Goal: Task Accomplishment & Management: Use online tool/utility

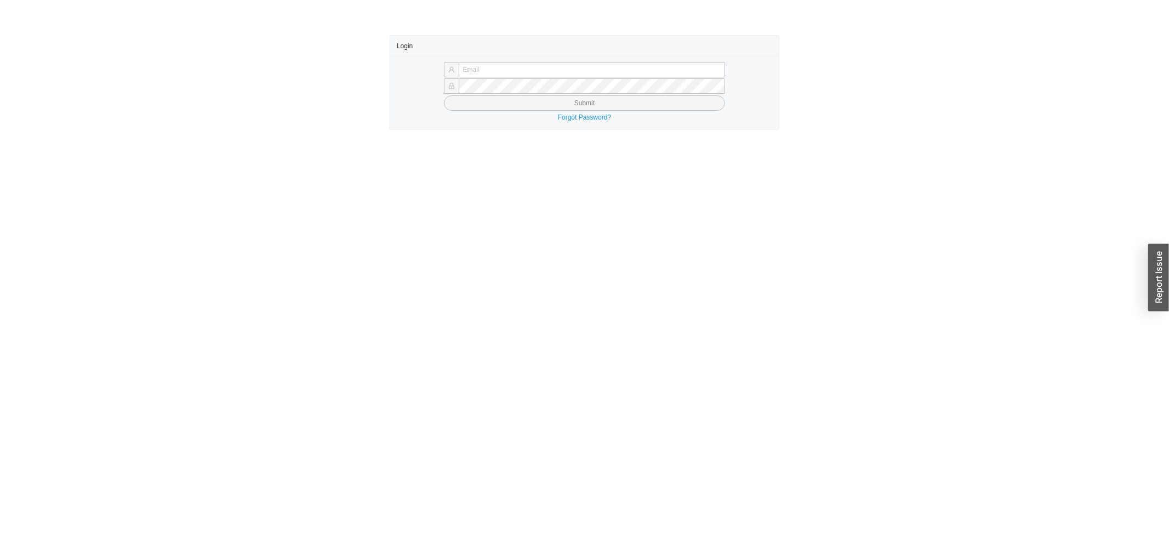
type input "yossi@asbathnj.com"
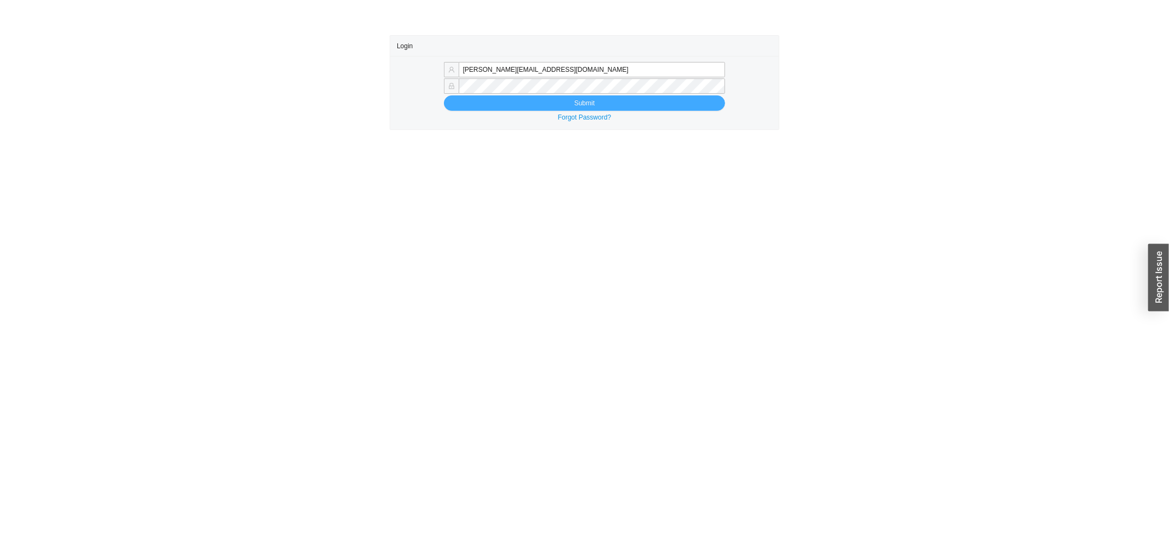
click at [528, 99] on button "Submit" at bounding box center [585, 102] width 282 height 15
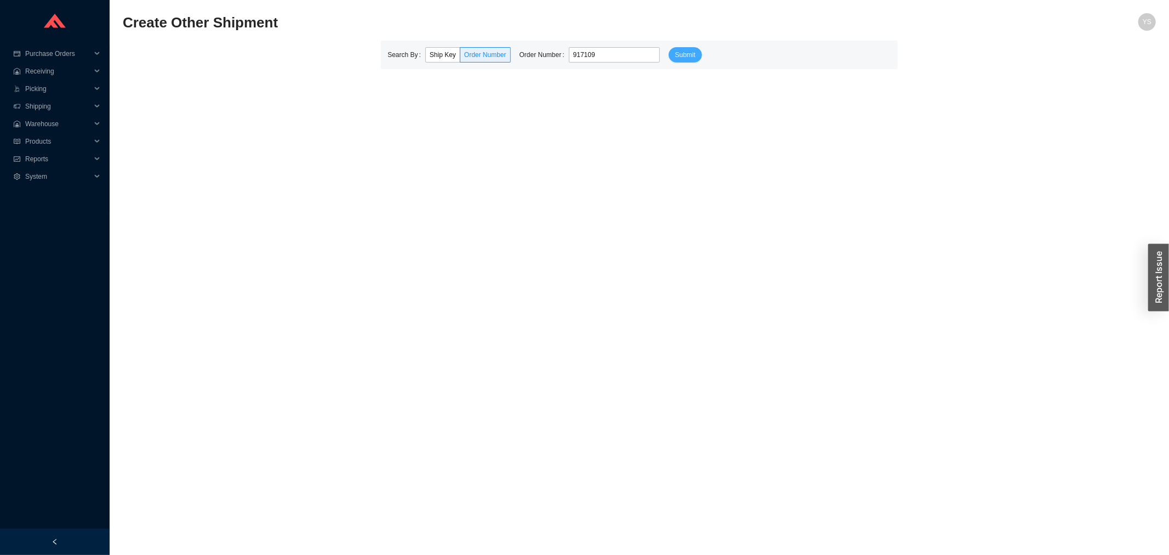
type input "917109"
click at [669, 53] on button "Submit" at bounding box center [685, 54] width 33 height 15
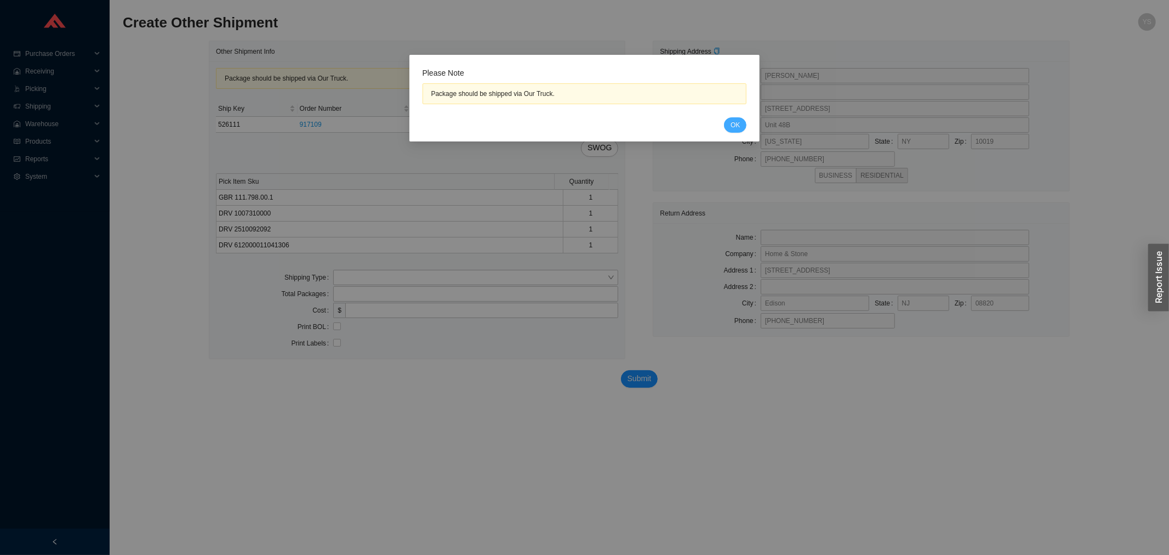
click at [726, 123] on button "OK" at bounding box center [735, 124] width 22 height 15
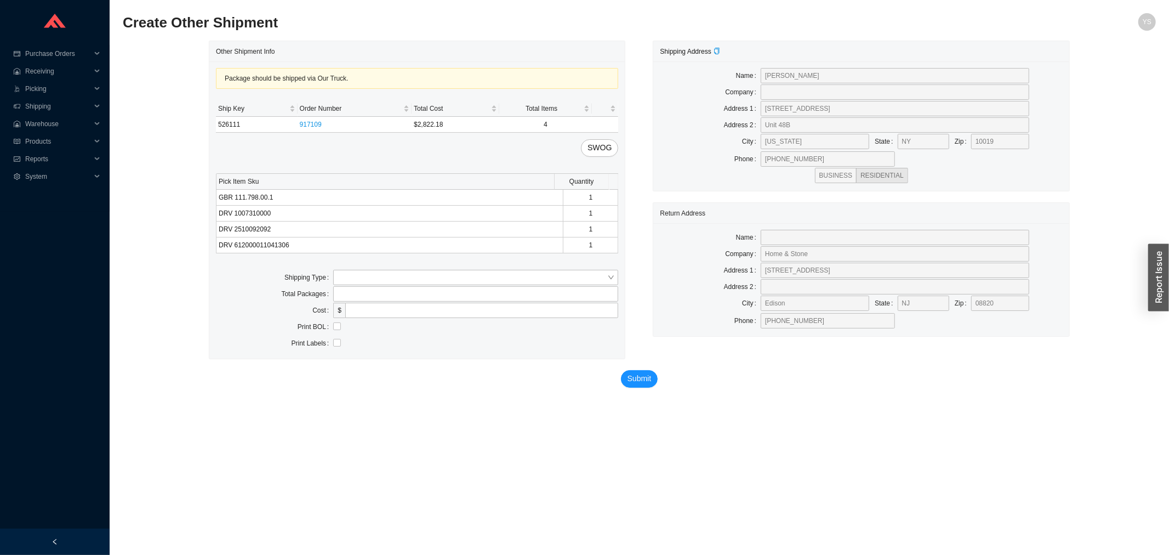
click at [357, 269] on div "Package should be shipped via Our Truck. Ship Key Order Number Total Cost Total…" at bounding box center [416, 209] width 415 height 297
click at [354, 280] on input "search" at bounding box center [473, 277] width 270 height 14
click at [355, 296] on div "Our Truck" at bounding box center [476, 298] width 276 height 10
click at [358, 314] on input "text" at bounding box center [475, 310] width 285 height 15
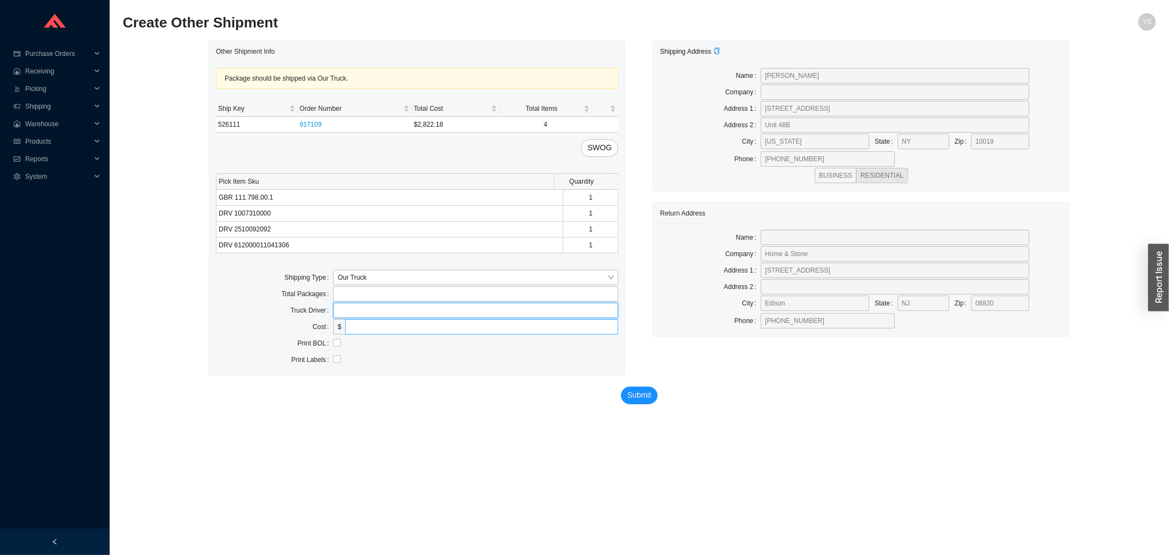
type input "lubav"
click at [634, 394] on button "Submit" at bounding box center [639, 395] width 37 height 18
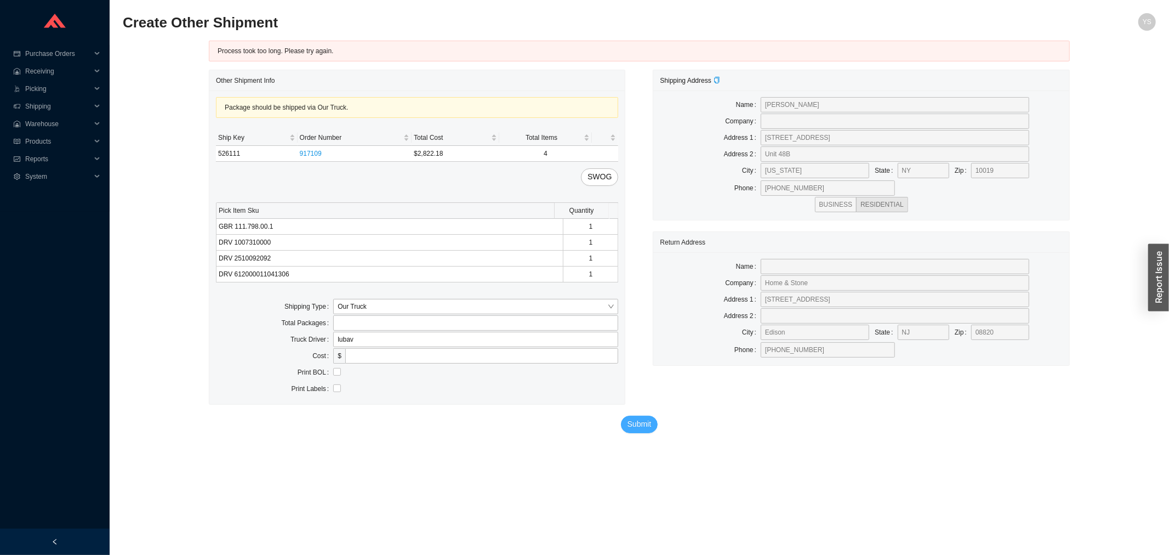
click at [628, 418] on span "Submit" at bounding box center [640, 424] width 24 height 13
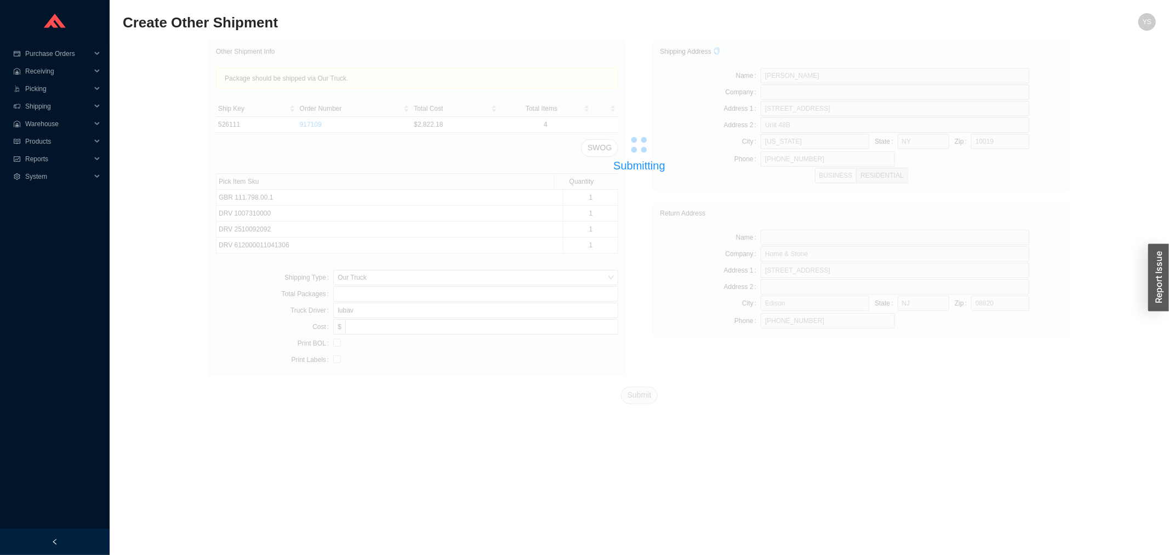
drag, startPoint x: 1144, startPoint y: 286, endPoint x: 1155, endPoint y: 286, distance: 10.4
click at [1146, 286] on div "Submitting Other Shipment Info Package should be shipped via Our Truck. Ship Ke…" at bounding box center [639, 231] width 1033 height 380
click at [1160, 284] on div "button" at bounding box center [1158, 277] width 21 height 67
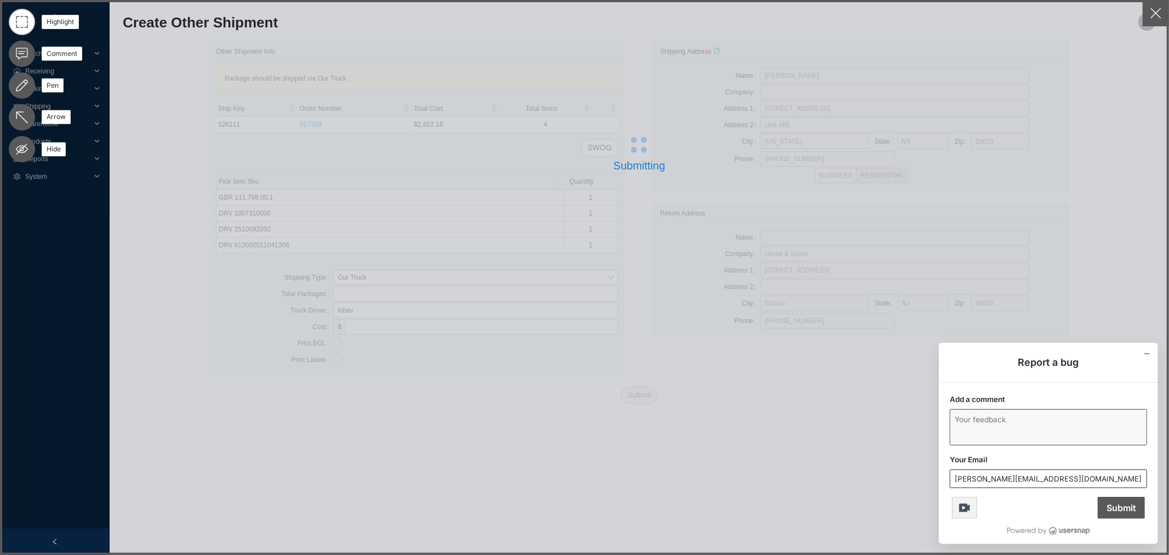
click at [987, 437] on textarea "Add a comment" at bounding box center [1048, 426] width 196 height 35
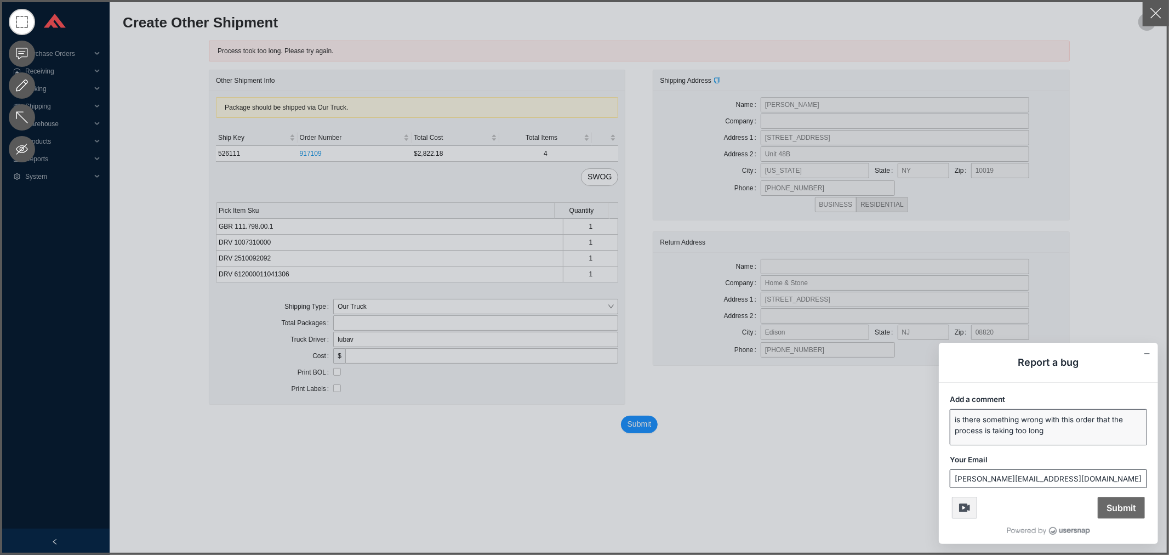
type textarea "is there something wrong with this order that the process is taking too long"
click at [1120, 506] on span "Submit" at bounding box center [1121, 508] width 47 height 22
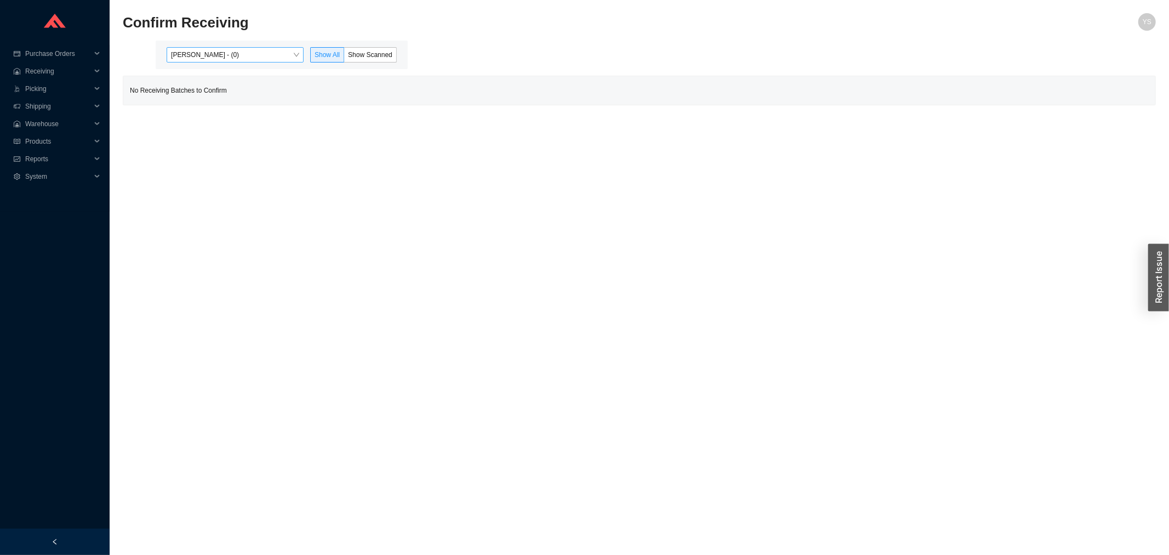
click at [210, 53] on span "[PERSON_NAME] - (0)" at bounding box center [235, 55] width 128 height 14
click at [209, 78] on div "Yossi Siff - (0)" at bounding box center [236, 75] width 128 height 10
click at [210, 94] on div "Angel Negron - (10)" at bounding box center [236, 90] width 128 height 10
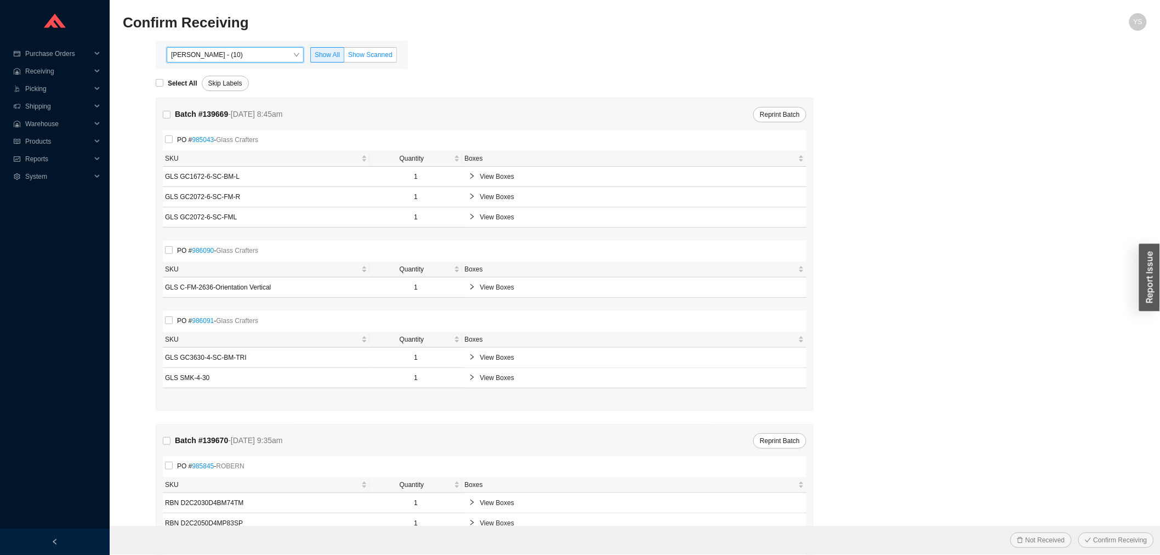
click at [376, 55] on span "Show Scanned" at bounding box center [370, 55] width 44 height 8
click at [344, 57] on input "Show Scanned" at bounding box center [344, 57] width 0 height 0
click at [180, 77] on div "Select All" at bounding box center [179, 83] width 46 height 15
click at [165, 79] on span "Select All" at bounding box center [182, 83] width 38 height 11
click at [163, 79] on input "Select All" at bounding box center [160, 83] width 8 height 8
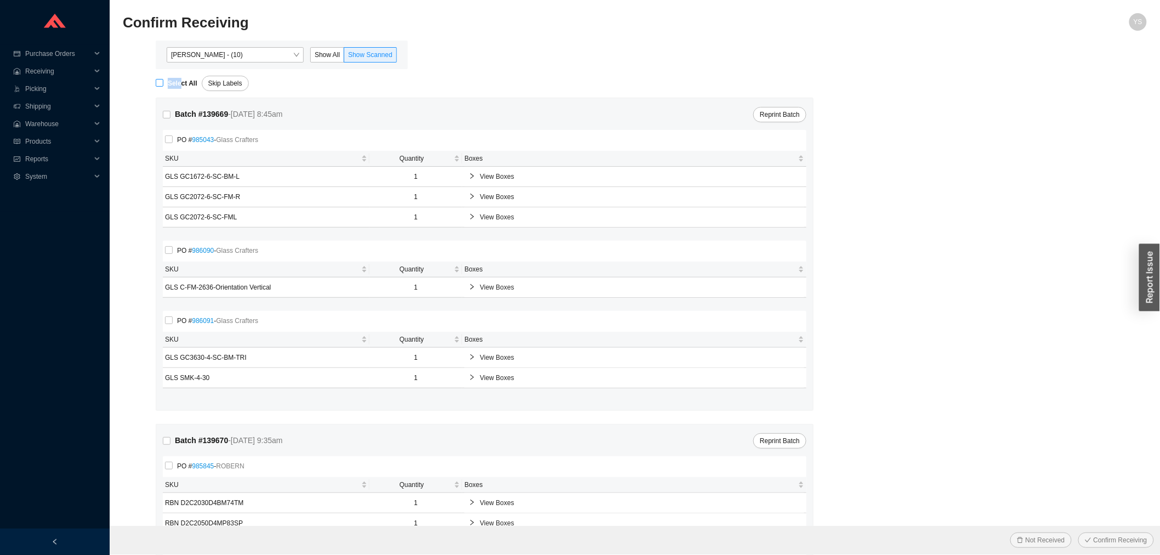
checkbox input "true"
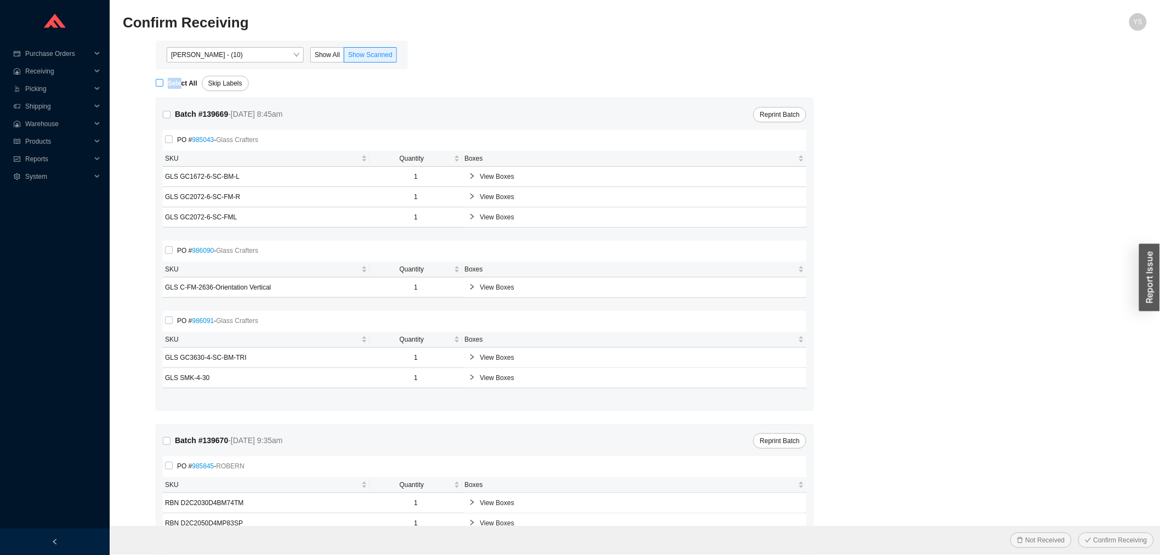
checkbox input "true"
click at [1120, 534] on span "Confirm Receiving" at bounding box center [1120, 539] width 54 height 11
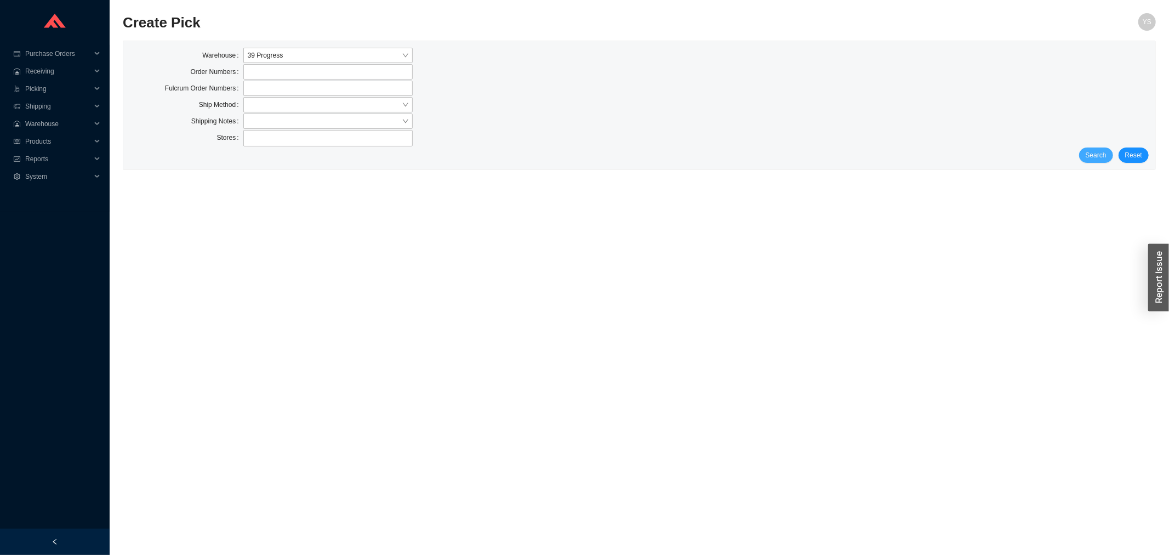
click at [1089, 156] on span "Search" at bounding box center [1096, 155] width 21 height 11
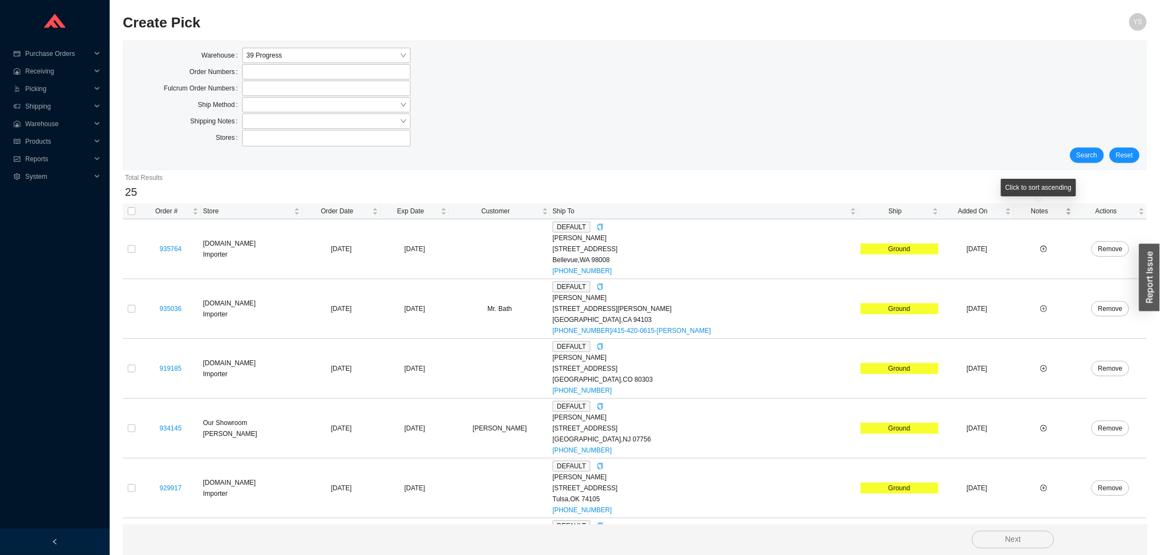
click at [1027, 209] on span "Notes" at bounding box center [1040, 211] width 48 height 11
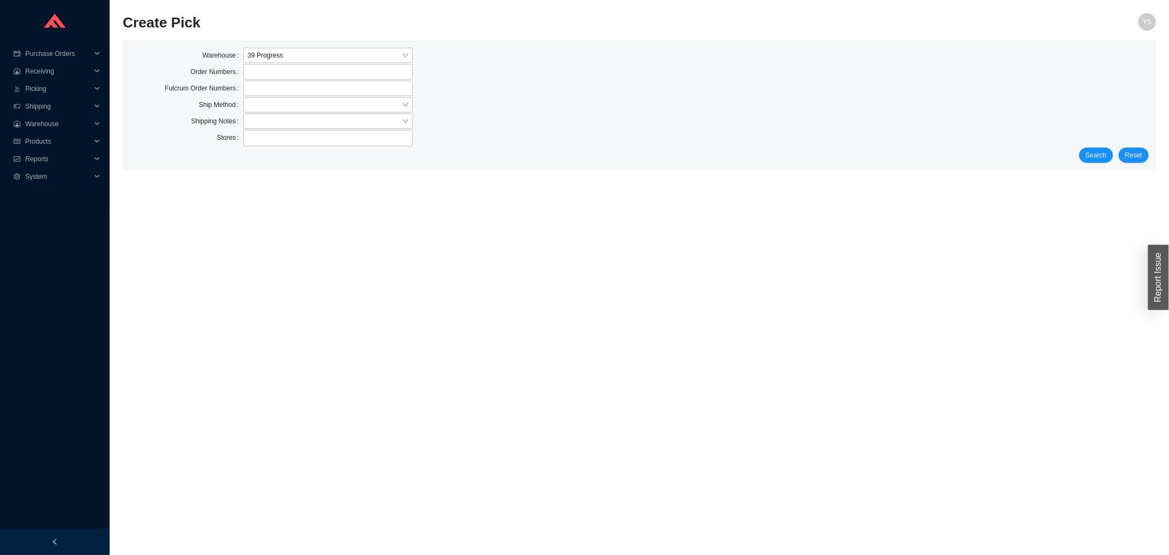
click at [1086, 163] on div "Warehouse 39 Progress Order Numbers Fulcrum Order Numbers Ship Method Shipping …" at bounding box center [639, 105] width 1032 height 128
click at [1087, 158] on button "Search" at bounding box center [1096, 154] width 34 height 15
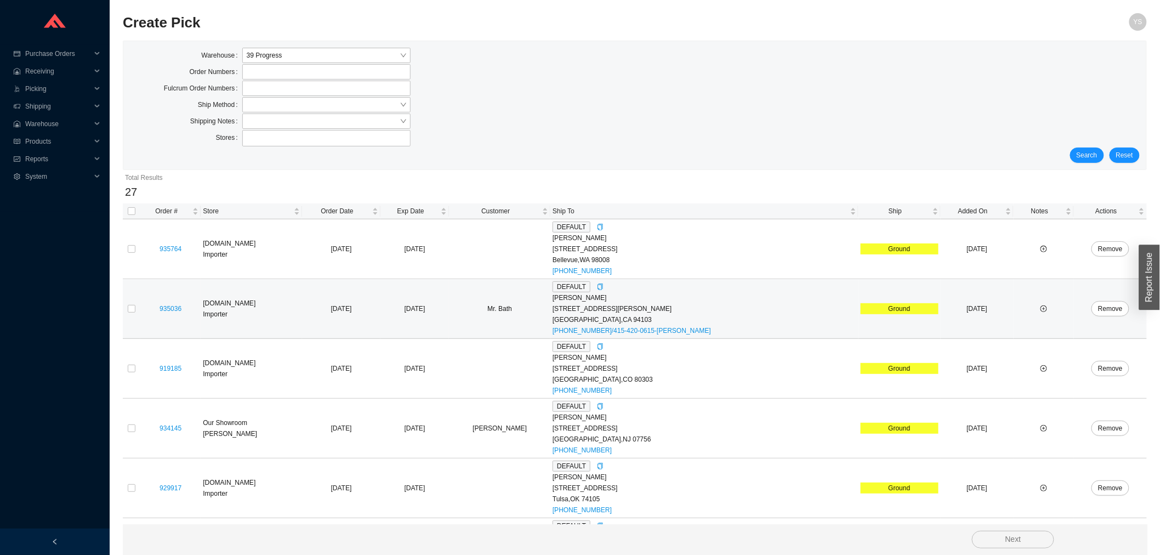
click at [124, 309] on td at bounding box center [132, 309] width 18 height 60
click at [132, 310] on input "checkbox" at bounding box center [132, 309] width 8 height 8
checkbox input "true"
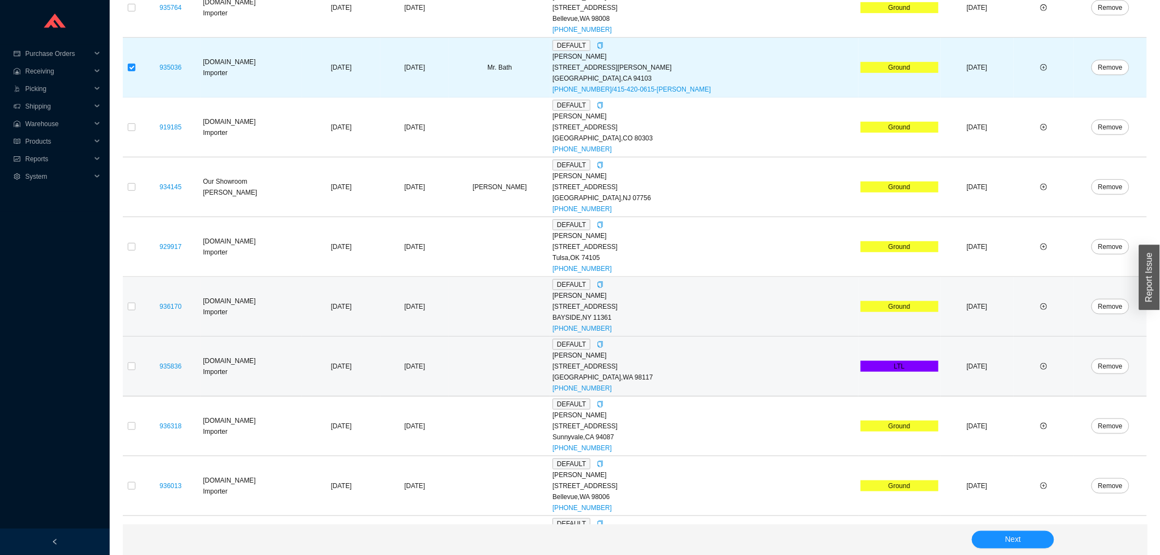
scroll to position [243, 0]
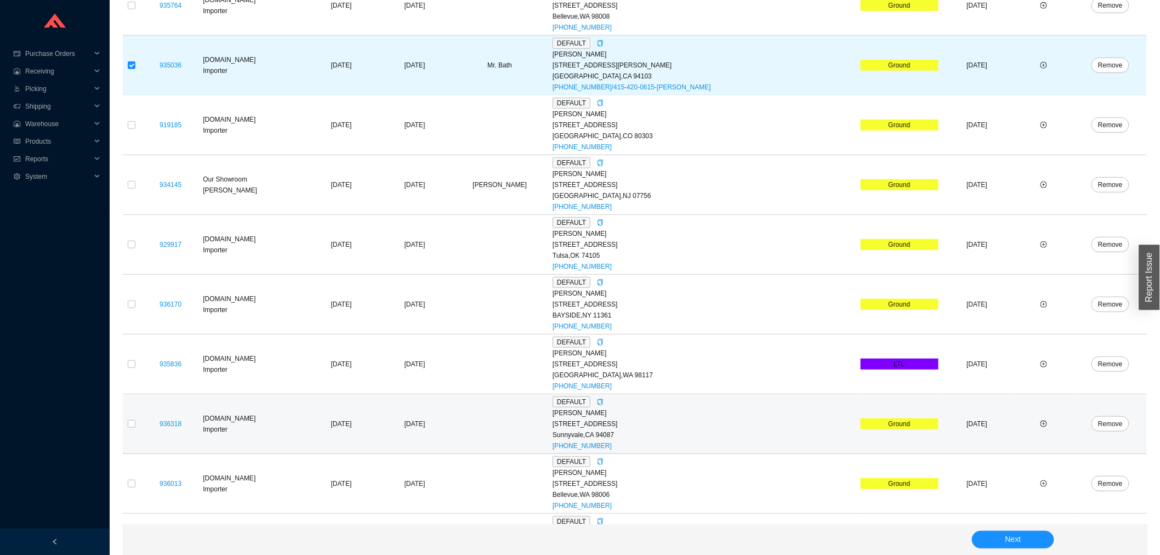
click at [133, 417] on td at bounding box center [132, 424] width 18 height 60
click at [130, 419] on td at bounding box center [132, 424] width 18 height 60
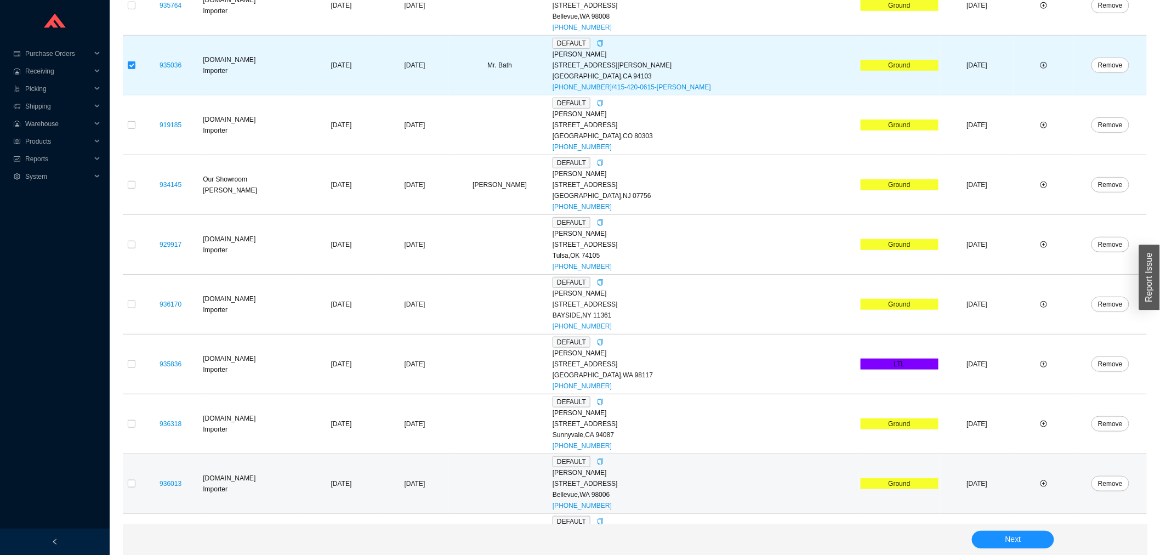
click at [136, 475] on td at bounding box center [132, 484] width 18 height 60
click at [132, 478] on td at bounding box center [132, 484] width 18 height 60
click at [132, 482] on input "checkbox" at bounding box center [132, 484] width 8 height 8
checkbox input "true"
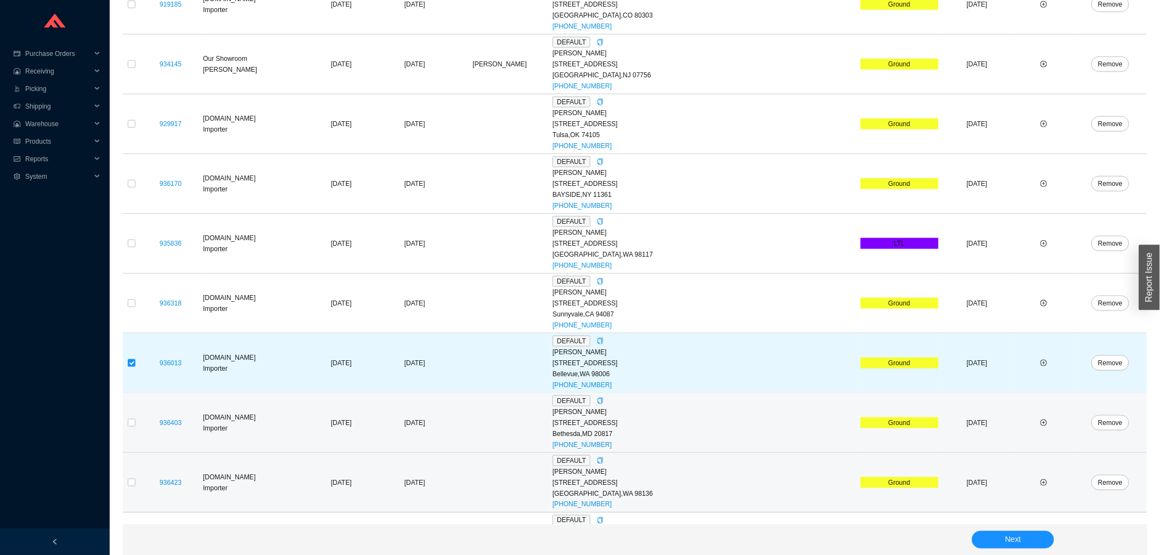
scroll to position [365, 0]
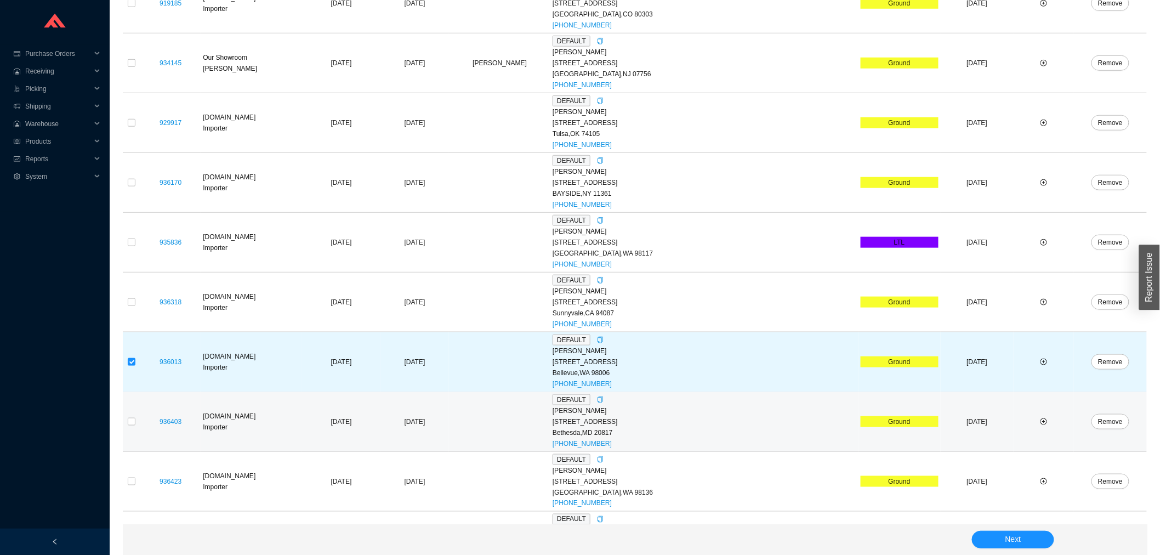
click at [139, 421] on td at bounding box center [132, 422] width 18 height 60
click at [133, 421] on input "checkbox" at bounding box center [132, 422] width 8 height 8
checkbox input "true"
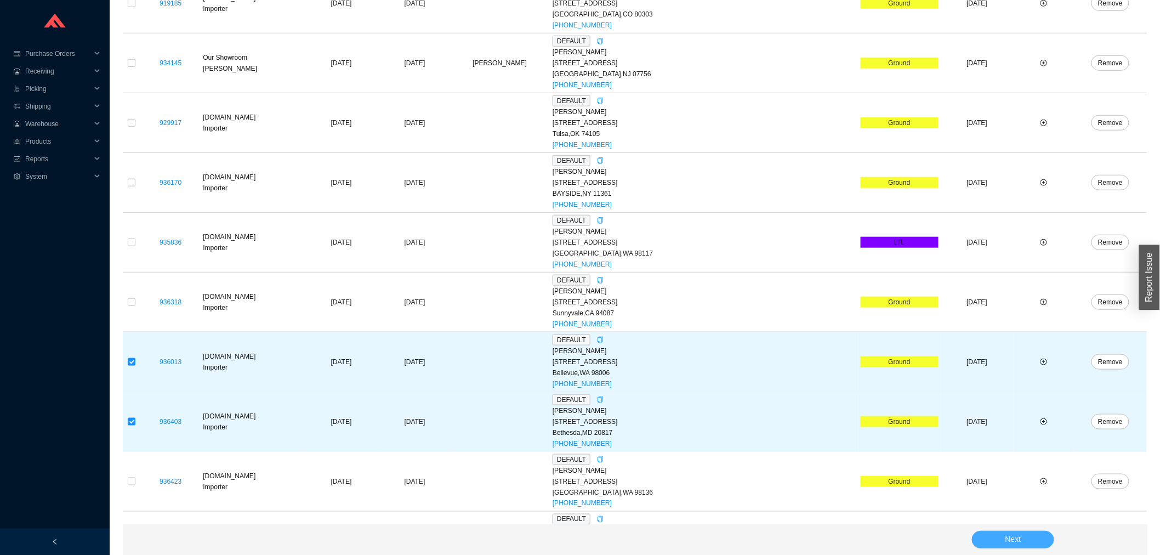
click at [1044, 540] on button "Next" at bounding box center [1013, 540] width 82 height 18
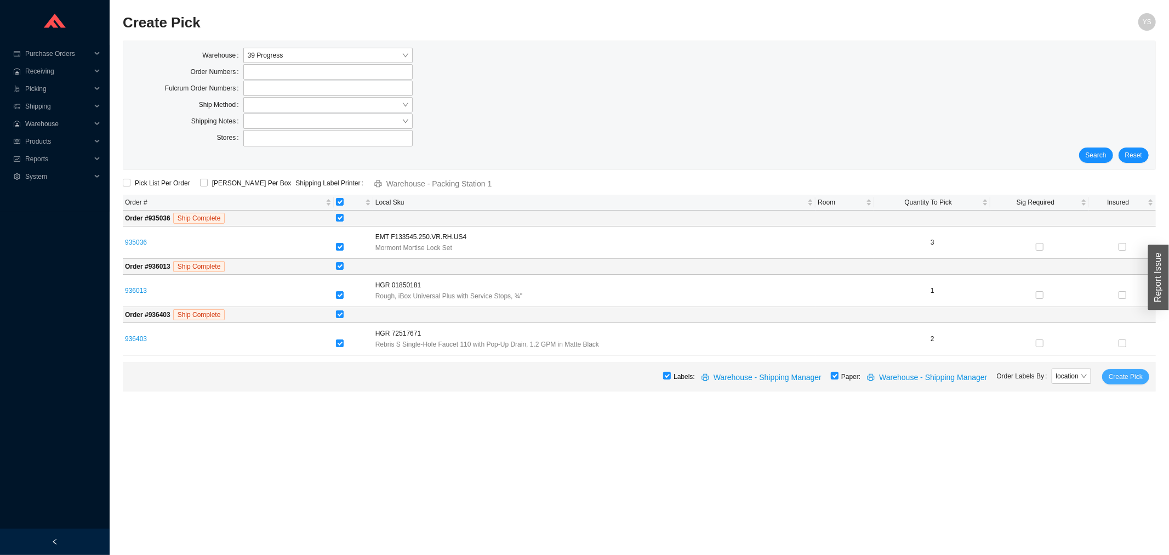
click at [1115, 380] on span "Create Pick" at bounding box center [1126, 376] width 34 height 11
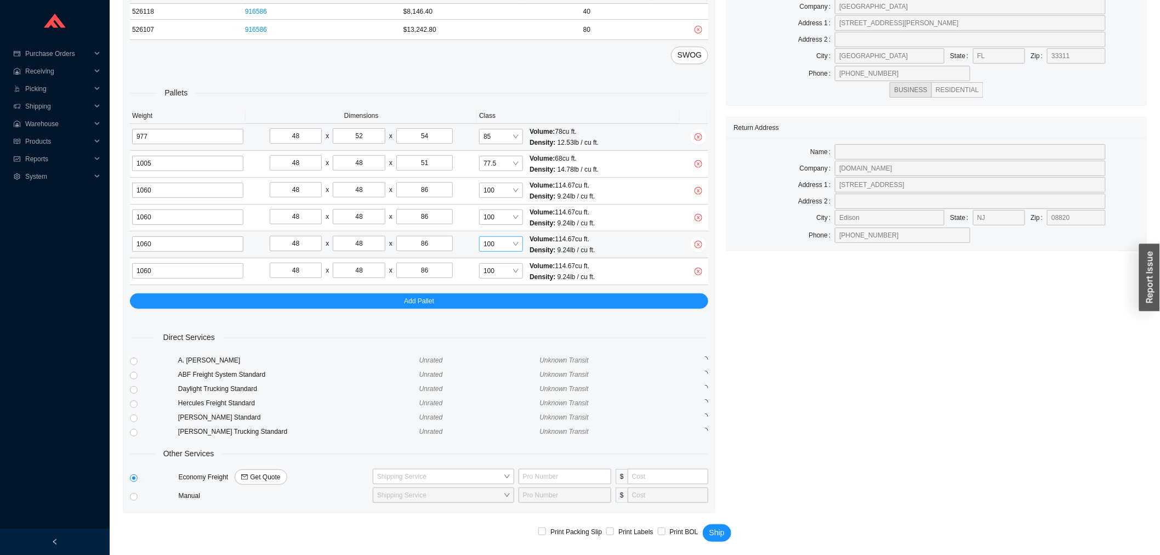
scroll to position [115, 0]
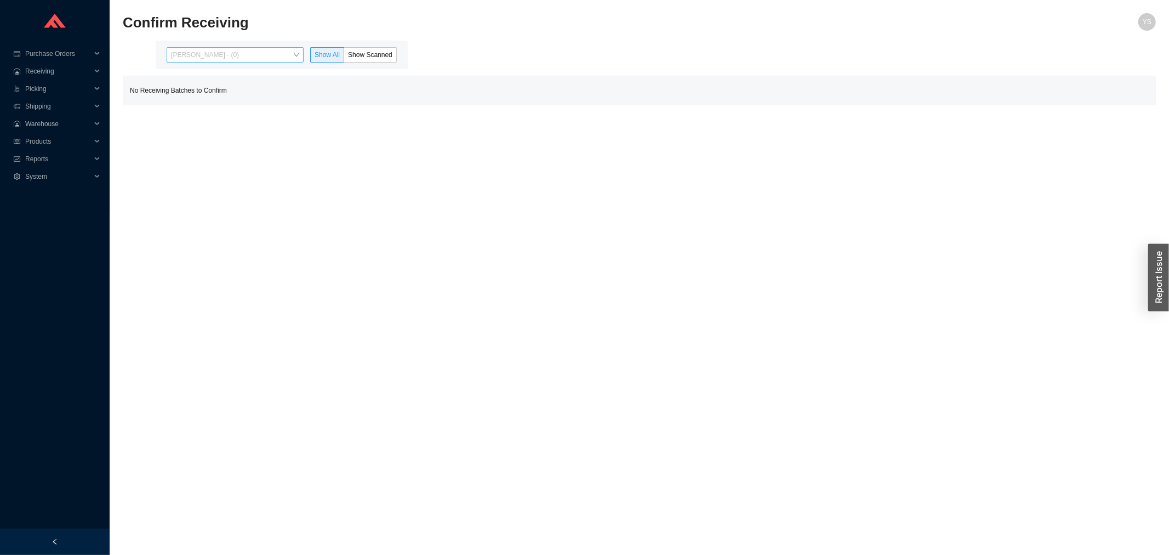
click at [188, 56] on span "[PERSON_NAME] - (0)" at bounding box center [235, 55] width 128 height 14
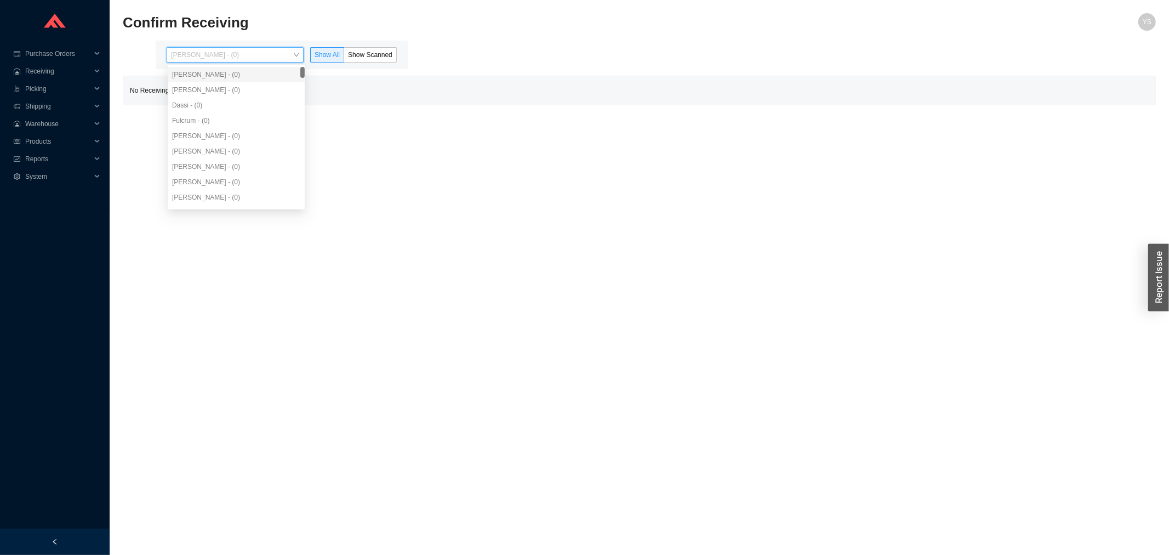
click at [189, 95] on div "[PERSON_NAME] - (0)" at bounding box center [236, 89] width 137 height 15
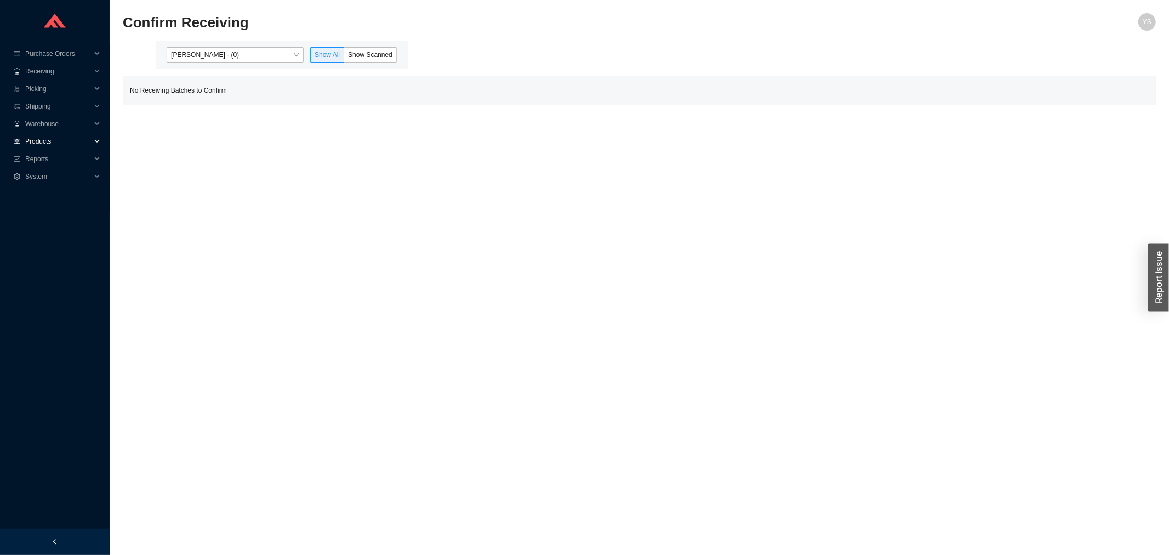
click at [64, 146] on span "Products" at bounding box center [58, 142] width 66 height 18
click at [56, 179] on span "Reports" at bounding box center [58, 177] width 66 height 18
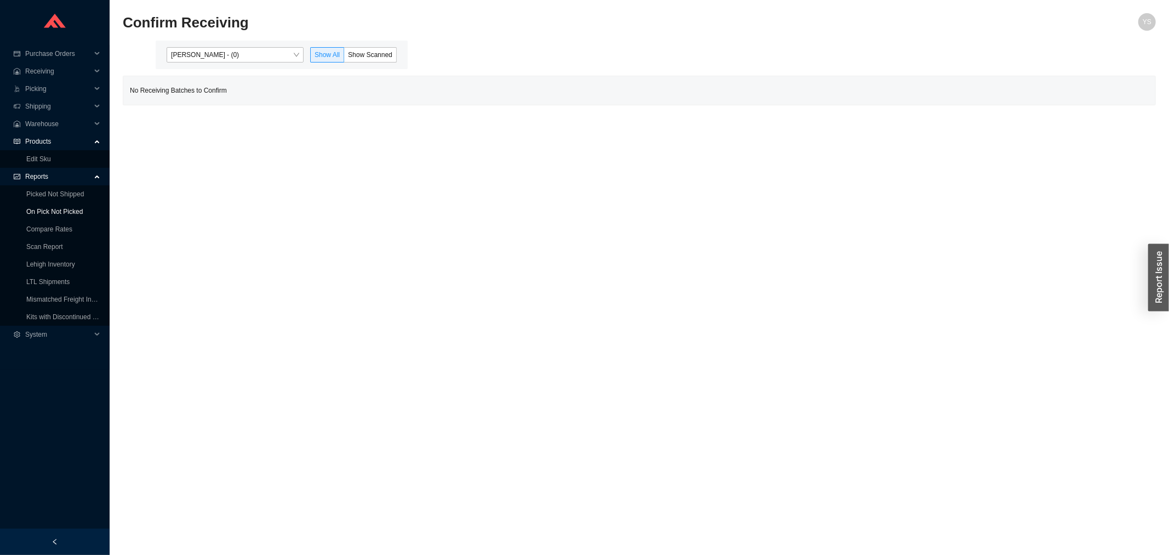
click at [62, 208] on link "On Pick Not Picked" at bounding box center [54, 212] width 56 height 8
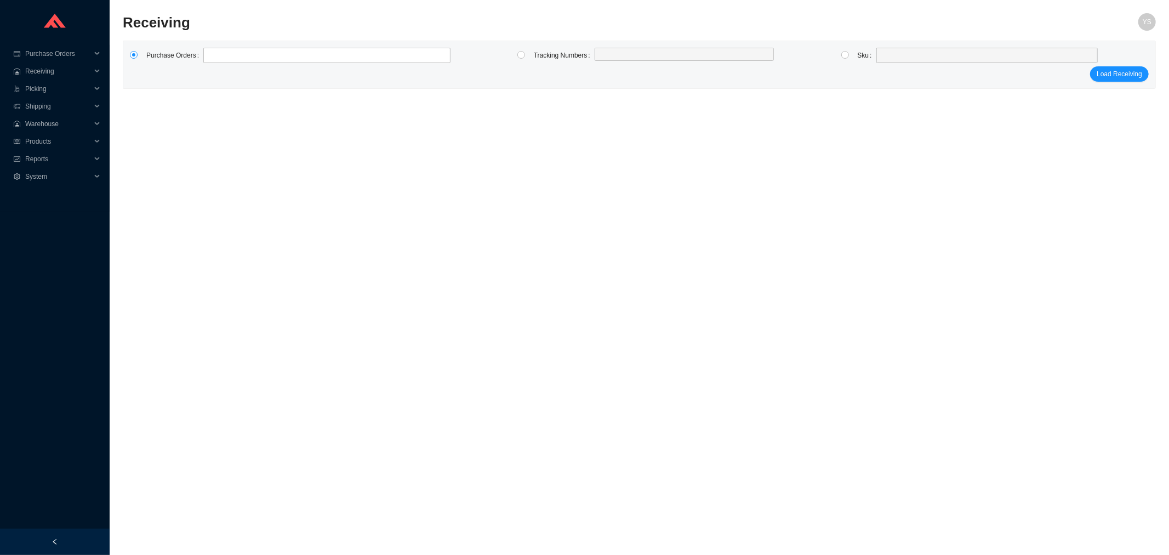
type input "983890"
click button "Load Receiving" at bounding box center [1119, 73] width 59 height 15
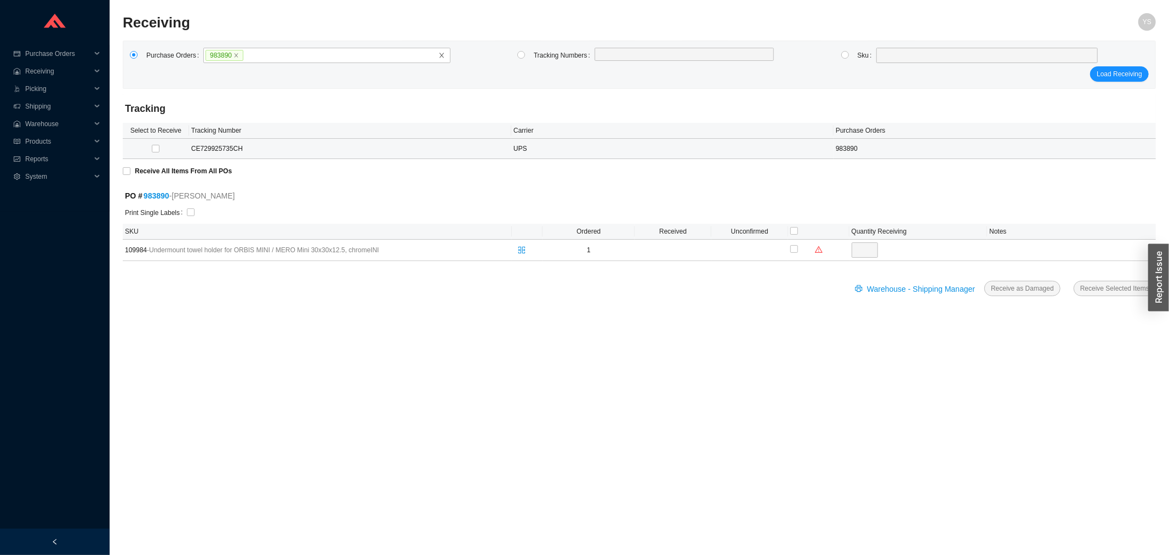
click at [193, 147] on td "CE729925735CH" at bounding box center [350, 149] width 322 height 20
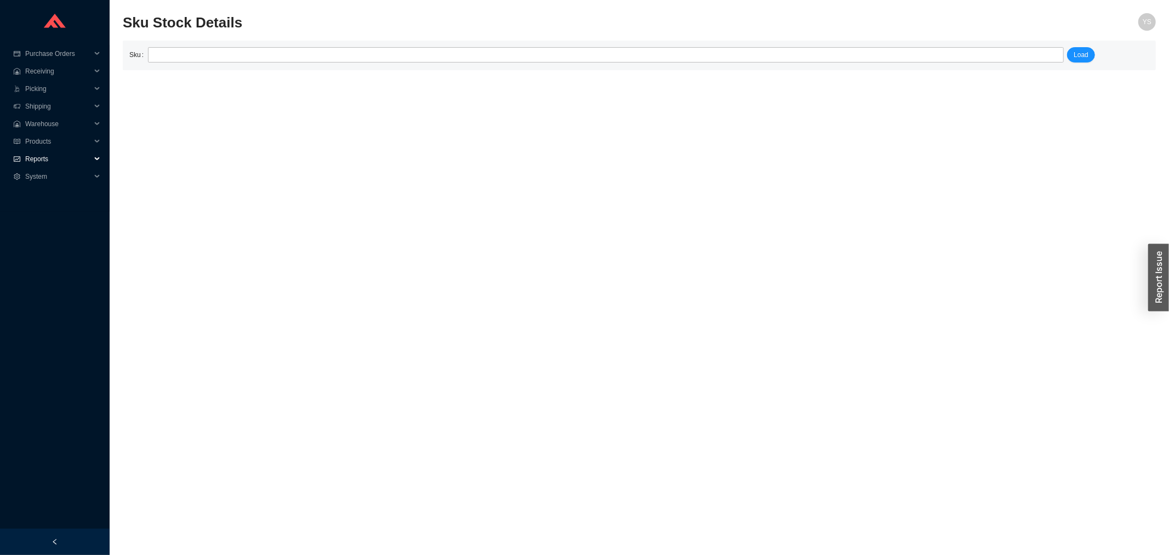
drag, startPoint x: 37, startPoint y: 153, endPoint x: 41, endPoint y: 165, distance: 12.1
click at [37, 155] on span "Reports" at bounding box center [58, 159] width 66 height 18
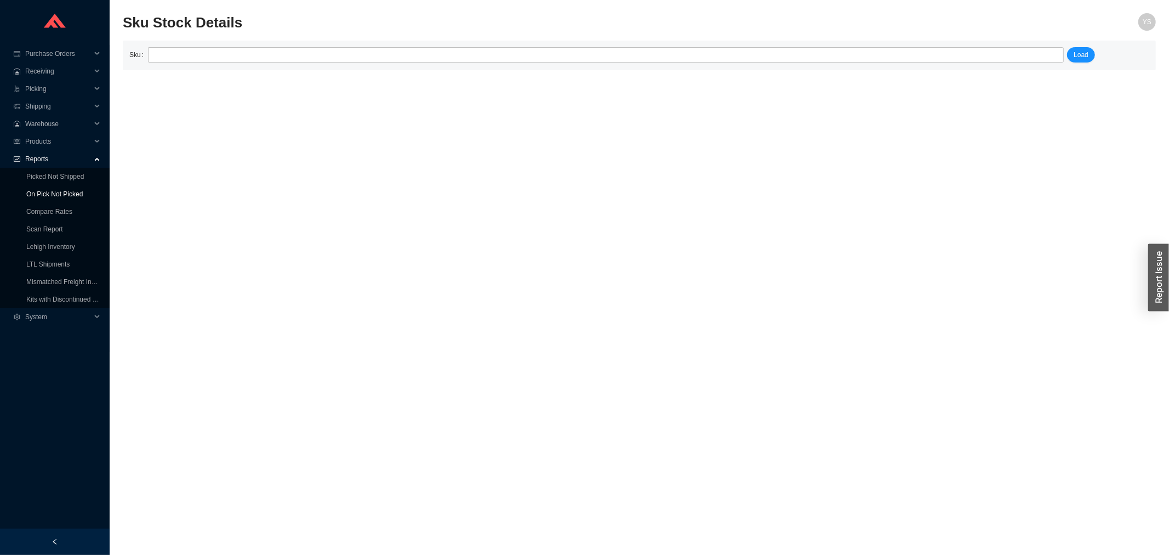
click at [50, 190] on link "On Pick Not Picked" at bounding box center [54, 194] width 56 height 8
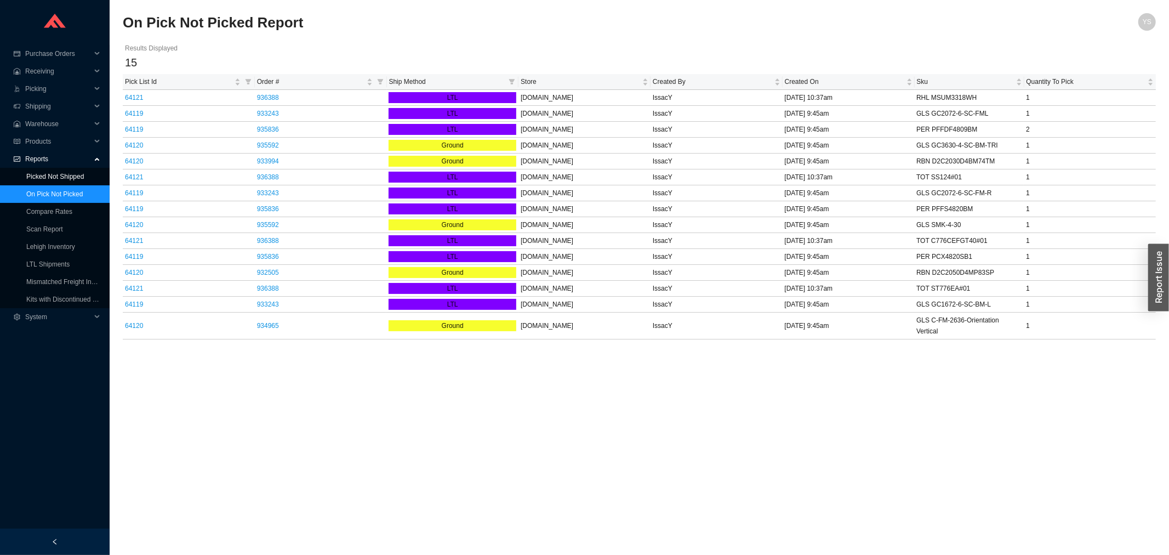
click at [77, 178] on link "Picked Not Shipped" at bounding box center [55, 177] width 58 height 8
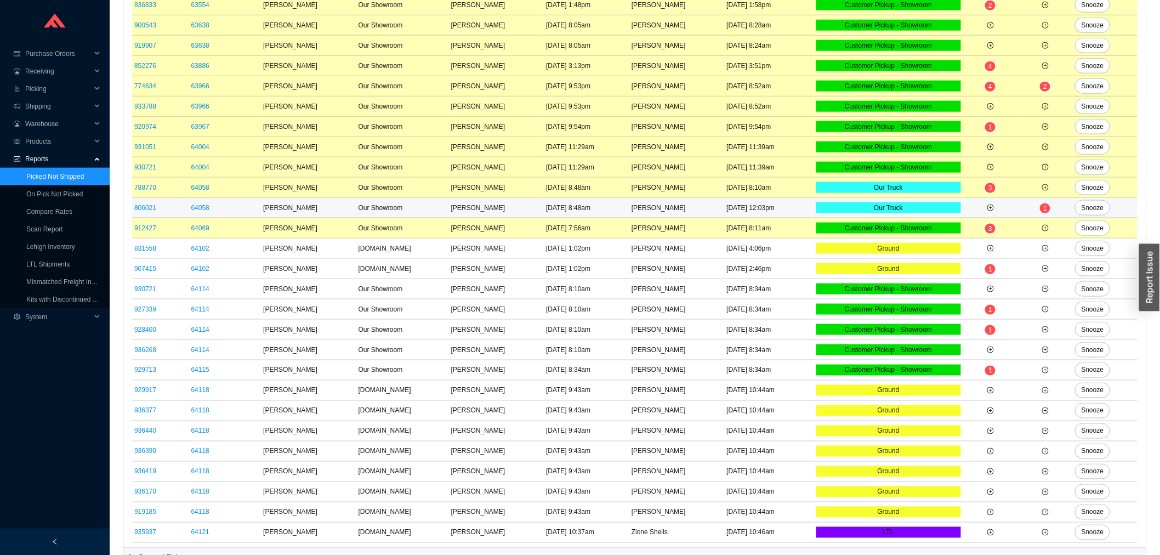
scroll to position [529, 0]
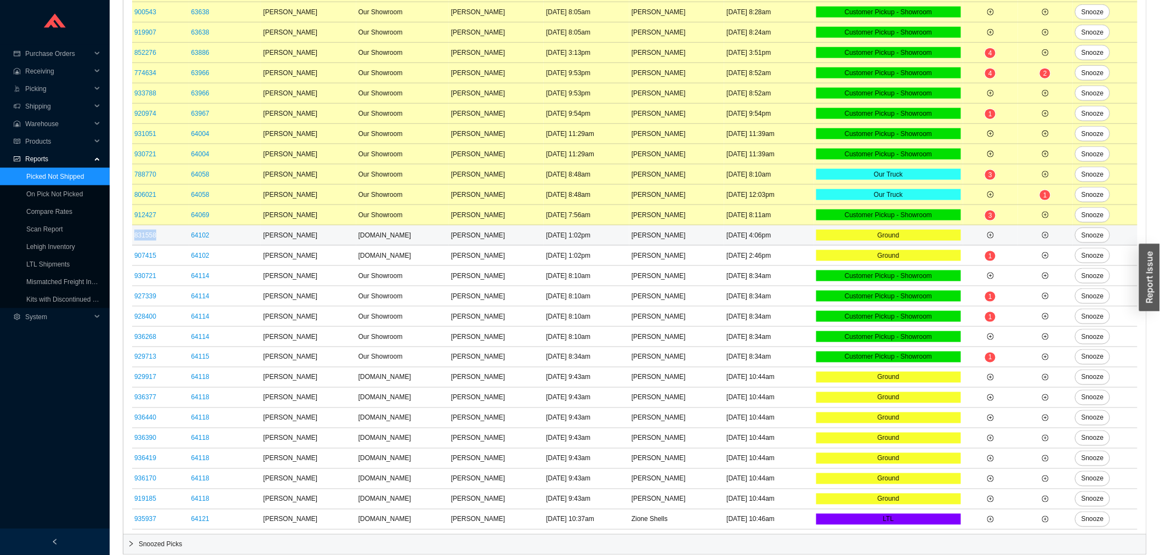
drag, startPoint x: 168, startPoint y: 233, endPoint x: 132, endPoint y: 237, distance: 36.9
click at [132, 237] on td "831558" at bounding box center [160, 235] width 57 height 20
copy link "831558"
click at [989, 233] on icon "plus-circle" at bounding box center [990, 235] width 7 height 7
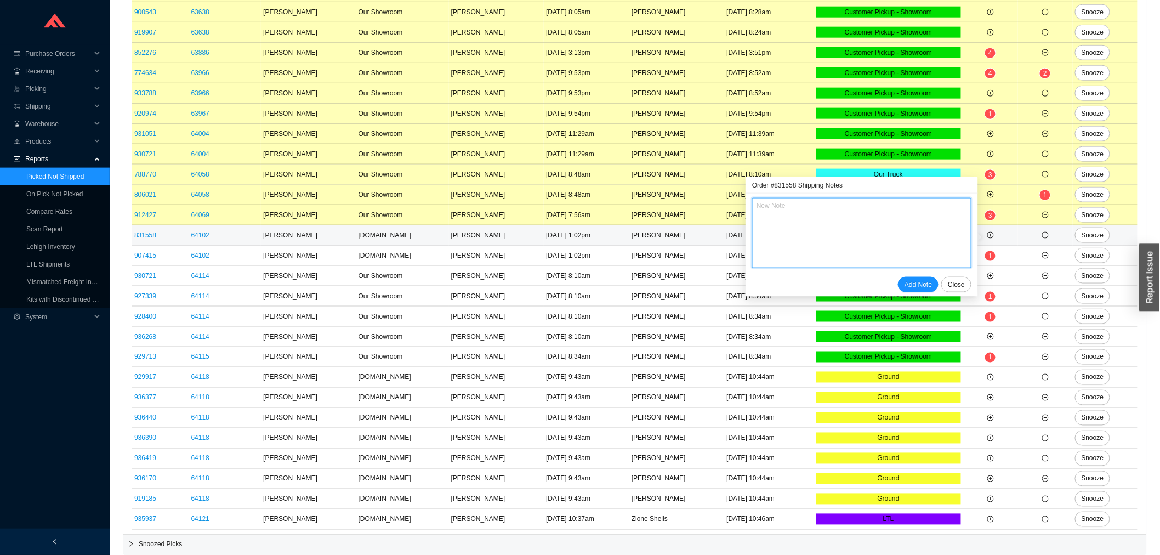
click at [852, 223] on textarea at bounding box center [861, 233] width 219 height 70
click at [950, 281] on span "Close" at bounding box center [956, 284] width 17 height 11
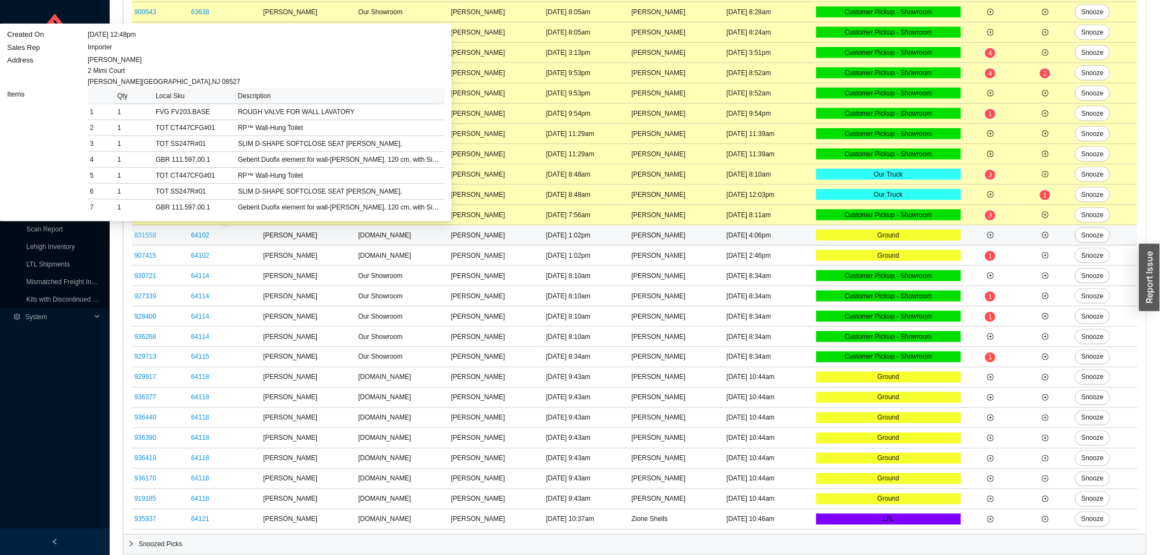
click at [146, 235] on link "831558" at bounding box center [145, 235] width 22 height 8
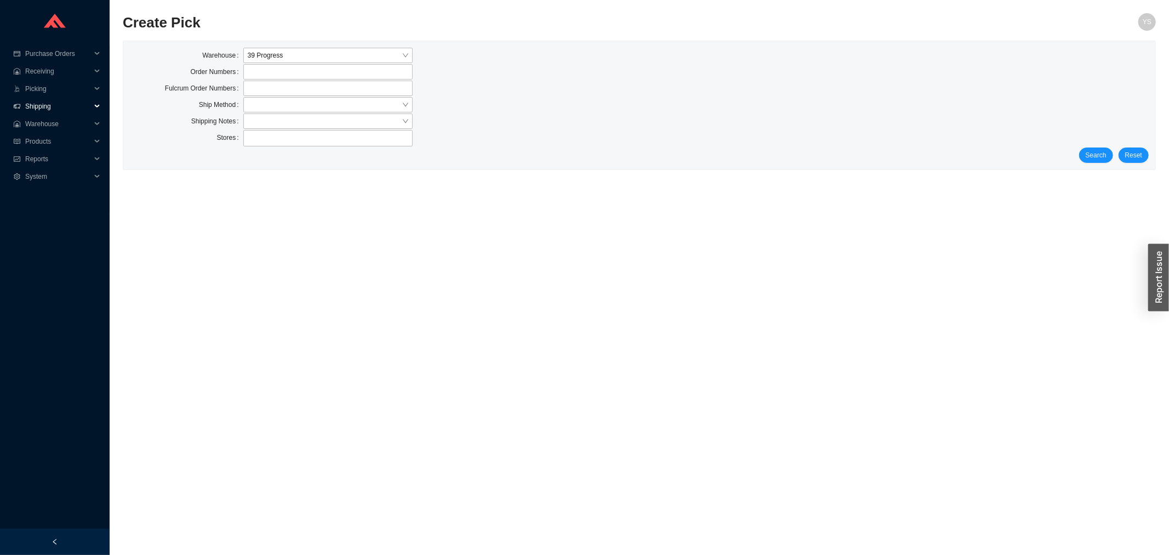
click at [52, 111] on span "Shipping" at bounding box center [58, 107] width 66 height 18
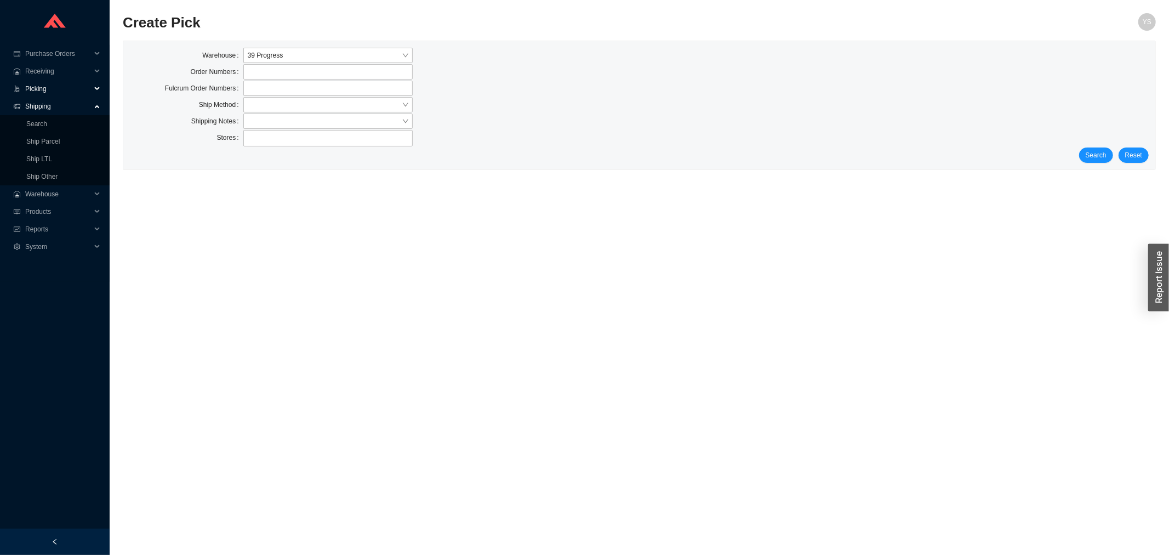
click at [51, 91] on span "Picking" at bounding box center [58, 89] width 66 height 18
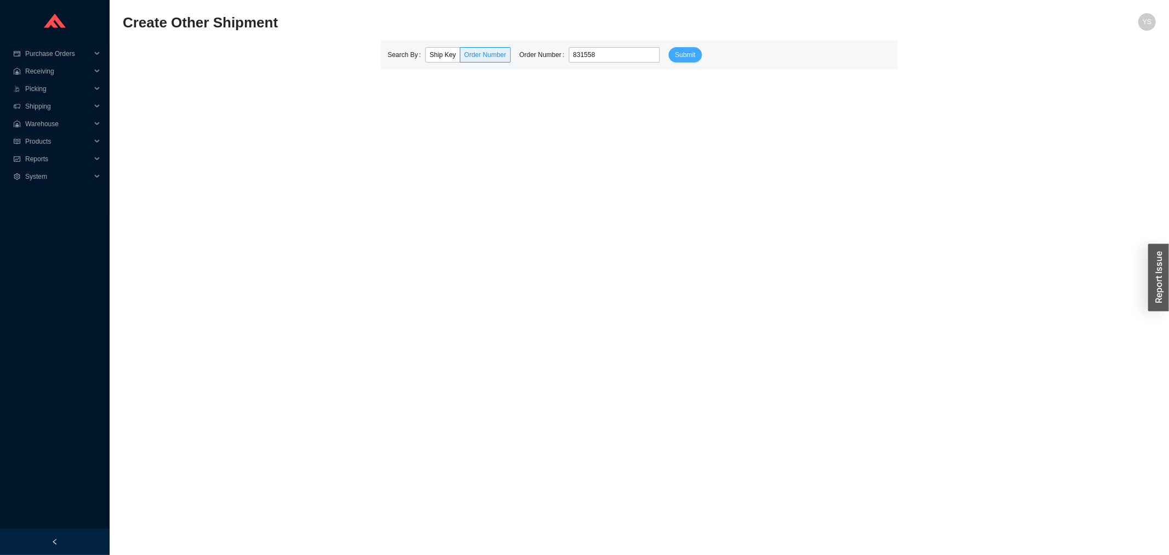
type input "831558"
click at [675, 50] on span "Submit" at bounding box center [685, 54] width 20 height 11
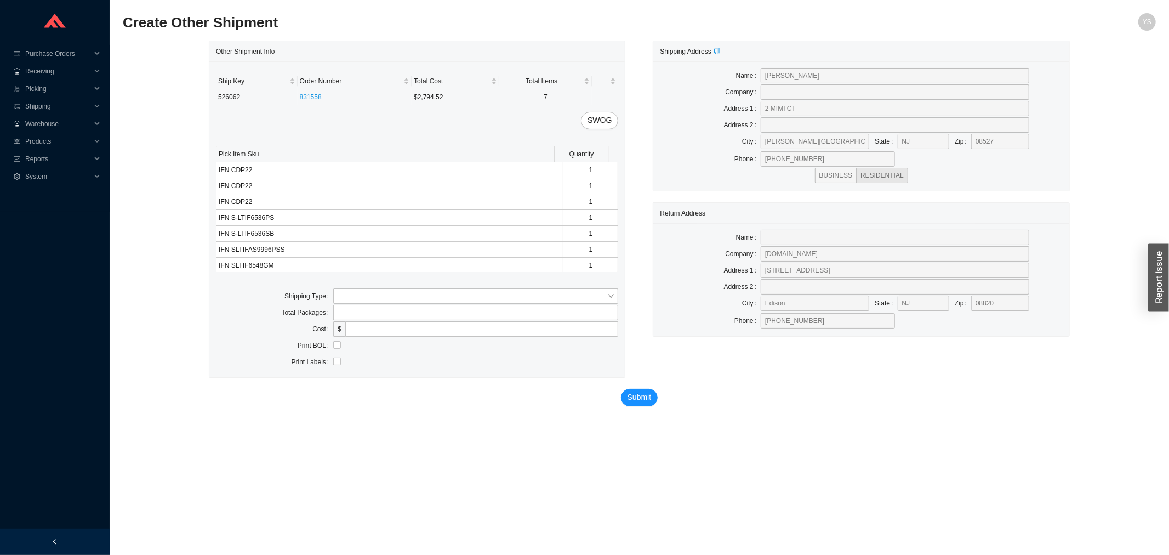
click at [231, 89] on td "526062" at bounding box center [257, 97] width 82 height 16
click at [231, 90] on td "526062" at bounding box center [257, 97] width 82 height 16
click at [231, 95] on td "526062" at bounding box center [257, 97] width 82 height 16
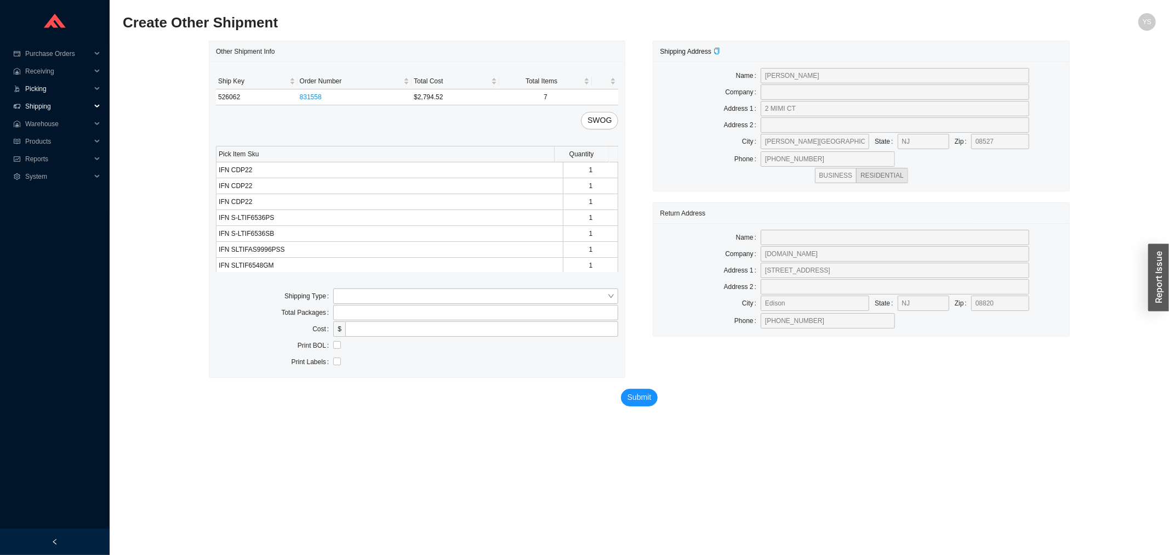
click at [43, 92] on span "Picking" at bounding box center [58, 89] width 66 height 18
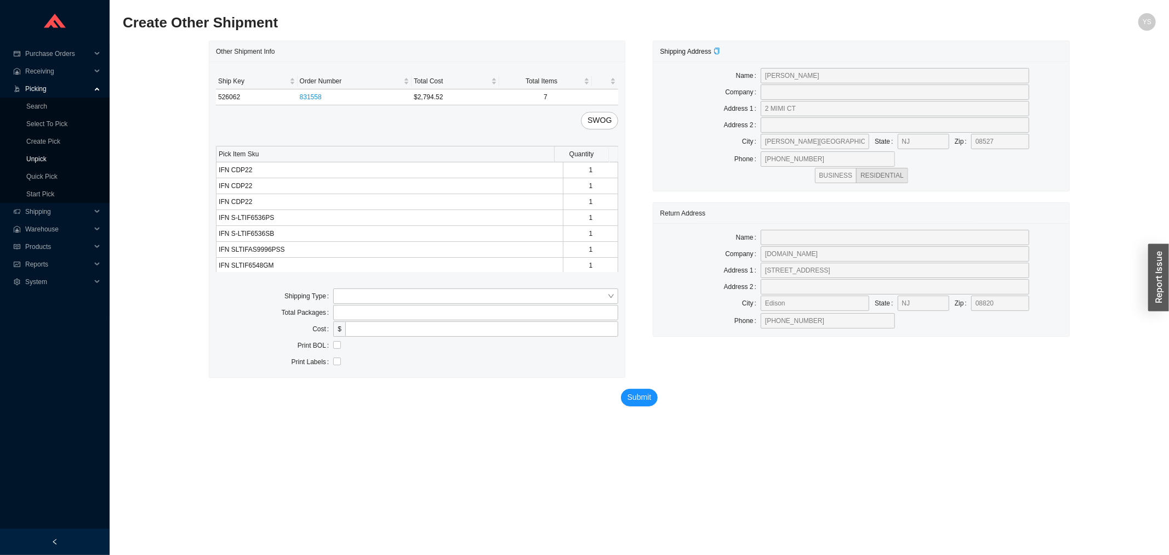
click at [41, 155] on link "Unpick" at bounding box center [36, 159] width 20 height 8
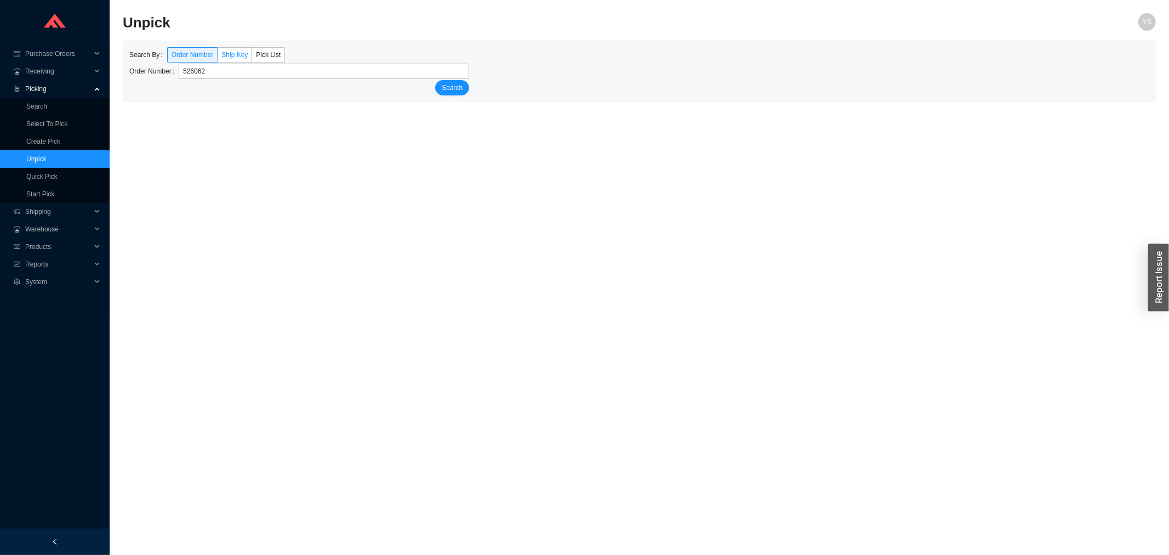
type input "526062"
click at [238, 53] on span "Ship Key" at bounding box center [234, 55] width 26 height 8
click at [218, 57] on input "Ship Key" at bounding box center [218, 57] width 0 height 0
type input "526062"
click at [455, 83] on span "Search" at bounding box center [452, 87] width 21 height 11
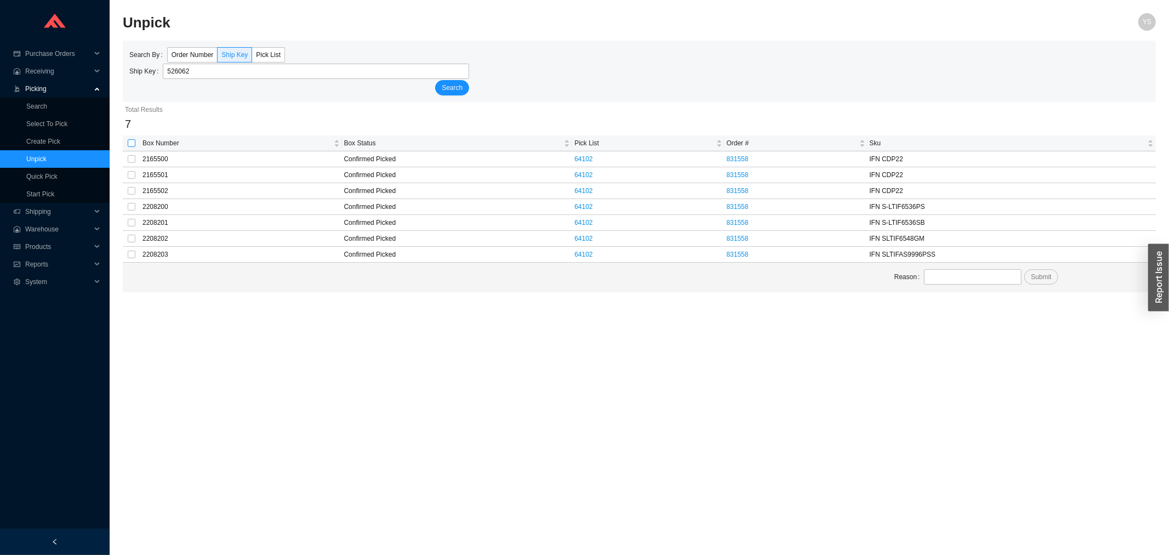
click at [132, 141] on input "checkbox" at bounding box center [132, 143] width 8 height 8
checkbox input "true"
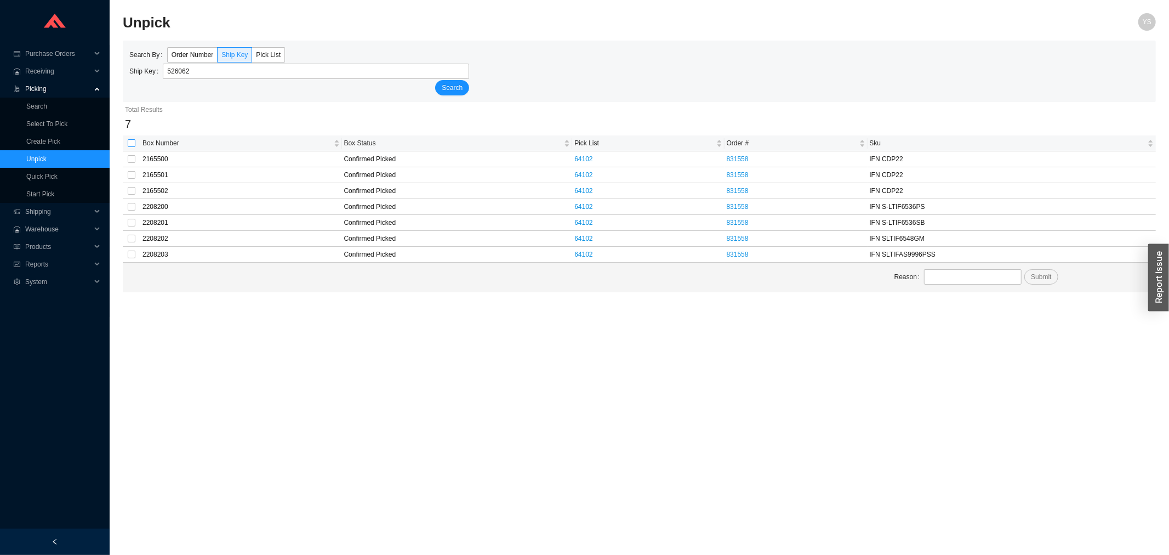
checkbox input "true"
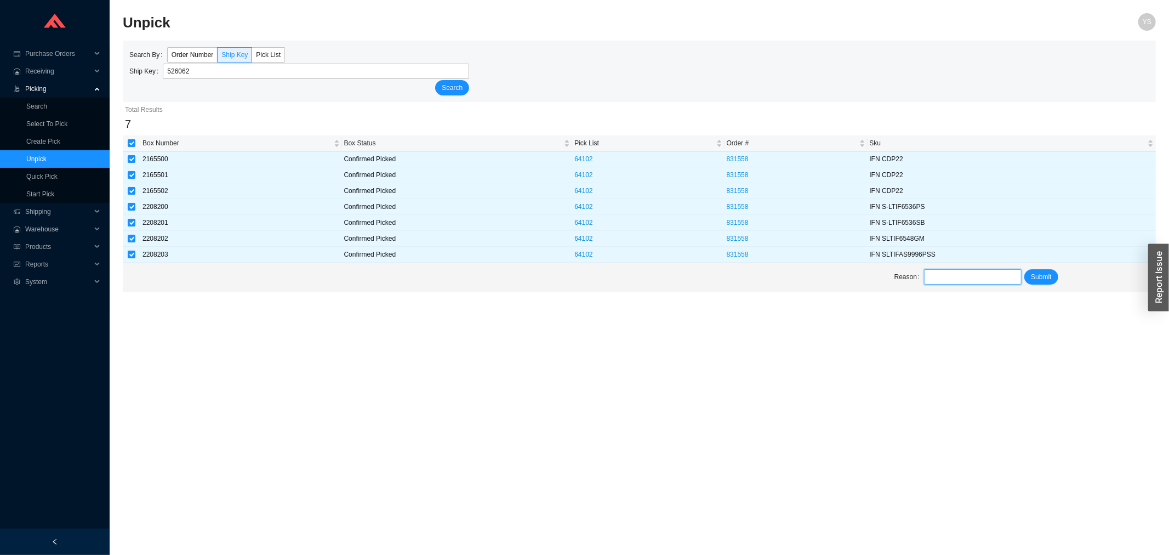
drag, startPoint x: 1164, startPoint y: 318, endPoint x: 991, endPoint y: 273, distance: 178.9
click at [991, 272] on input "text" at bounding box center [973, 276] width 98 height 15
type input "On hold"
click at [1042, 275] on span "Submit" at bounding box center [1041, 276] width 20 height 11
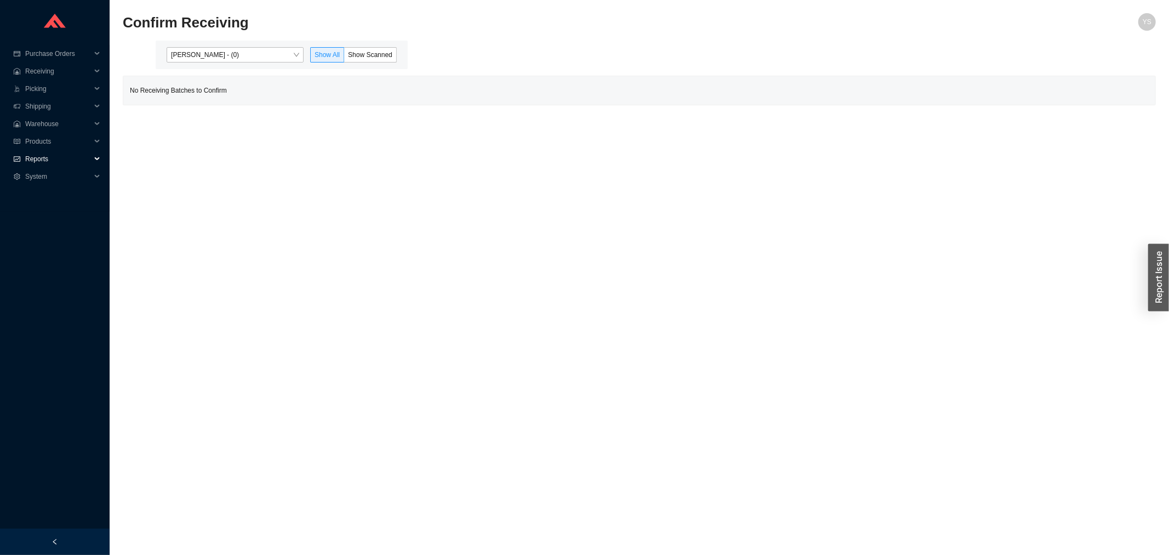
click at [25, 160] on span "Reports" at bounding box center [58, 159] width 66 height 18
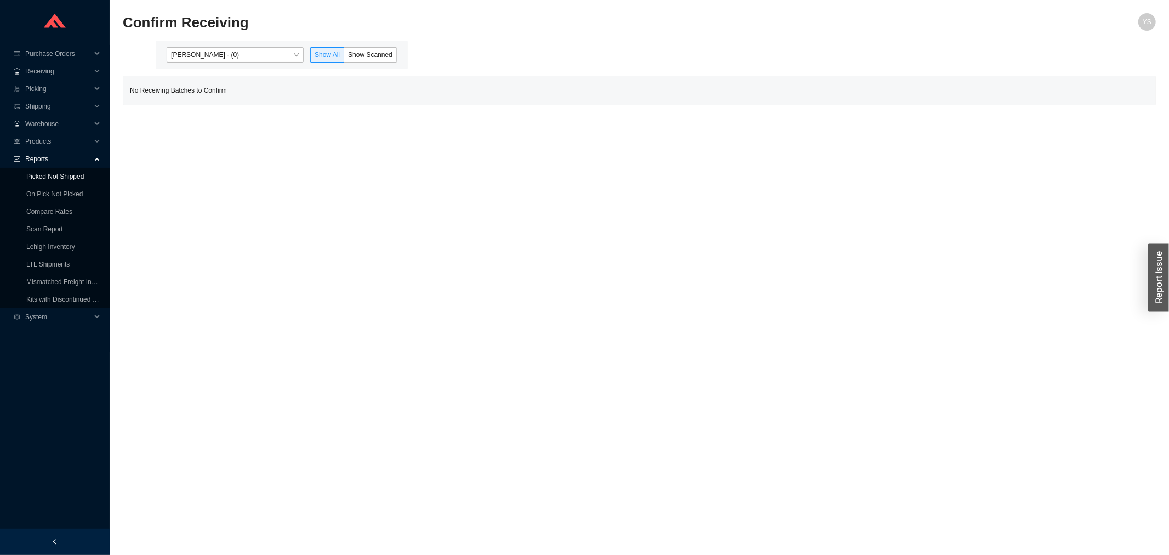
click at [31, 180] on link "Picked Not Shipped" at bounding box center [55, 177] width 58 height 8
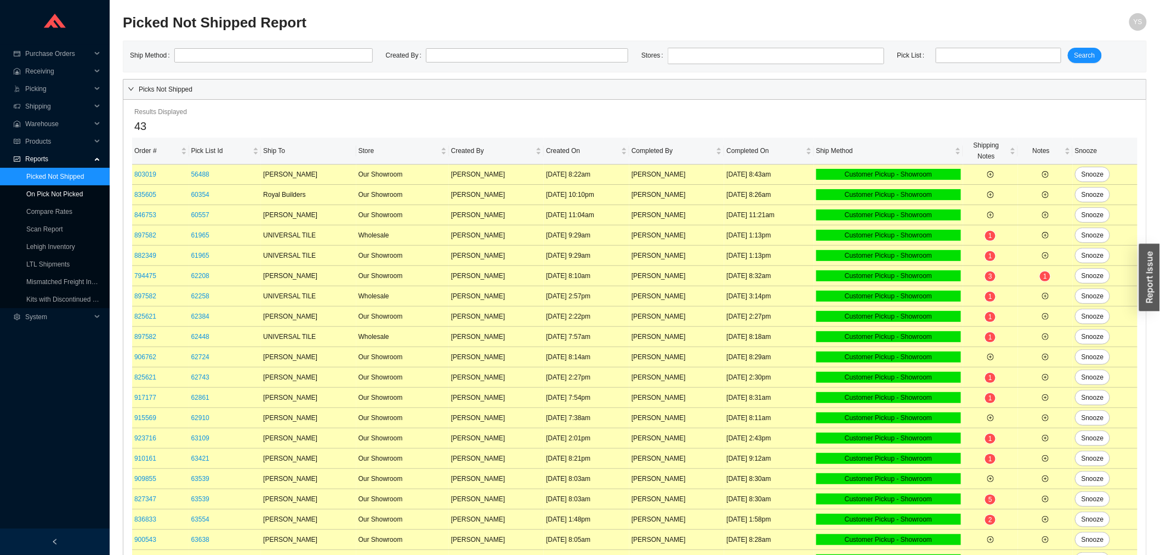
click at [31, 190] on link "On Pick Not Picked" at bounding box center [54, 194] width 56 height 8
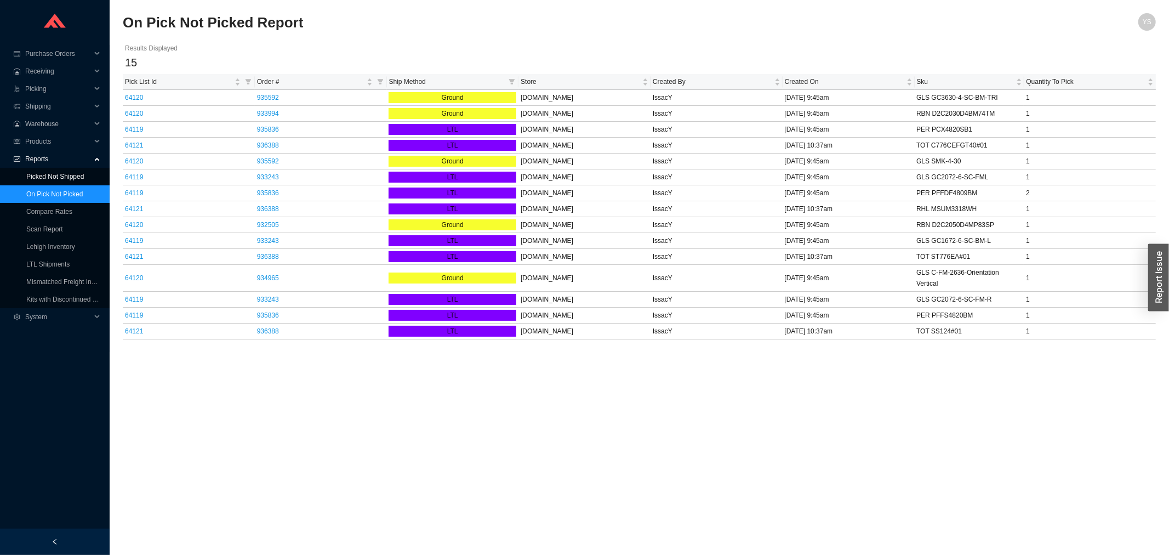
click at [83, 175] on link "Picked Not Shipped" at bounding box center [55, 177] width 58 height 8
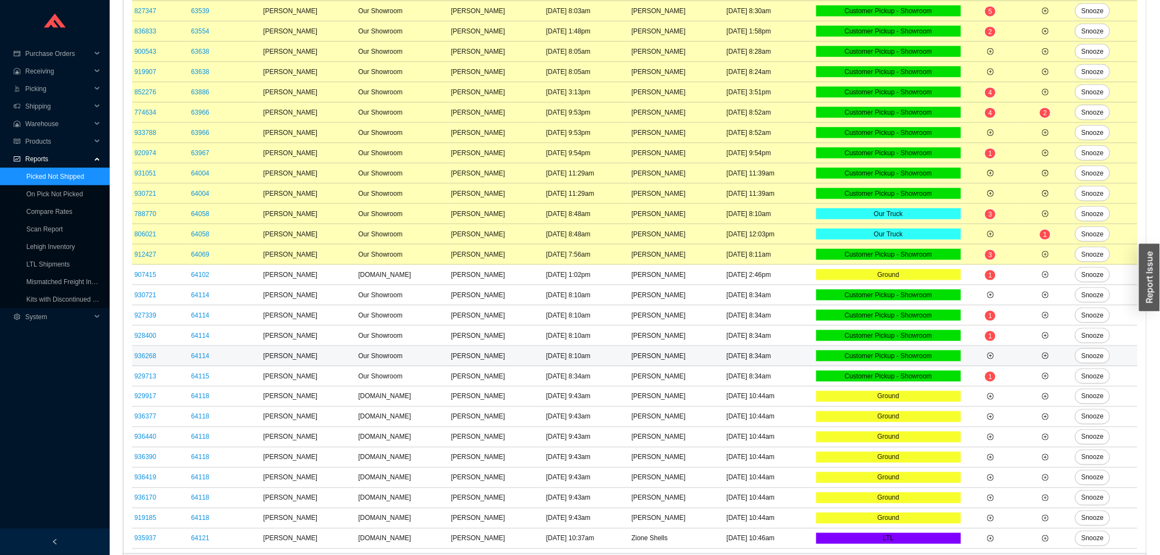
scroll to position [510, 0]
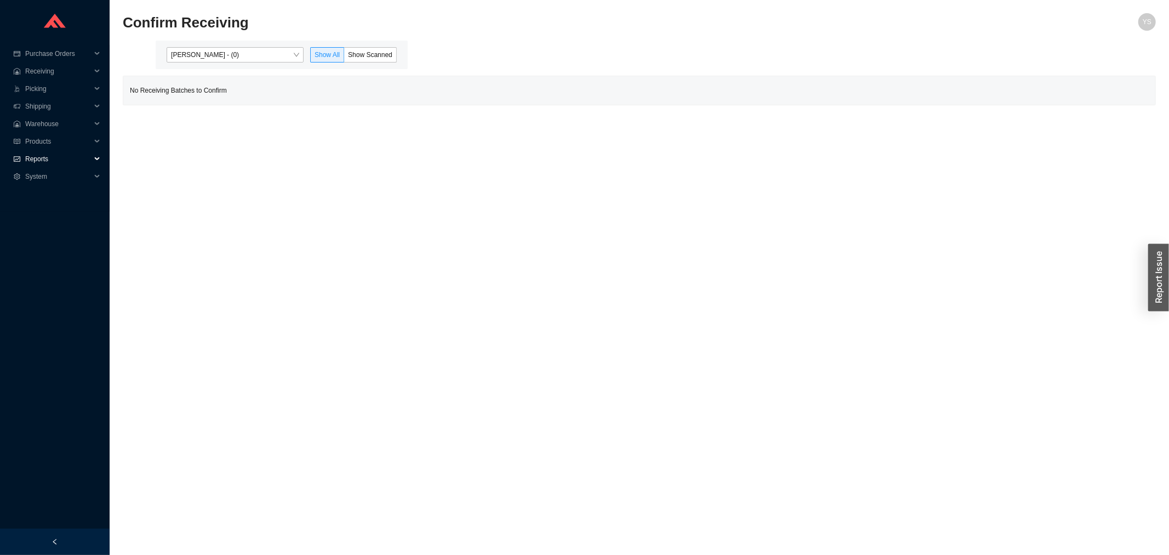
drag, startPoint x: 49, startPoint y: 158, endPoint x: 45, endPoint y: 191, distance: 33.1
click at [49, 159] on span "Reports" at bounding box center [58, 159] width 66 height 18
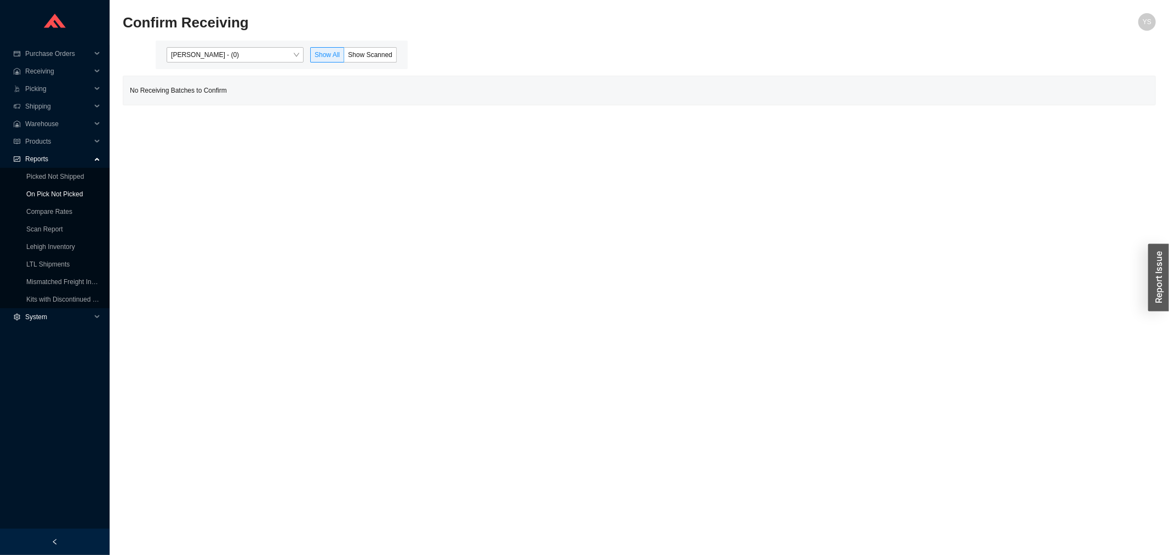
click at [45, 198] on link "On Pick Not Picked" at bounding box center [54, 194] width 56 height 8
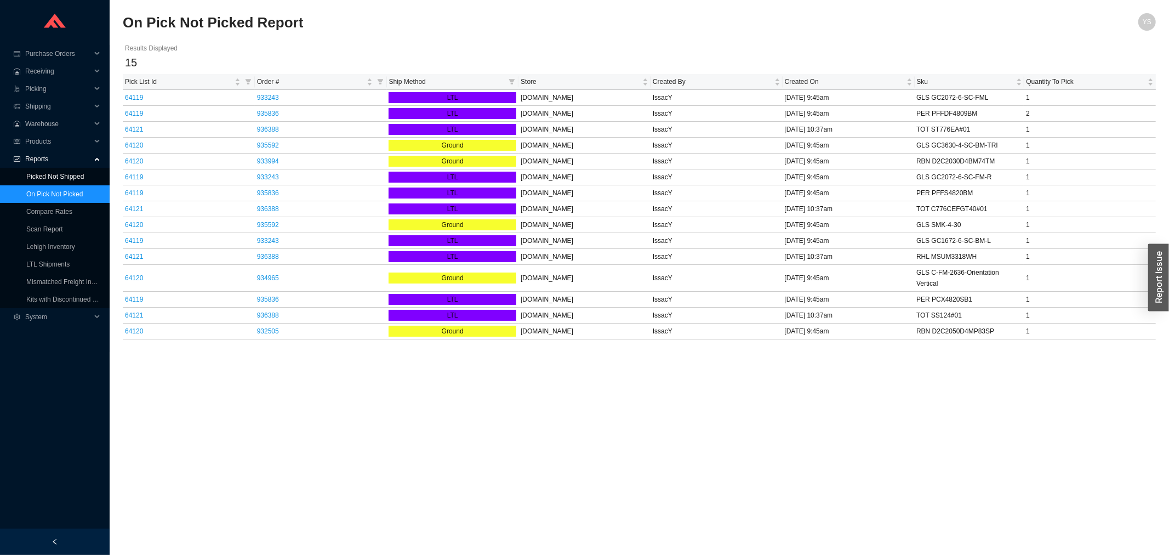
click at [44, 173] on link "Picked Not Shipped" at bounding box center [55, 177] width 58 height 8
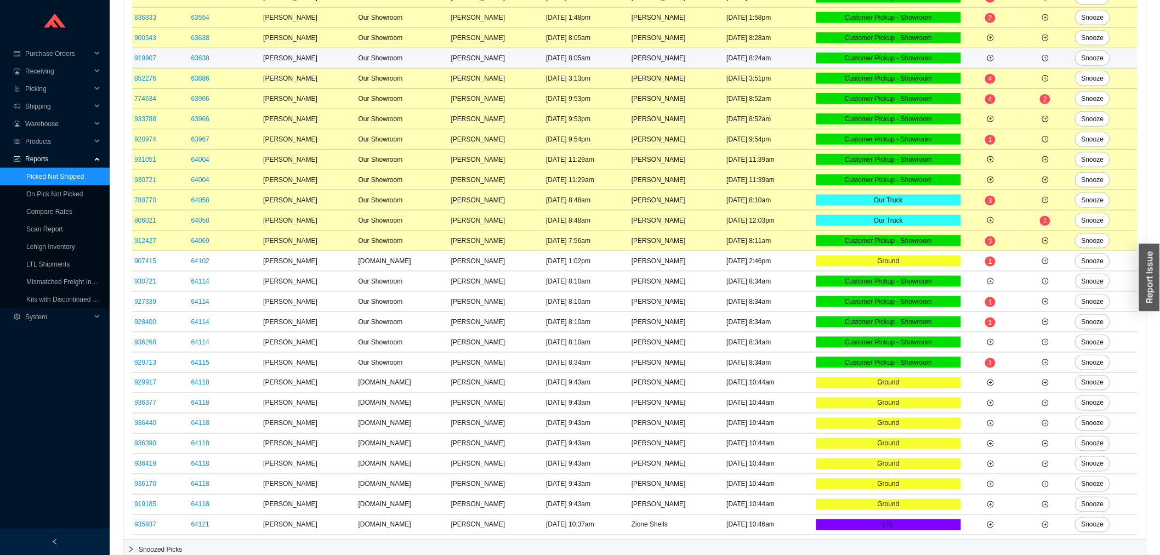
scroll to position [510, 0]
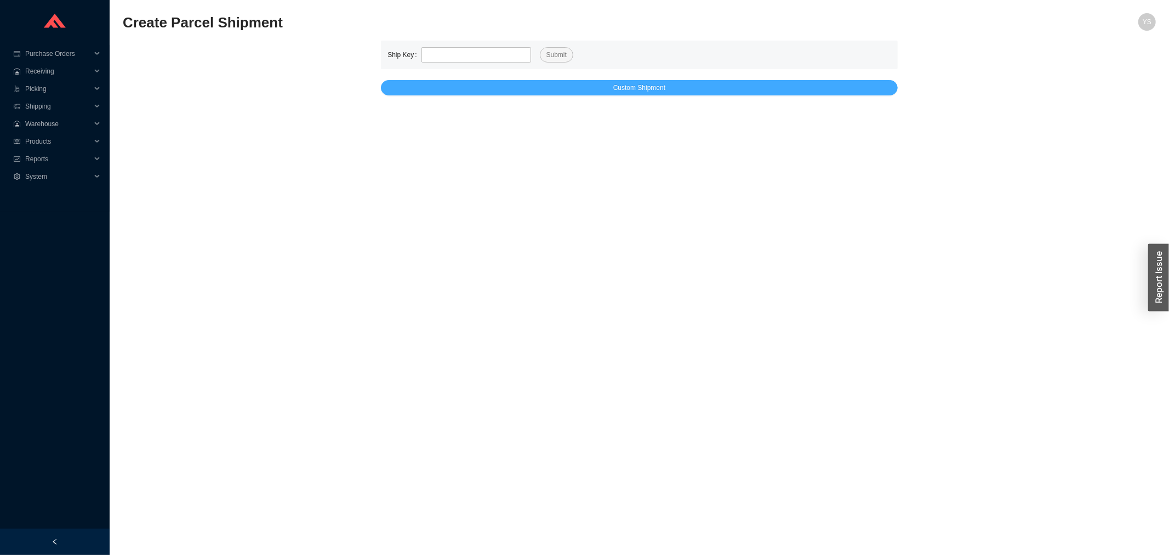
click at [599, 90] on button "Custom Shipment" at bounding box center [639, 87] width 517 height 15
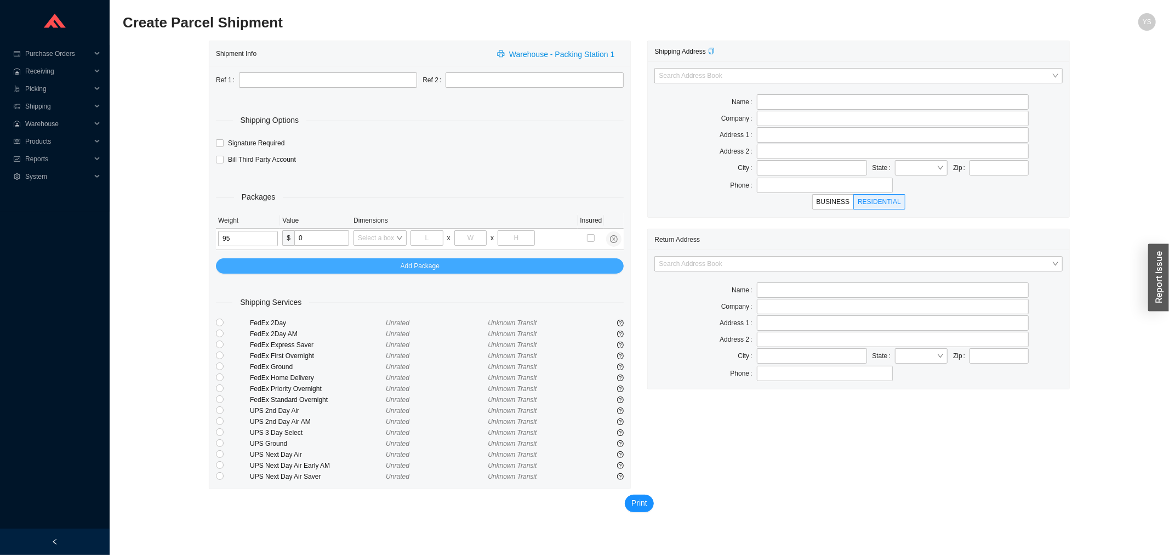
type input "95"
click at [291, 260] on button "Add Package" at bounding box center [420, 265] width 408 height 15
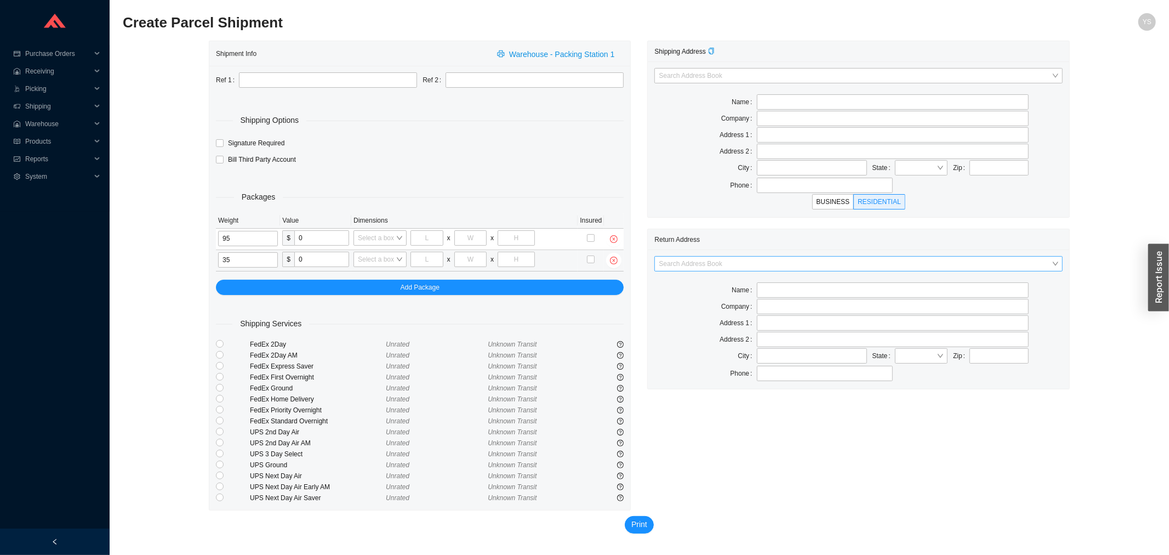
type input "35"
click at [669, 263] on input "search" at bounding box center [855, 263] width 392 height 14
drag, startPoint x: 682, startPoint y: 287, endPoint x: 632, endPoint y: 282, distance: 49.5
click at [682, 287] on div "AS Bath" at bounding box center [858, 285] width 399 height 10
type input "AS Bath"
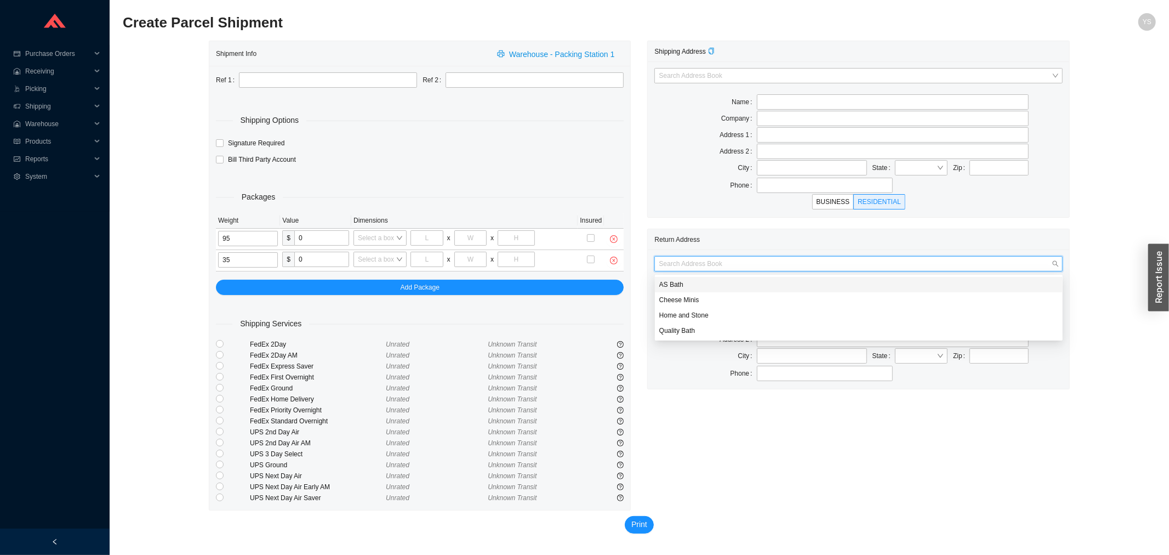
type input "39 Progress St"
type input "Edison"
type input "08820"
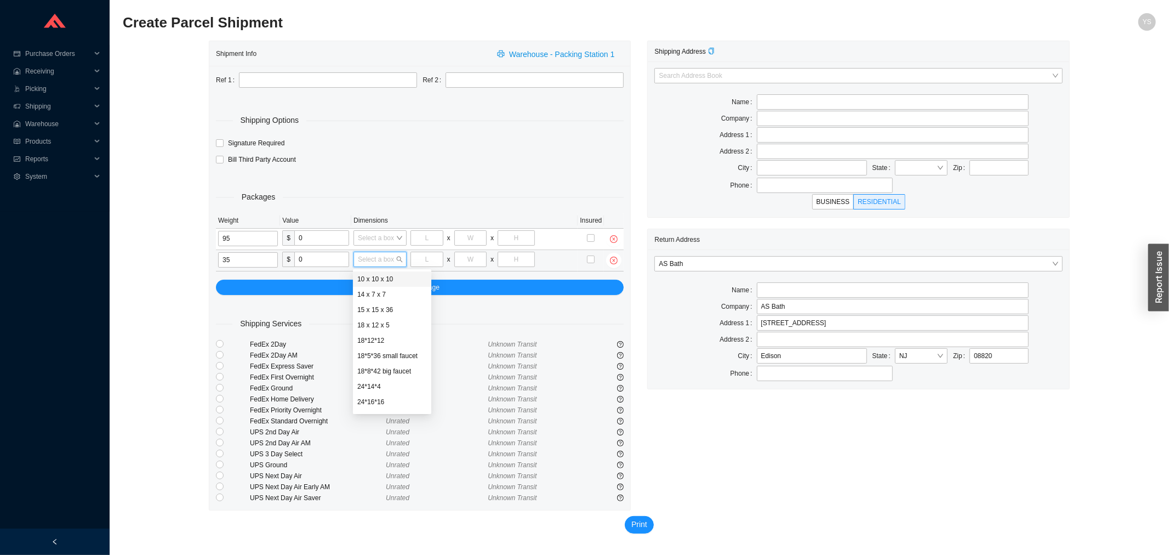
click at [381, 261] on input "search" at bounding box center [377, 259] width 38 height 14
type input "as"
click at [388, 291] on div "C-ASB2" at bounding box center [378, 294] width 43 height 10
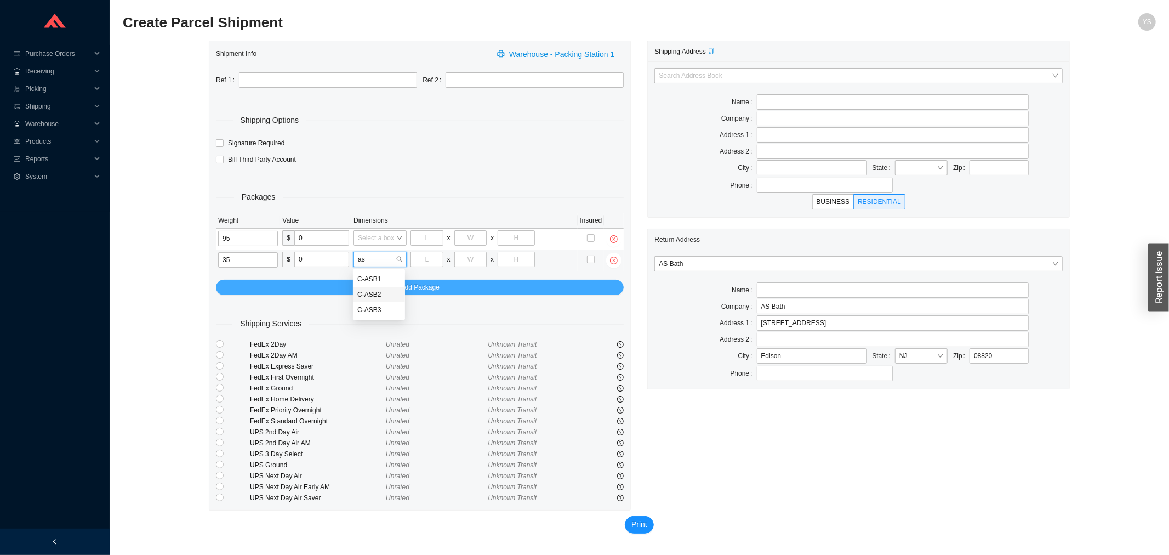
type input "34"
type input "24"
type input "15"
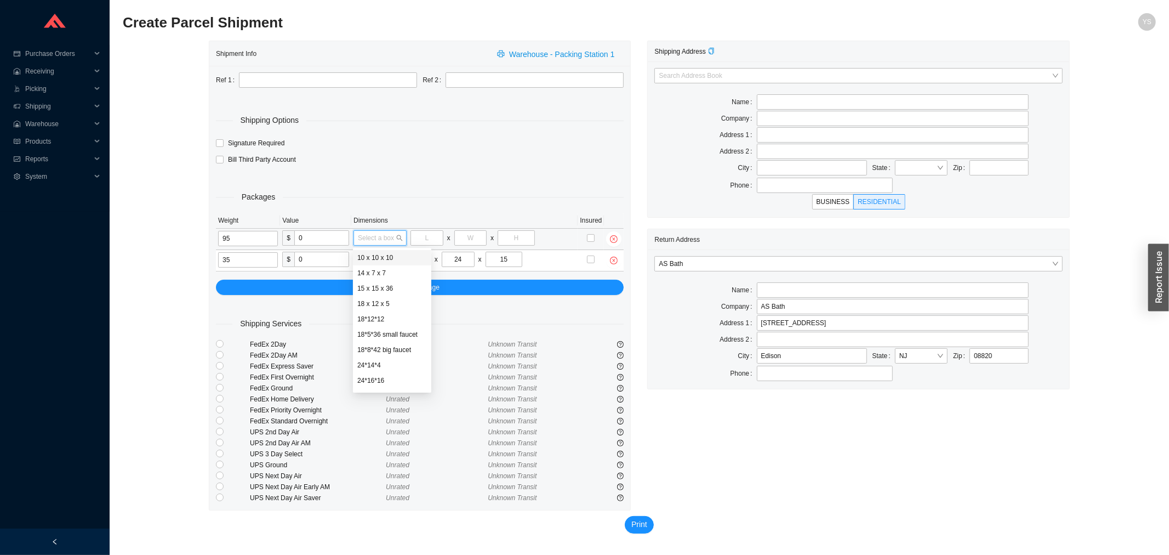
click at [376, 238] on input "search" at bounding box center [377, 238] width 38 height 14
type input "xl"
click at [384, 261] on div "37*22*28 xl bowl" at bounding box center [381, 258] width 49 height 10
type input "37"
type input "22"
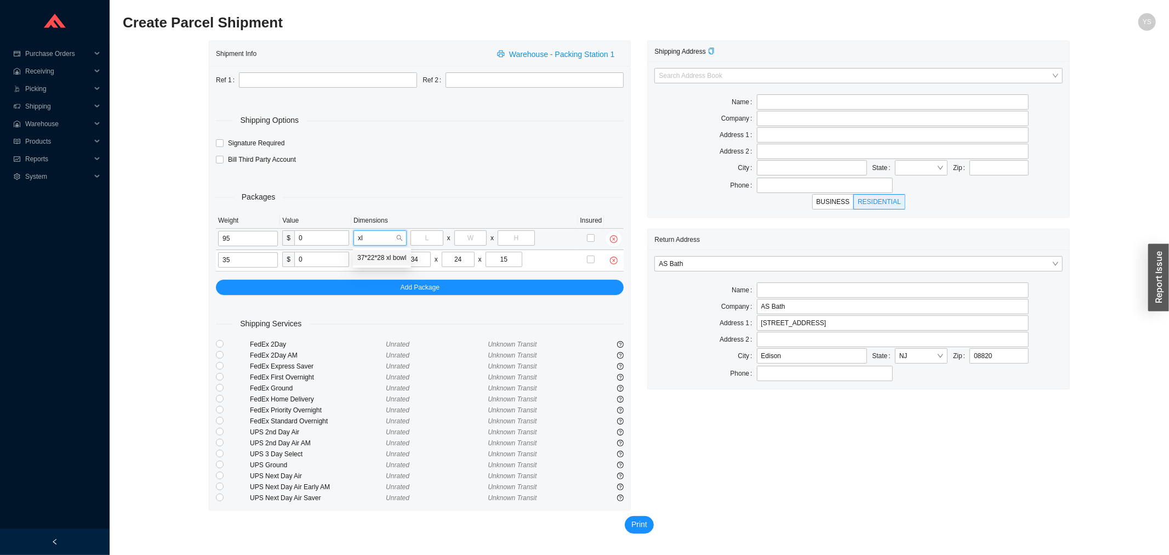
type input "28"
click at [1004, 170] on input "text" at bounding box center [999, 167] width 59 height 15
paste input "96743"
type input "96743"
type input "KAMUELA"
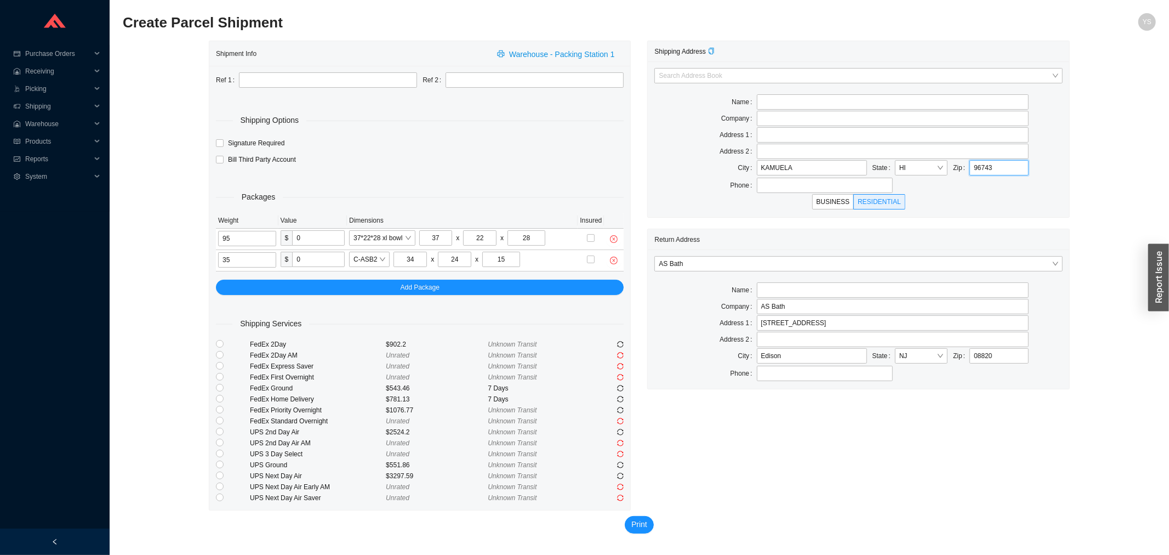
type input "96743"
drag, startPoint x: 414, startPoint y: 390, endPoint x: 372, endPoint y: 387, distance: 42.8
click at [372, 387] on div "FedEx Ground $543.46 7 Days" at bounding box center [420, 388] width 408 height 11
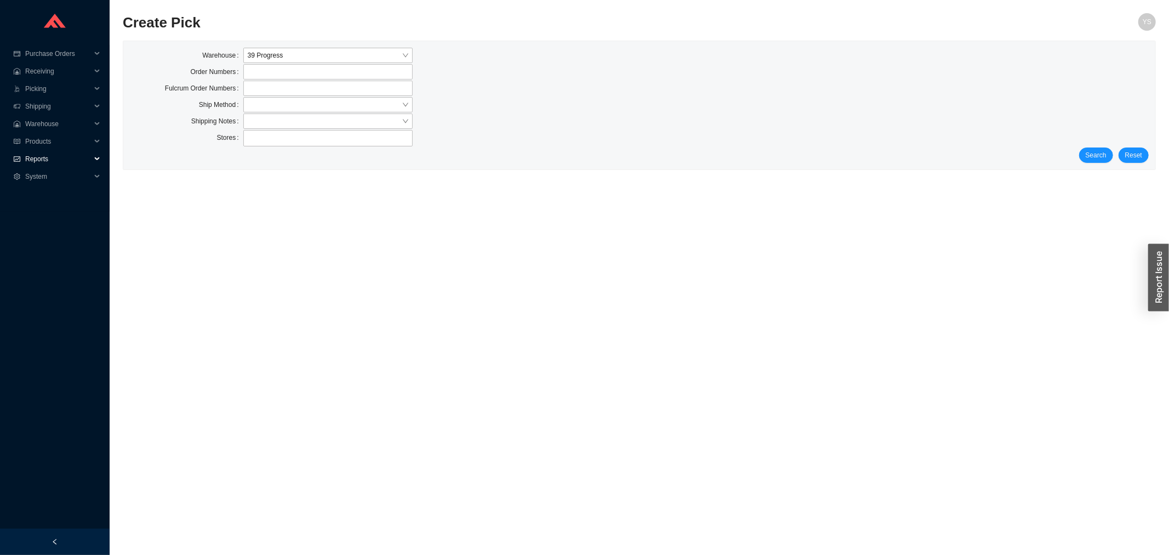
click at [28, 154] on span "Reports" at bounding box center [58, 159] width 66 height 18
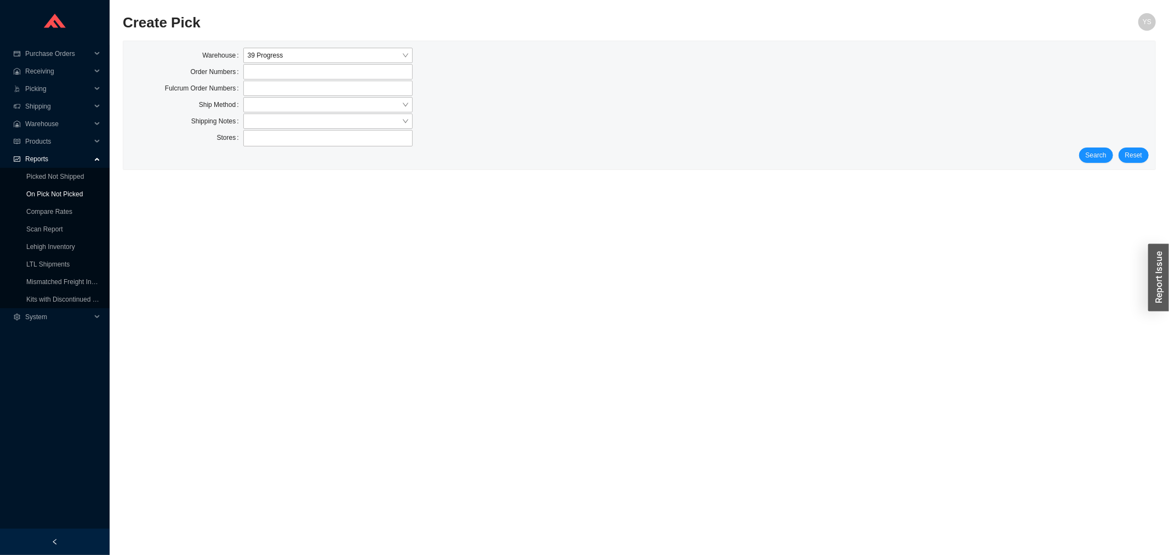
click at [39, 190] on link "On Pick Not Picked" at bounding box center [54, 194] width 56 height 8
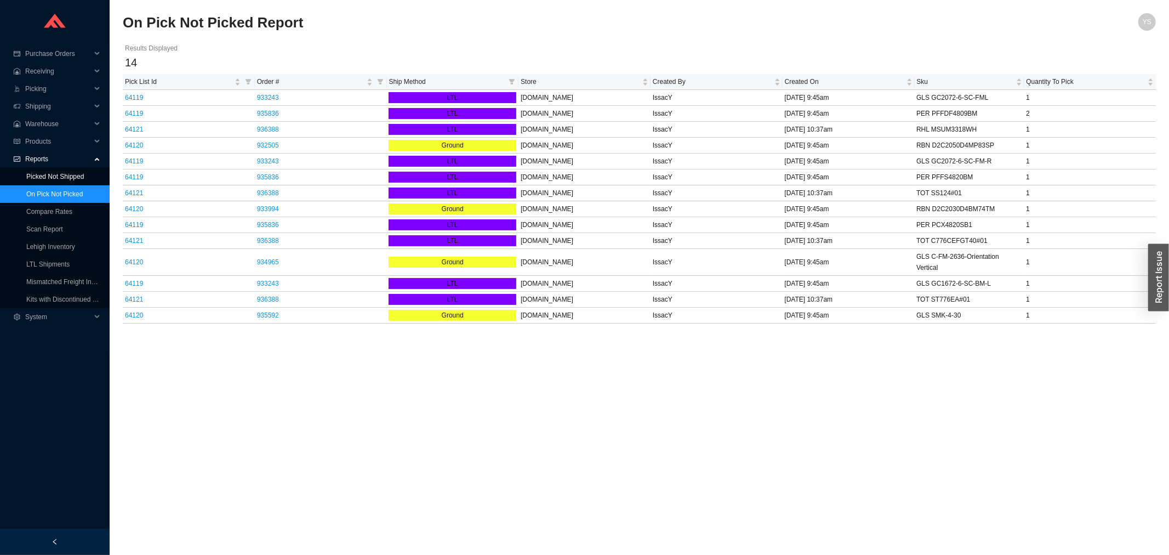
click at [39, 173] on link "Picked Not Shipped" at bounding box center [55, 177] width 58 height 8
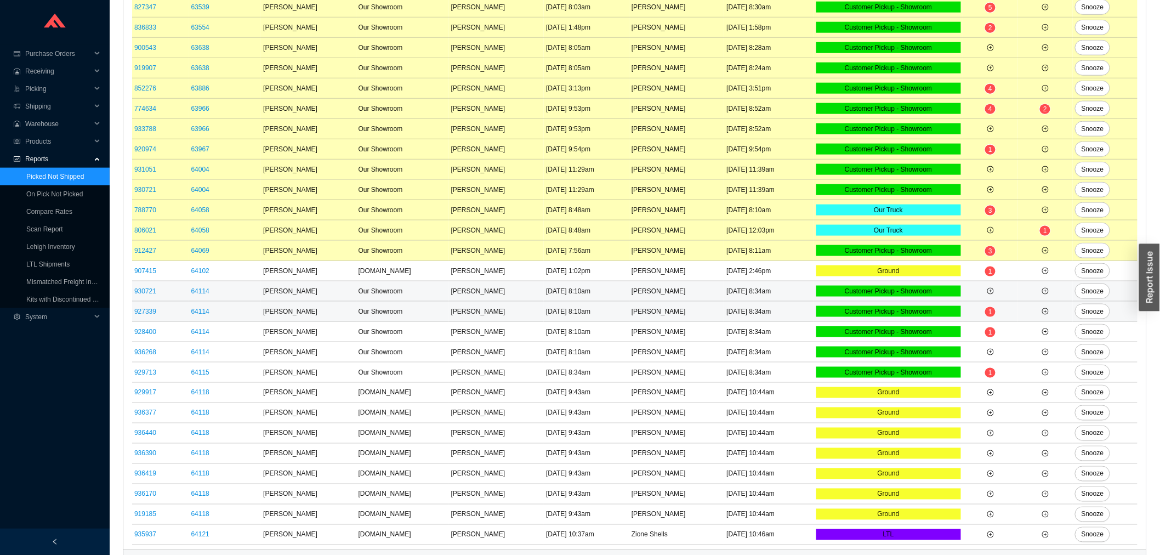
scroll to position [510, 0]
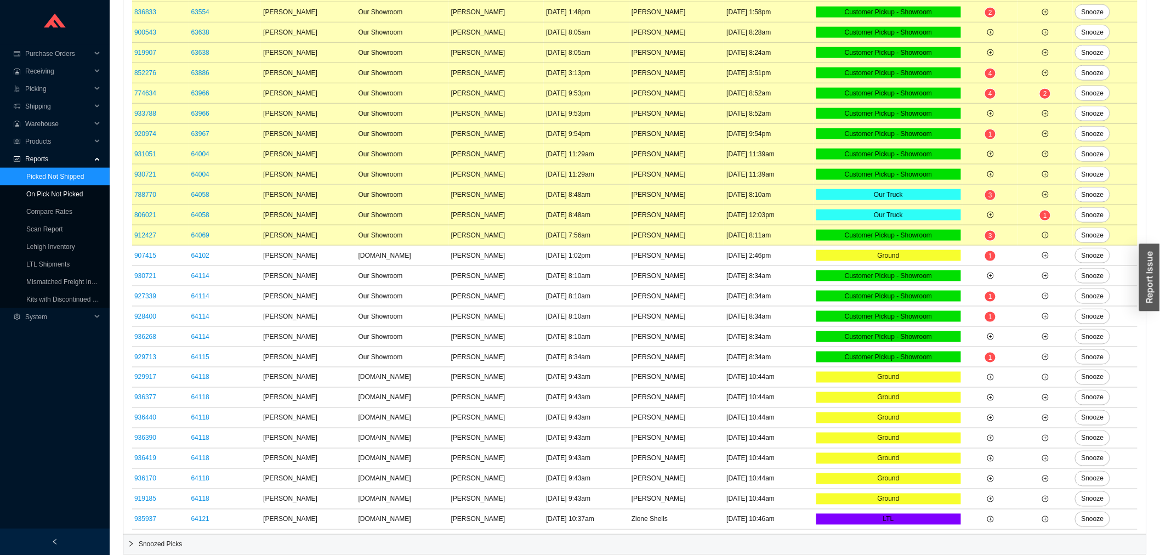
click at [62, 192] on link "On Pick Not Picked" at bounding box center [54, 194] width 56 height 8
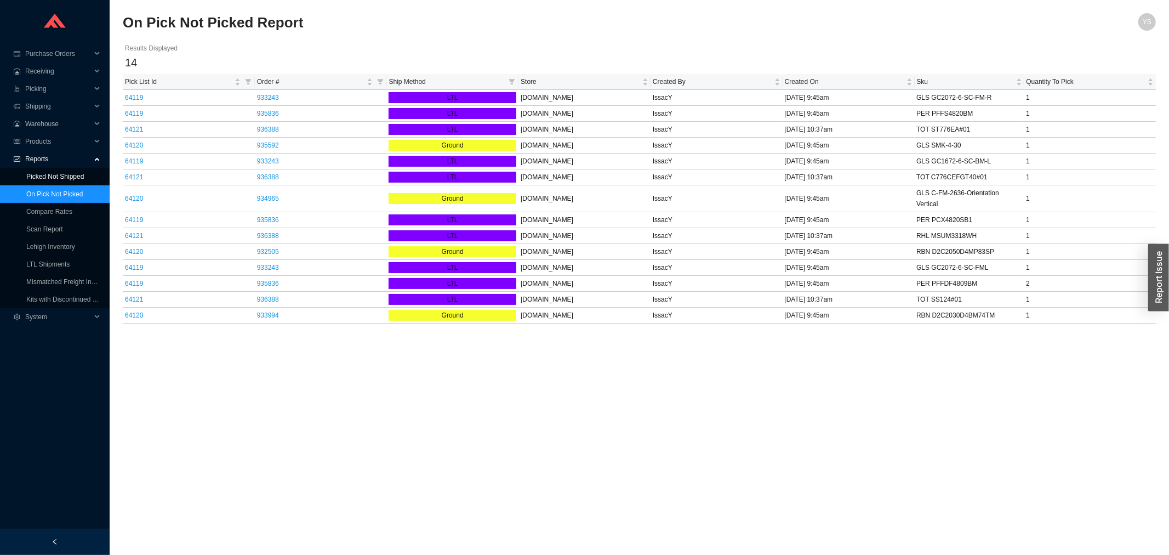
click at [64, 180] on link "Picked Not Shipped" at bounding box center [55, 177] width 58 height 8
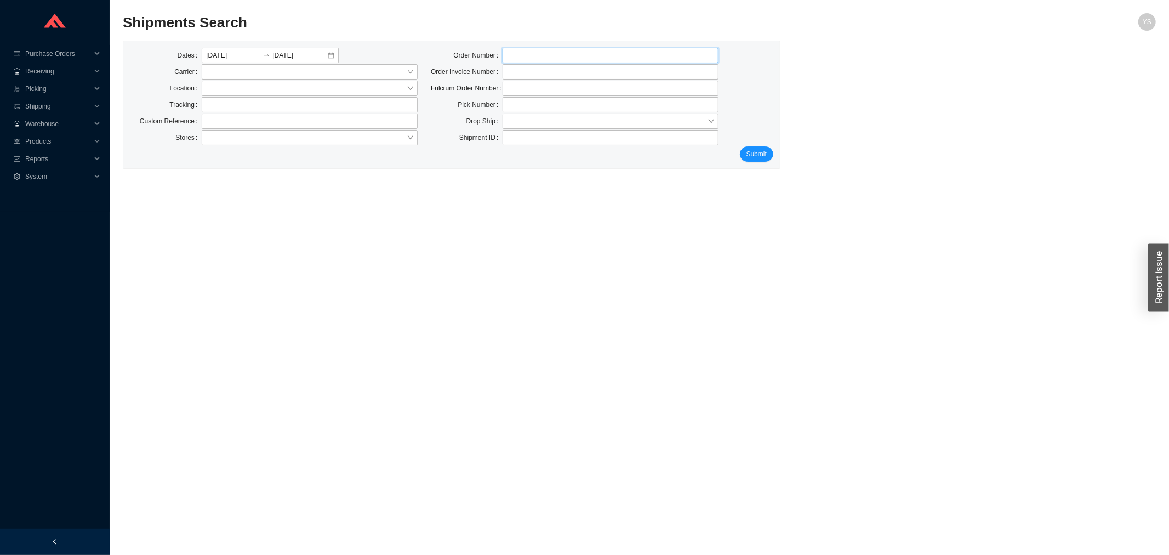
click at [547, 56] on input "tel" at bounding box center [611, 55] width 216 height 15
click at [231, 79] on input "search" at bounding box center [306, 72] width 201 height 14
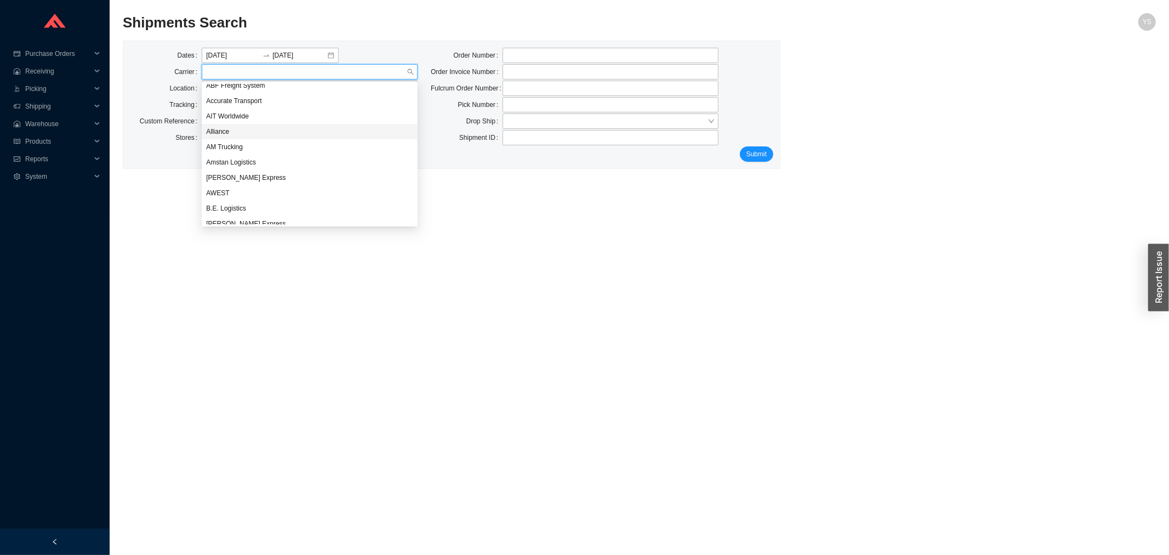
scroll to position [122, 0]
click at [576, 52] on input "tel" at bounding box center [611, 55] width 216 height 15
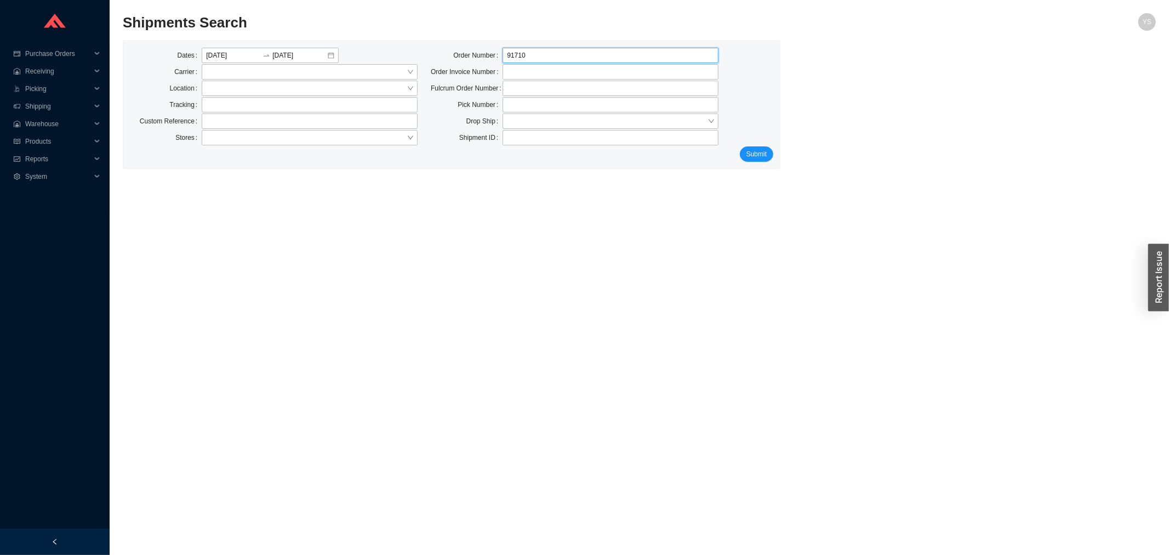
type input "917109"
click button "Submit" at bounding box center [756, 153] width 33 height 15
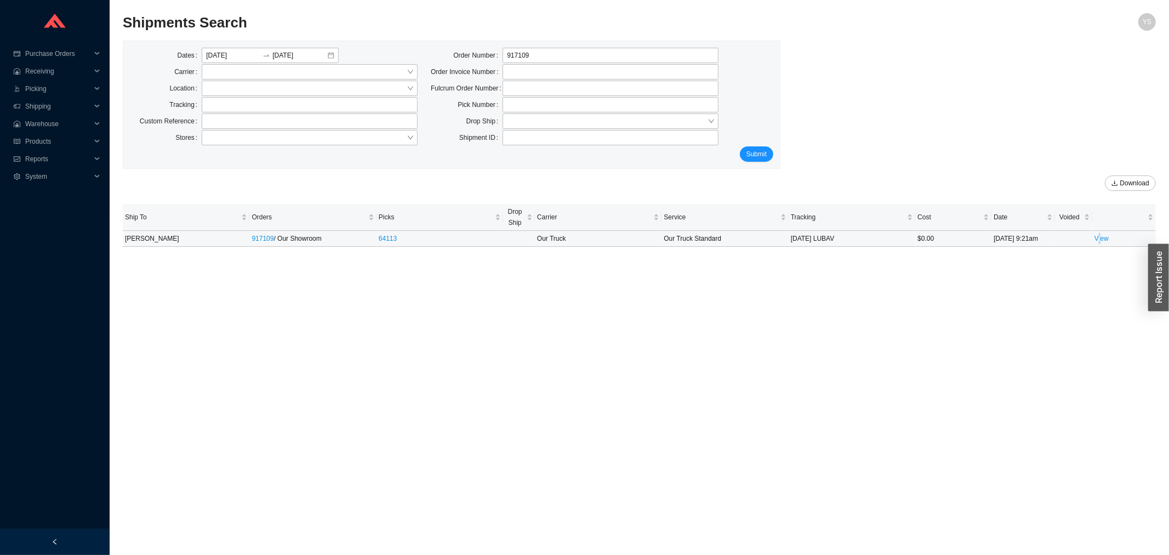
click at [1100, 244] on td "View" at bounding box center [1124, 239] width 64 height 16
click at [1103, 240] on link "View" at bounding box center [1102, 239] width 14 height 8
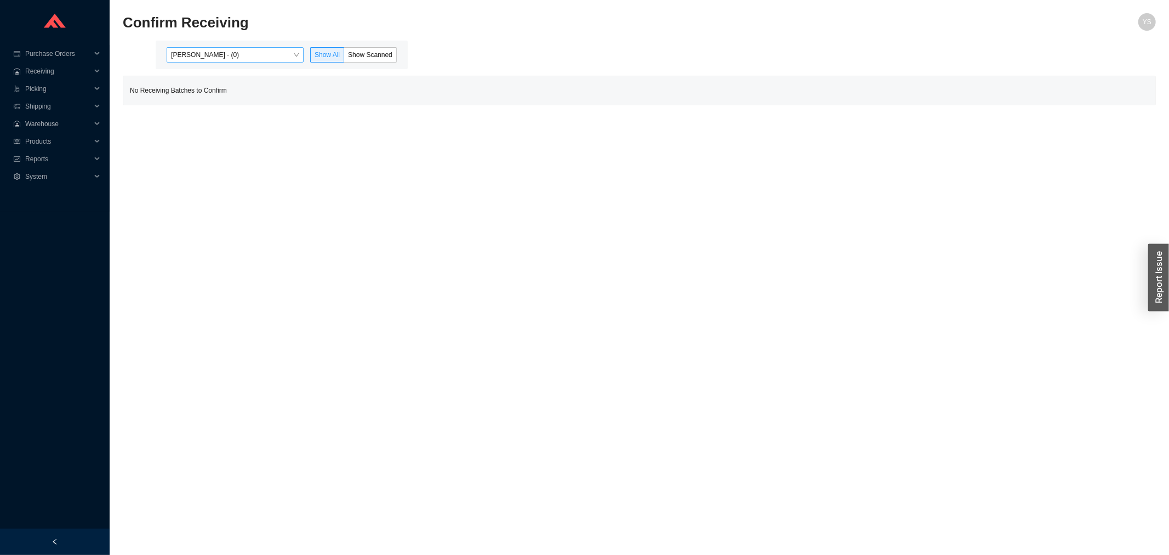
click at [261, 56] on span "[PERSON_NAME] - (0)" at bounding box center [235, 55] width 128 height 14
click at [48, 157] on span "Reports" at bounding box center [58, 159] width 66 height 18
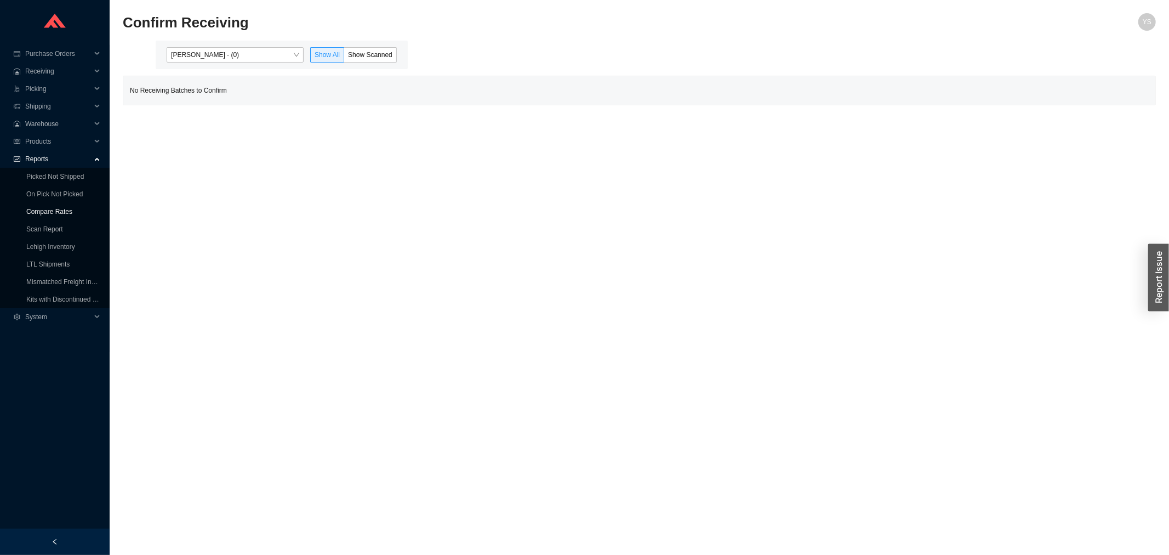
click at [39, 211] on link "Compare Rates" at bounding box center [49, 212] width 46 height 8
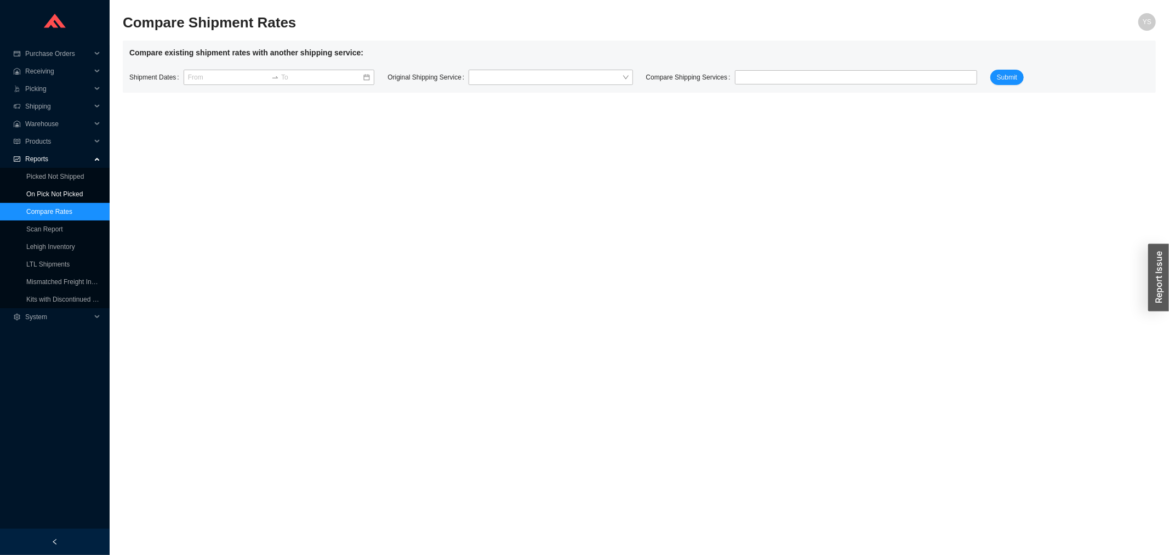
click at [39, 190] on link "On Pick Not Picked" at bounding box center [54, 194] width 56 height 8
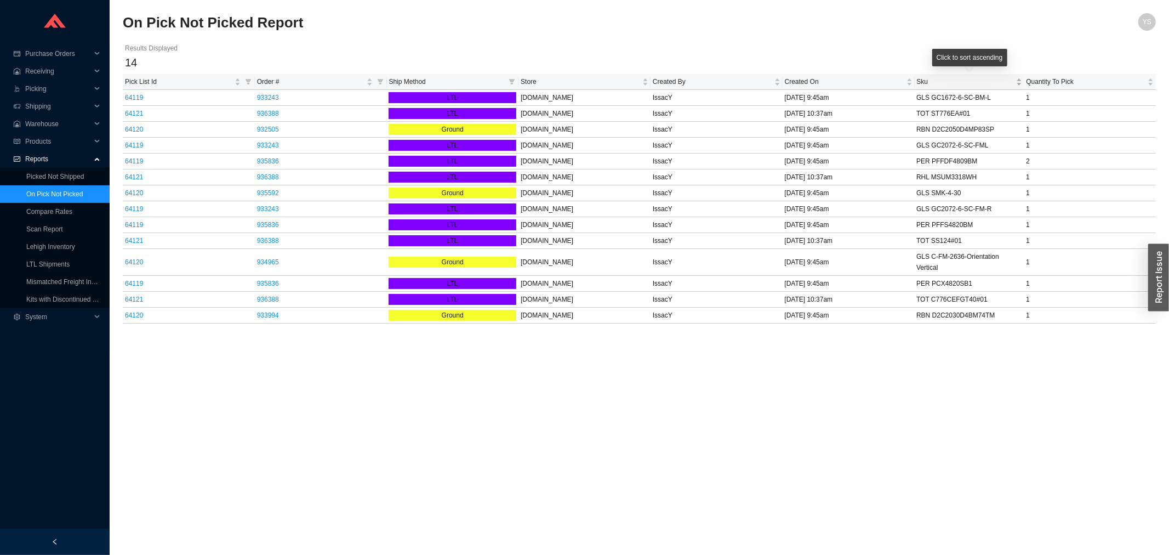
click at [940, 77] on span "Sku" at bounding box center [965, 81] width 97 height 11
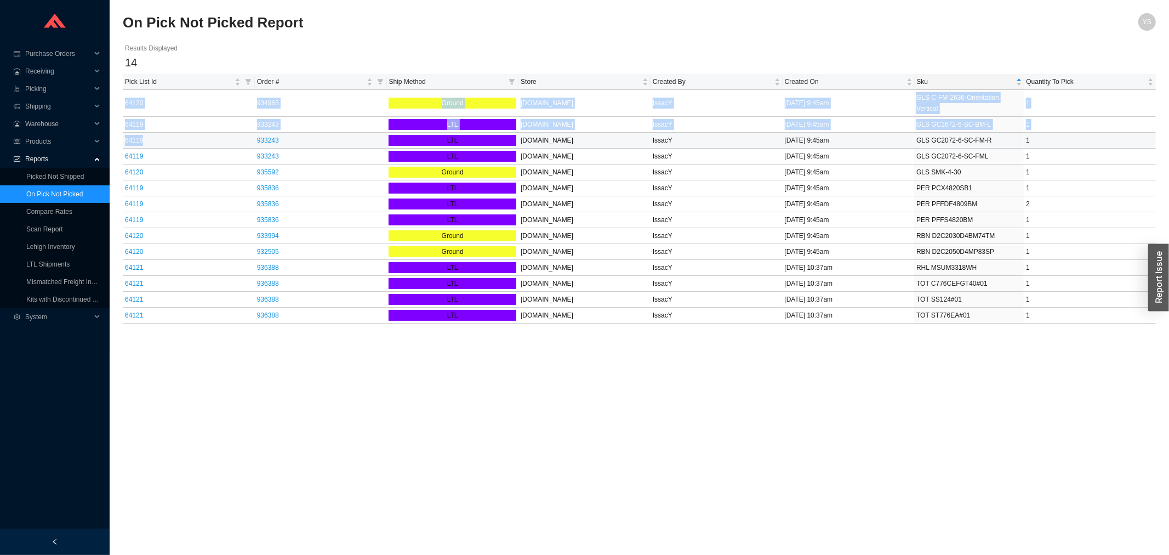
drag, startPoint x: 151, startPoint y: 124, endPoint x: 117, endPoint y: 128, distance: 34.2
click at [117, 128] on section "On Pick Not Picked Report YS Results Displayed 14 Pick List Id Order # Ship Met…" at bounding box center [639, 277] width 1059 height 555
click at [307, 119] on td "933243" at bounding box center [321, 125] width 132 height 16
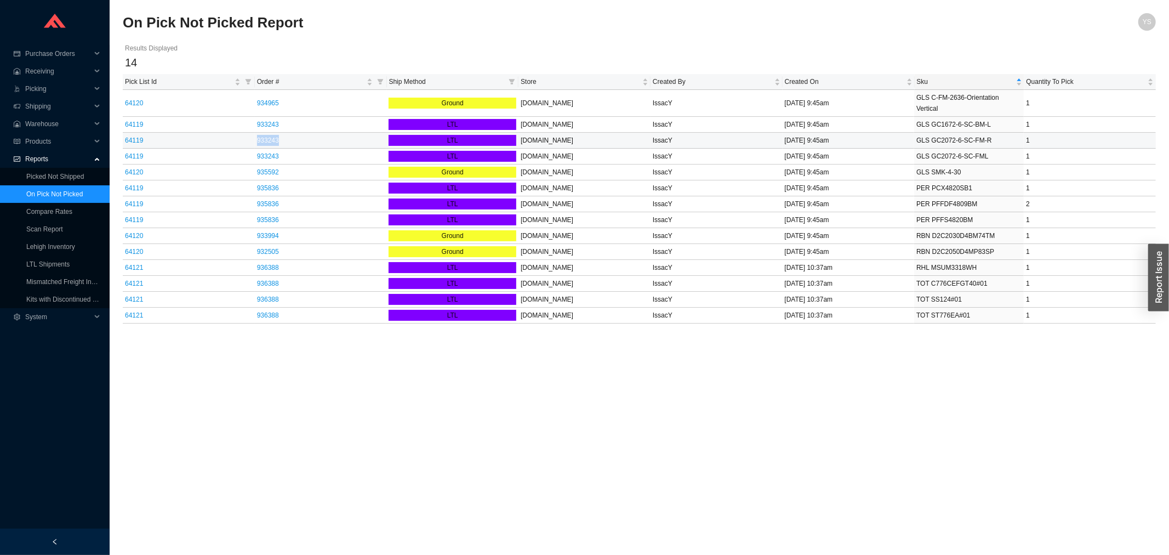
drag, startPoint x: 305, startPoint y: 122, endPoint x: 225, endPoint y: 123, distance: 80.0
click at [225, 133] on tr "64119 933243 LTL [DOMAIN_NAME] IssacY [DATE] 9:45am GLS GC2072-6-SC-FM-R 1" at bounding box center [639, 141] width 1033 height 16
copy tr "933243"
click at [261, 152] on link "933243" at bounding box center [268, 156] width 22 height 8
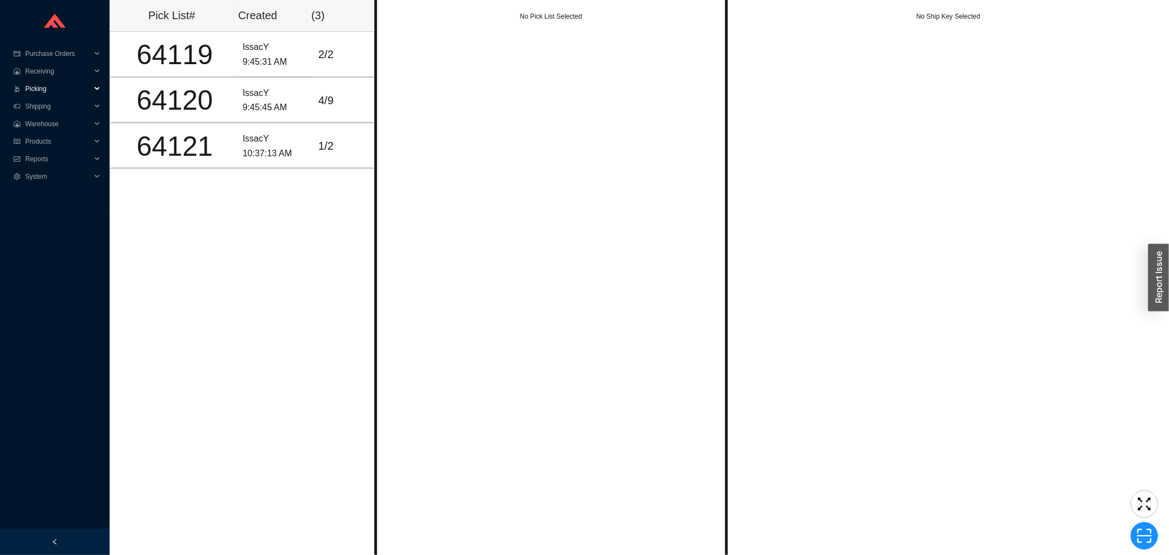
click at [59, 90] on span "Picking" at bounding box center [58, 89] width 66 height 18
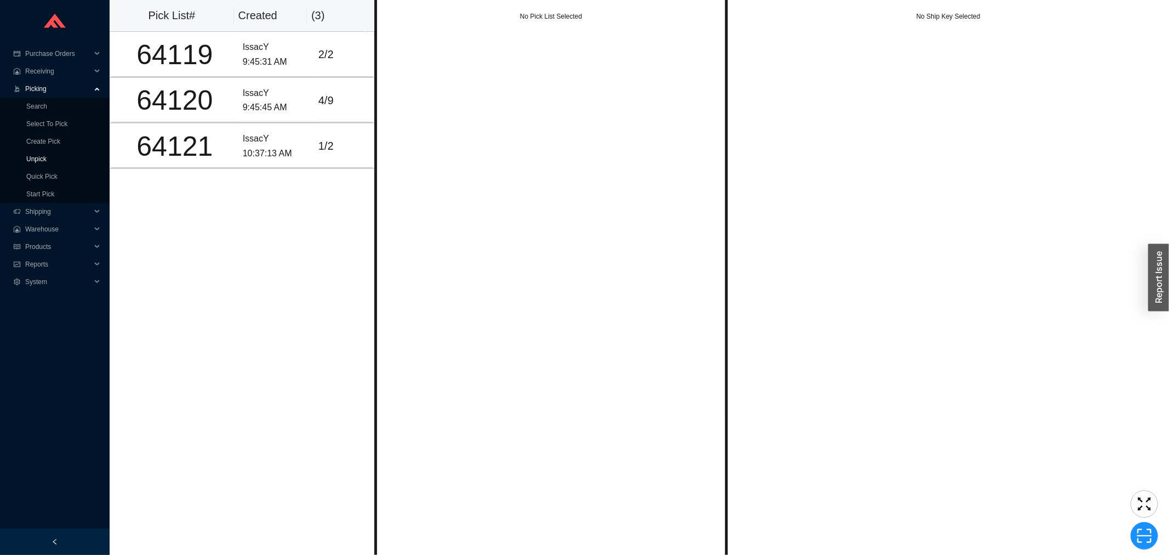
click at [47, 155] on link "Unpick" at bounding box center [36, 159] width 20 height 8
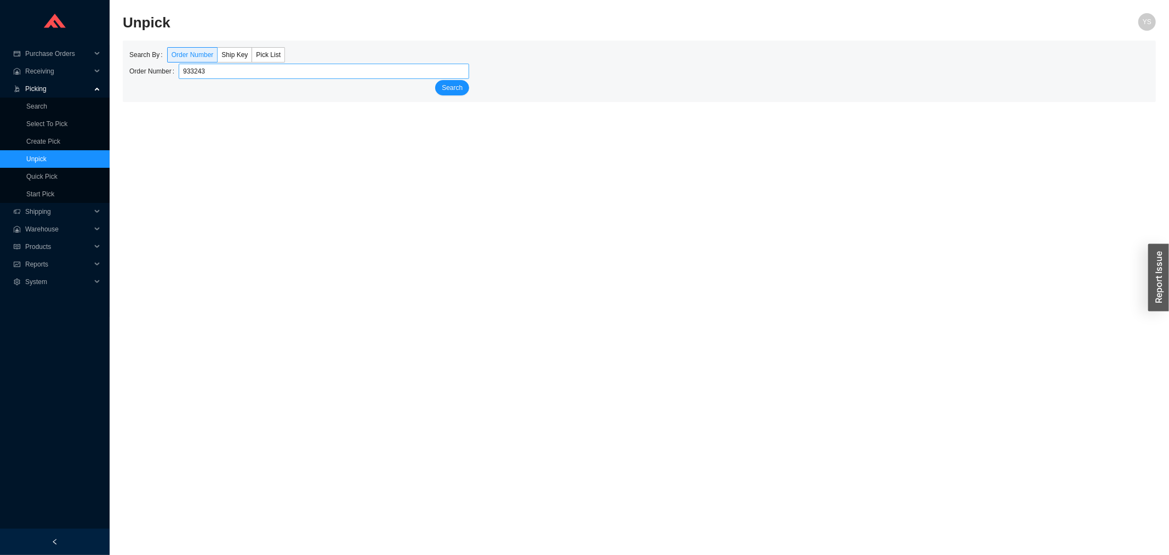
type input "933243"
click at [435, 80] on button "Search" at bounding box center [452, 87] width 34 height 15
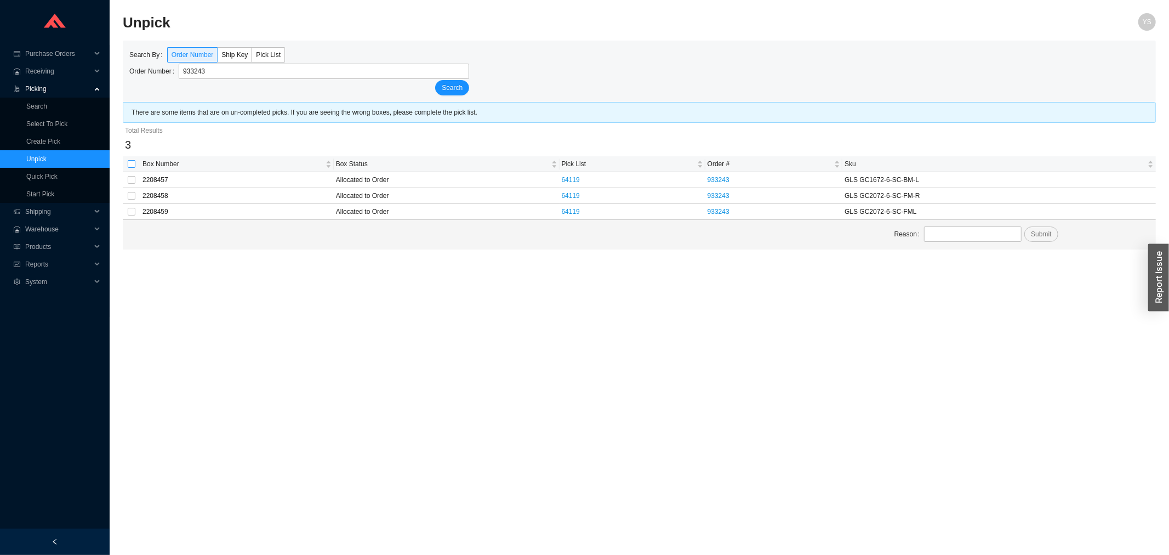
click at [133, 166] on input "checkbox" at bounding box center [132, 164] width 8 height 8
checkbox input "true"
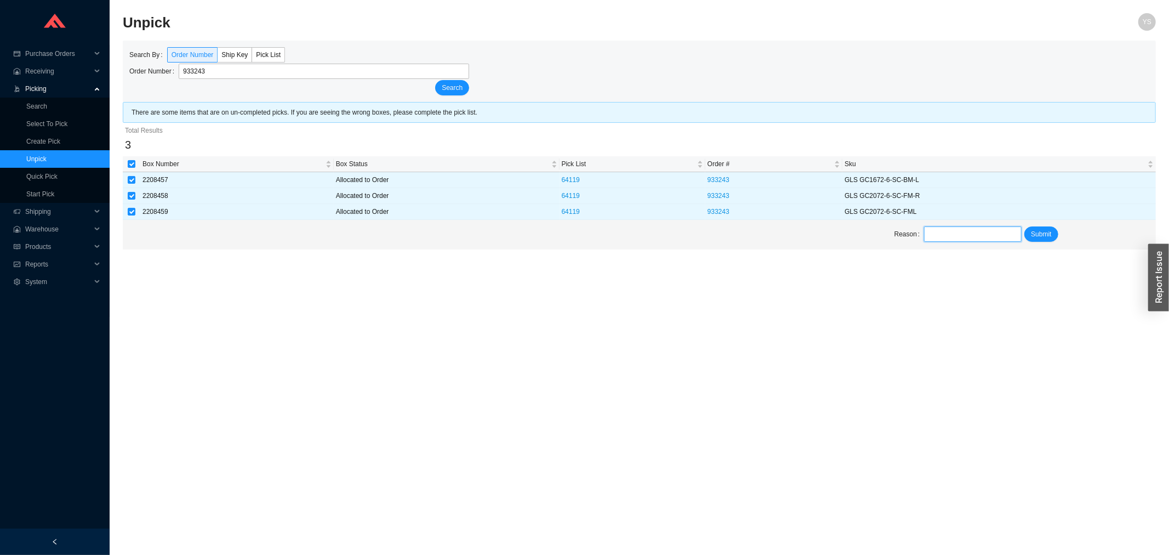
click at [960, 240] on input "text" at bounding box center [973, 233] width 98 height 15
type input "On hold"
click at [1041, 230] on span "Submit" at bounding box center [1041, 234] width 20 height 11
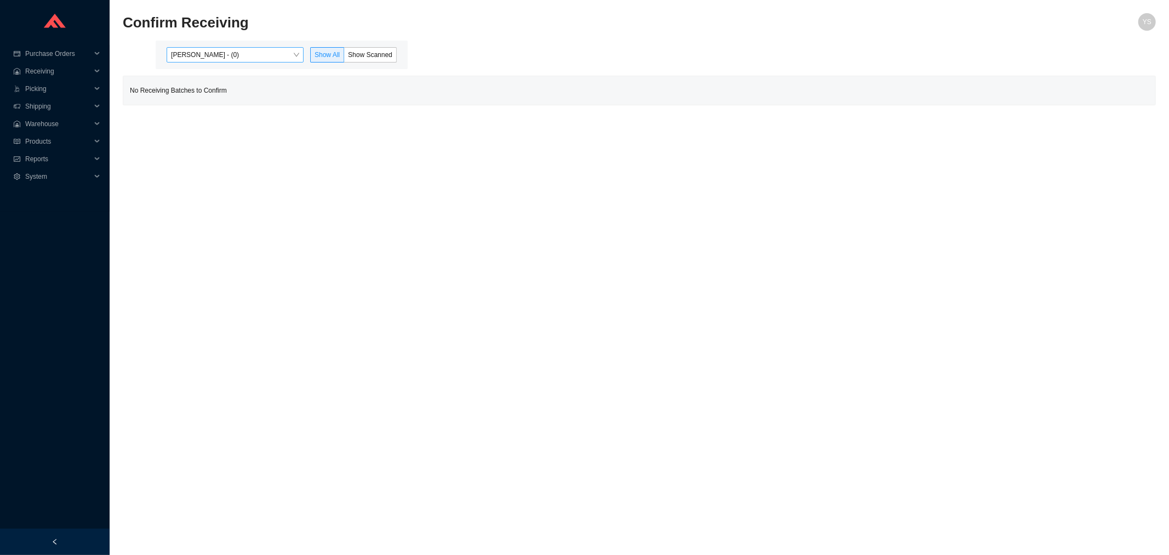
click at [234, 58] on span "Yossi Siff - (0)" at bounding box center [235, 55] width 128 height 14
click at [19, 156] on icon "fund" at bounding box center [17, 159] width 7 height 7
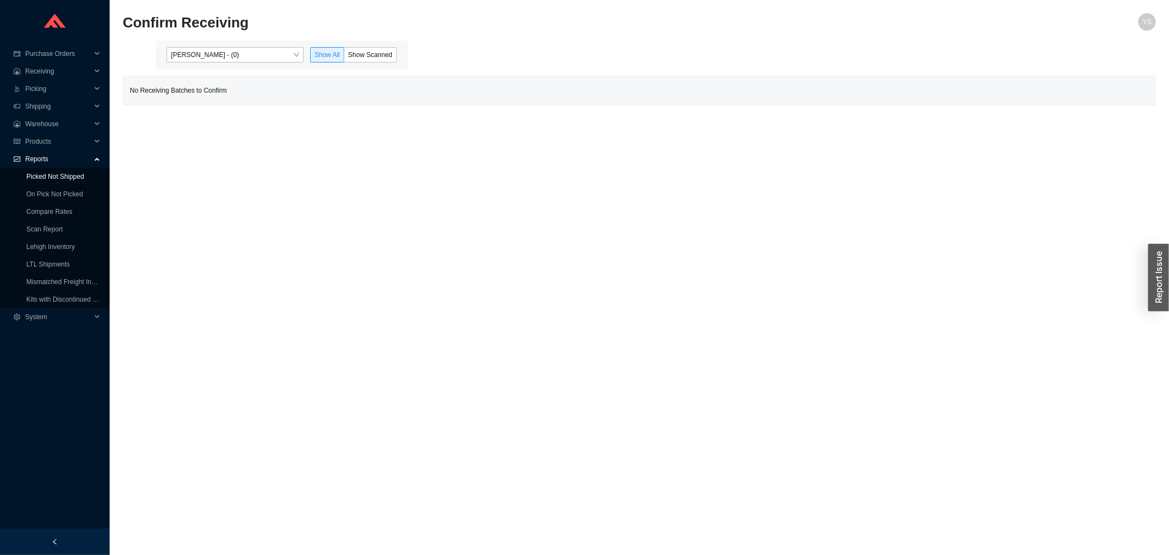
click at [36, 180] on link "Picked Not Shipped" at bounding box center [55, 177] width 58 height 8
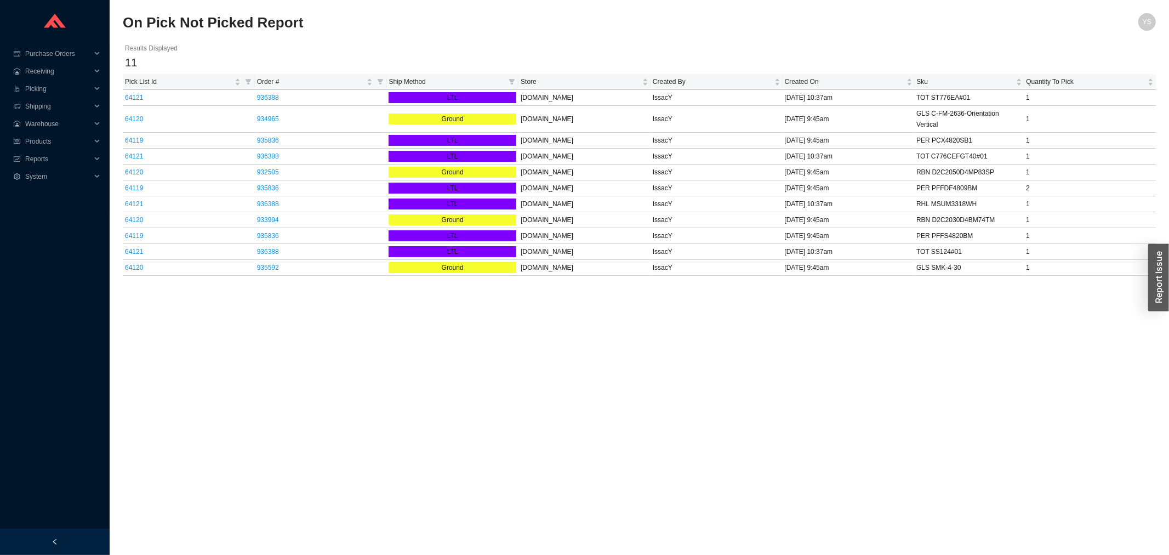
click at [452, 85] on span "Ship Method" at bounding box center [447, 81] width 116 height 11
click at [311, 78] on span "Order #" at bounding box center [310, 81] width 107 height 11
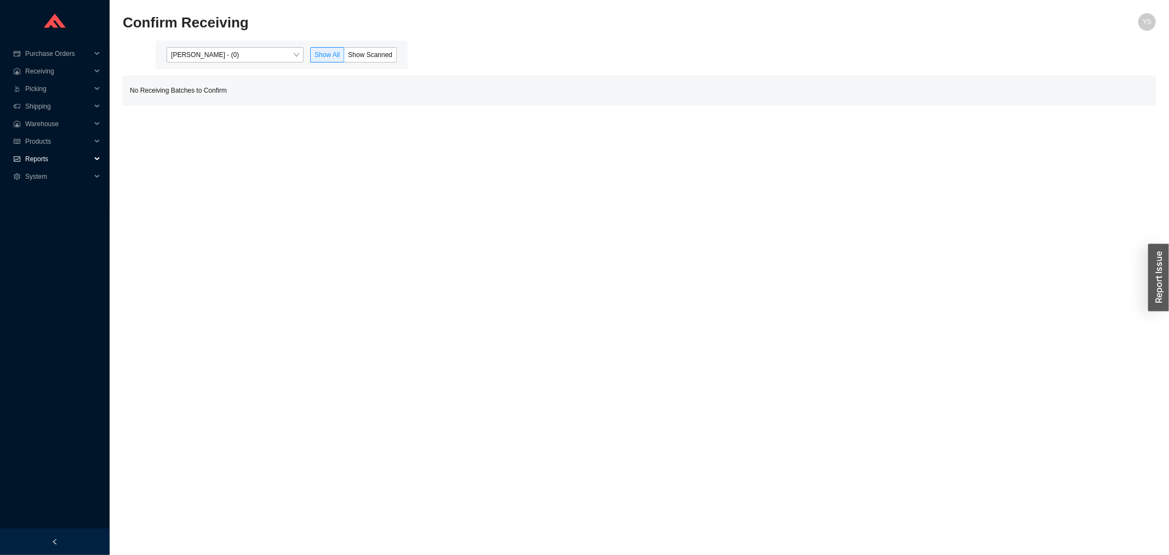
click at [79, 156] on span "Reports" at bounding box center [58, 159] width 66 height 18
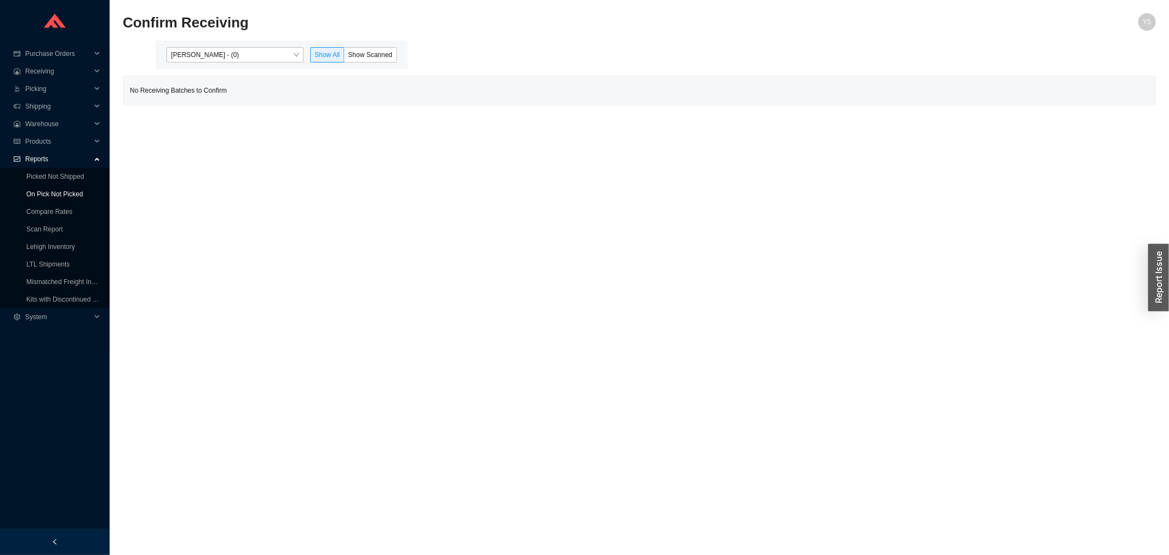
click at [76, 196] on link "On Pick Not Picked" at bounding box center [54, 194] width 56 height 8
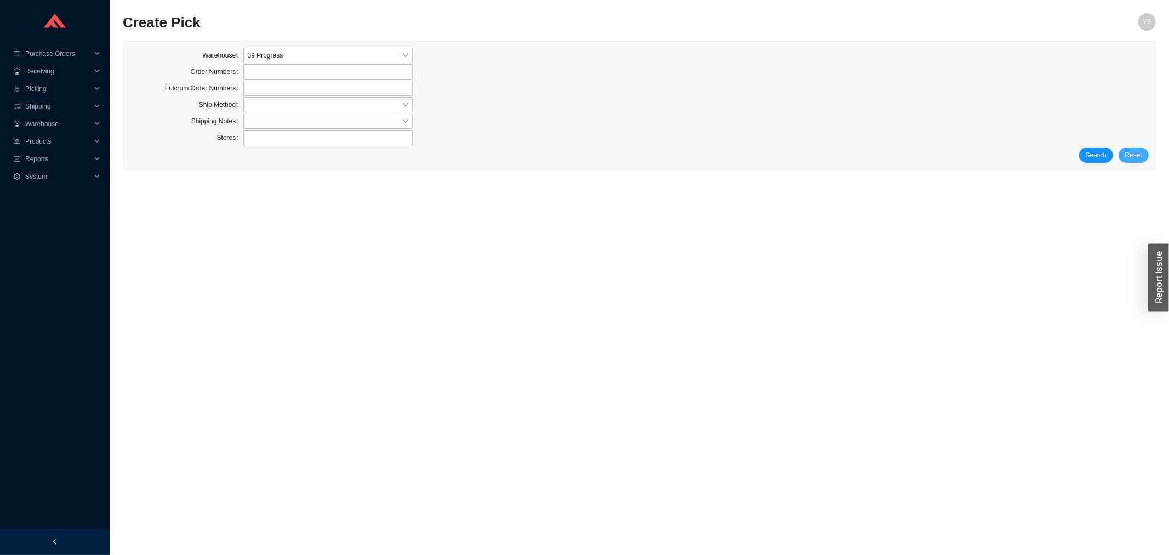
drag, startPoint x: 1129, startPoint y: 149, endPoint x: 1113, endPoint y: 149, distance: 16.5
click at [1127, 149] on button "Reset" at bounding box center [1134, 154] width 30 height 15
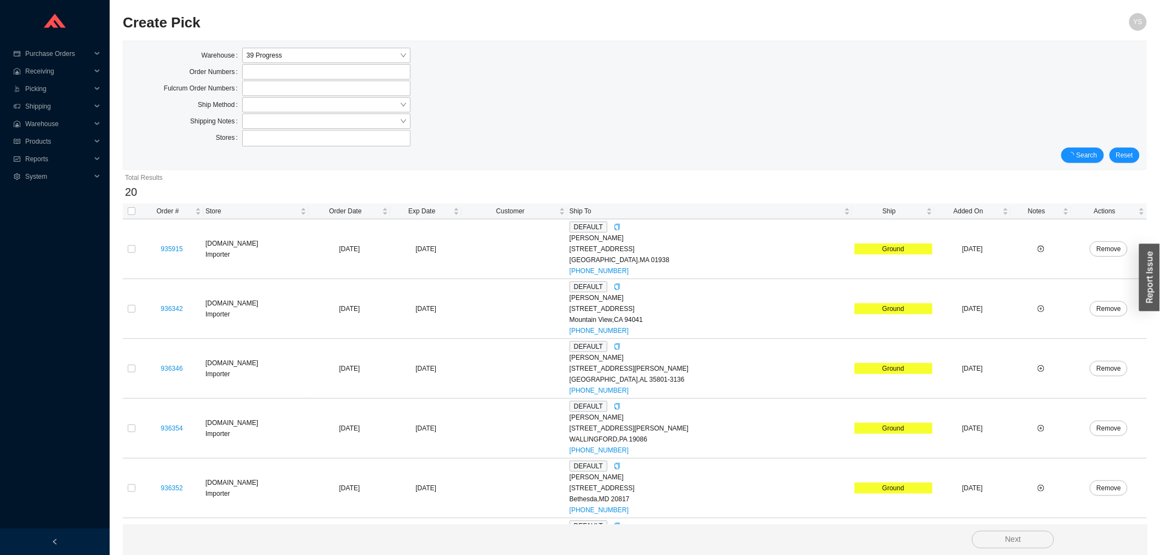
click at [1110, 150] on div "Search Reset" at bounding box center [635, 154] width 1010 height 15
click at [1071, 153] on div "Search Reset" at bounding box center [635, 154] width 1010 height 15
click at [883, 216] on span "Ship" at bounding box center [889, 211] width 70 height 11
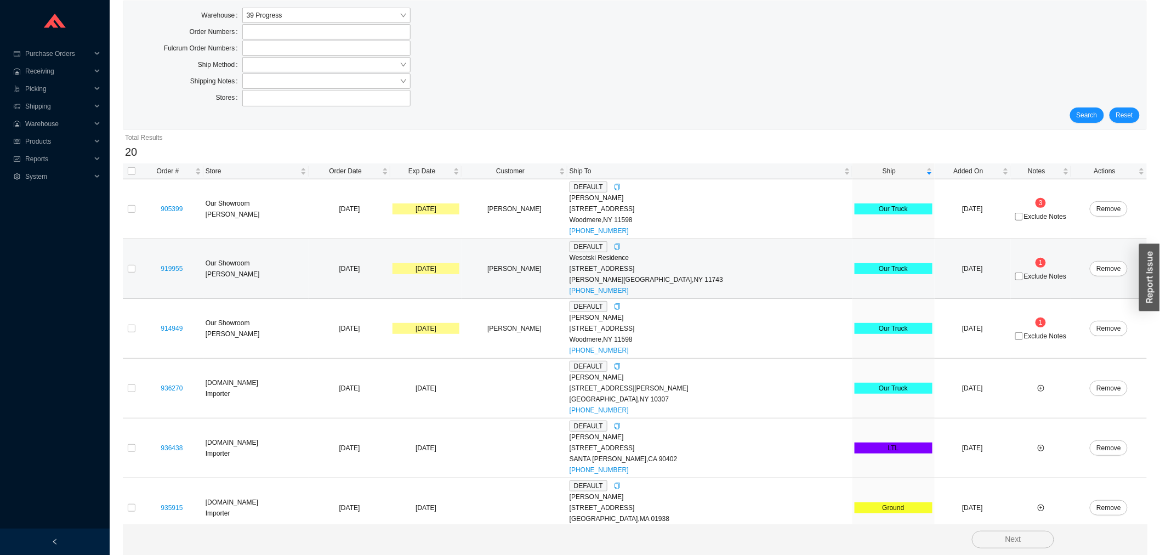
scroll to position [61, 0]
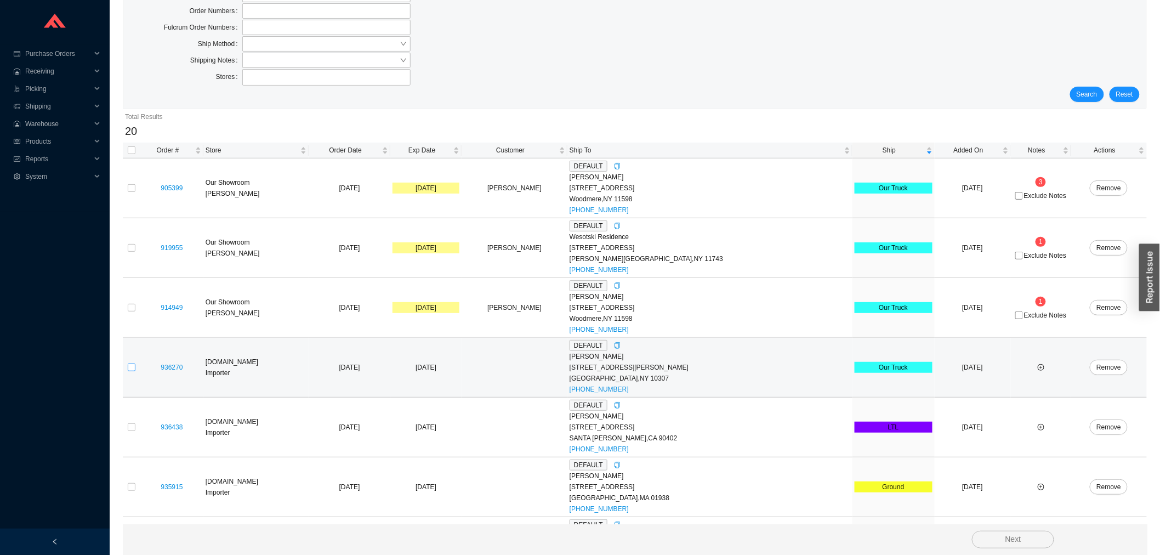
click at [132, 369] on input "checkbox" at bounding box center [132, 367] width 8 height 8
checkbox input "true"
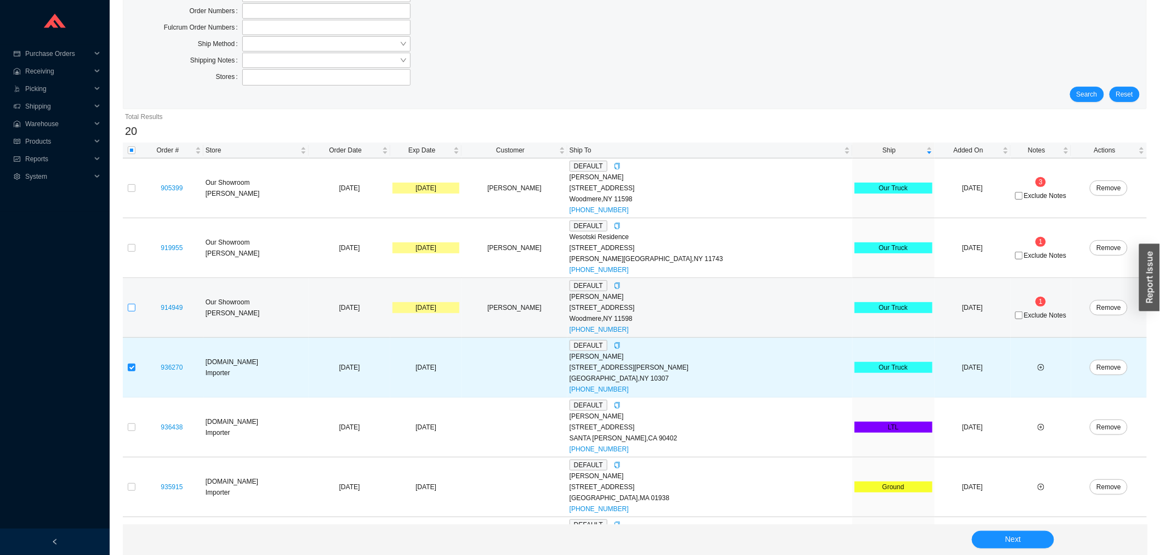
click at [133, 309] on input "checkbox" at bounding box center [132, 308] width 8 height 8
checkbox input "true"
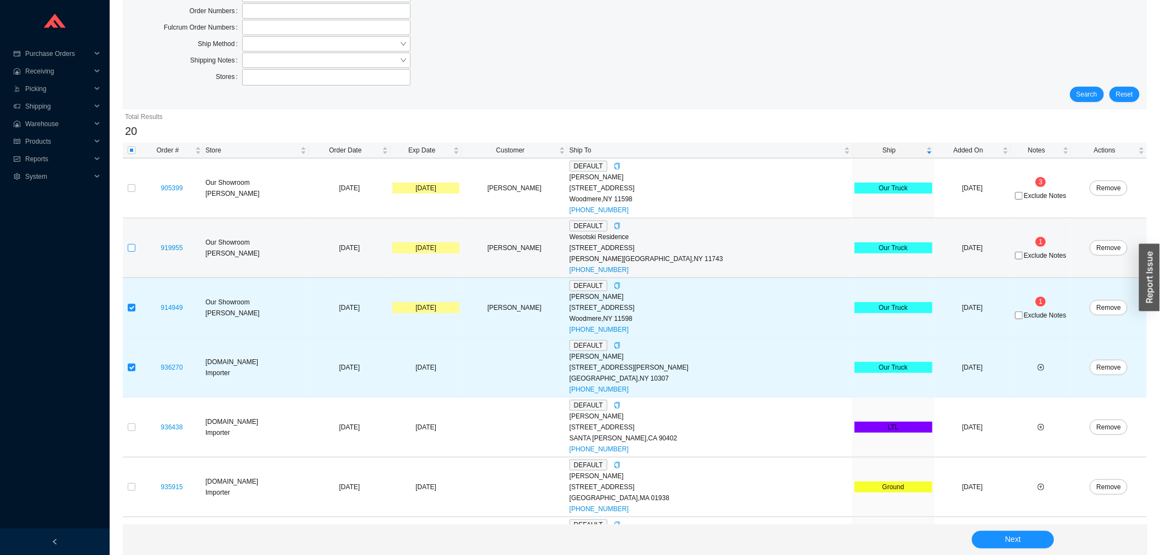
click at [135, 247] on input "checkbox" at bounding box center [132, 248] width 8 height 8
checkbox input "true"
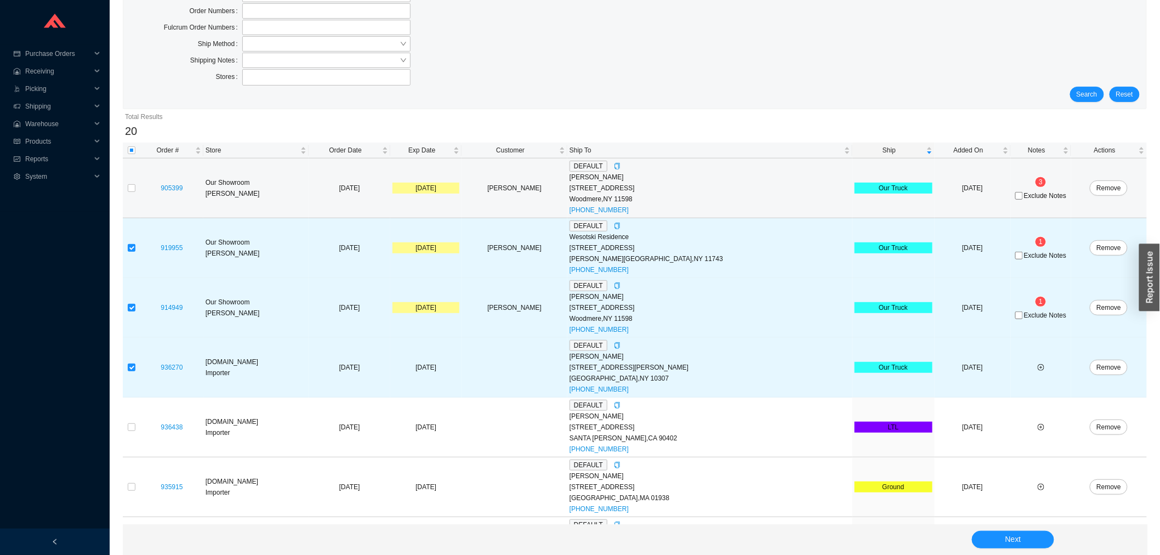
click at [140, 189] on td "905399" at bounding box center [171, 188] width 63 height 60
click at [132, 189] on input "checkbox" at bounding box center [132, 188] width 8 height 8
checkbox input "true"
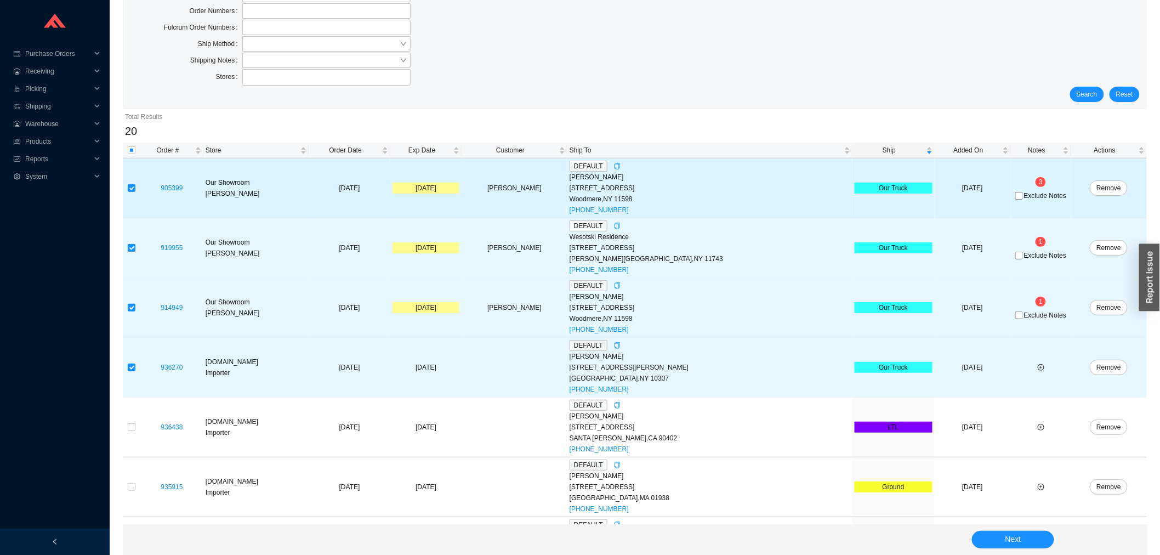
click at [1036, 198] on span "Exclude Notes" at bounding box center [1045, 195] width 42 height 7
click at [1023, 198] on input "Exclude Notes" at bounding box center [1019, 196] width 8 height 8
checkbox input "true"
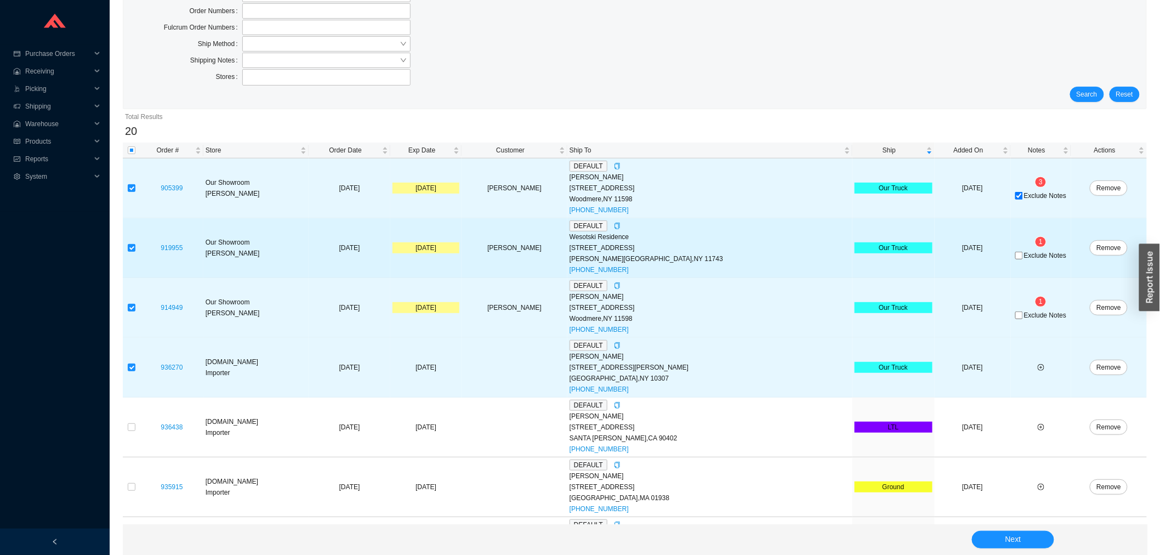
click at [1029, 253] on span "Exclude Notes" at bounding box center [1045, 255] width 42 height 7
click at [1023, 253] on input "Exclude Notes" at bounding box center [1019, 256] width 8 height 8
checkbox input "true"
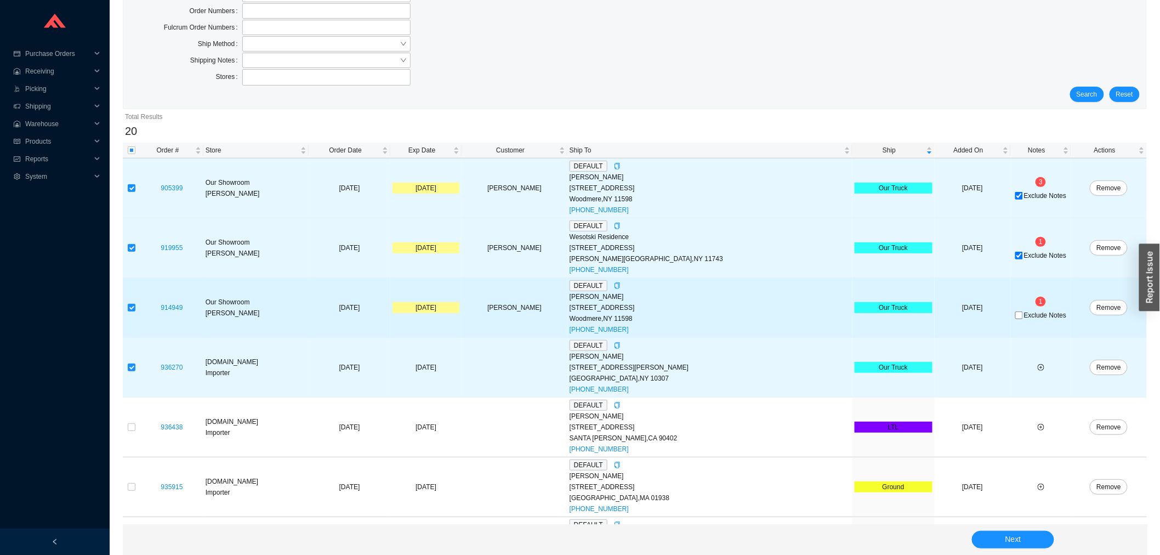
click at [1027, 316] on span "Exclude Notes" at bounding box center [1045, 315] width 42 height 7
click at [1023, 316] on input "Exclude Notes" at bounding box center [1019, 315] width 8 height 8
checkbox input "true"
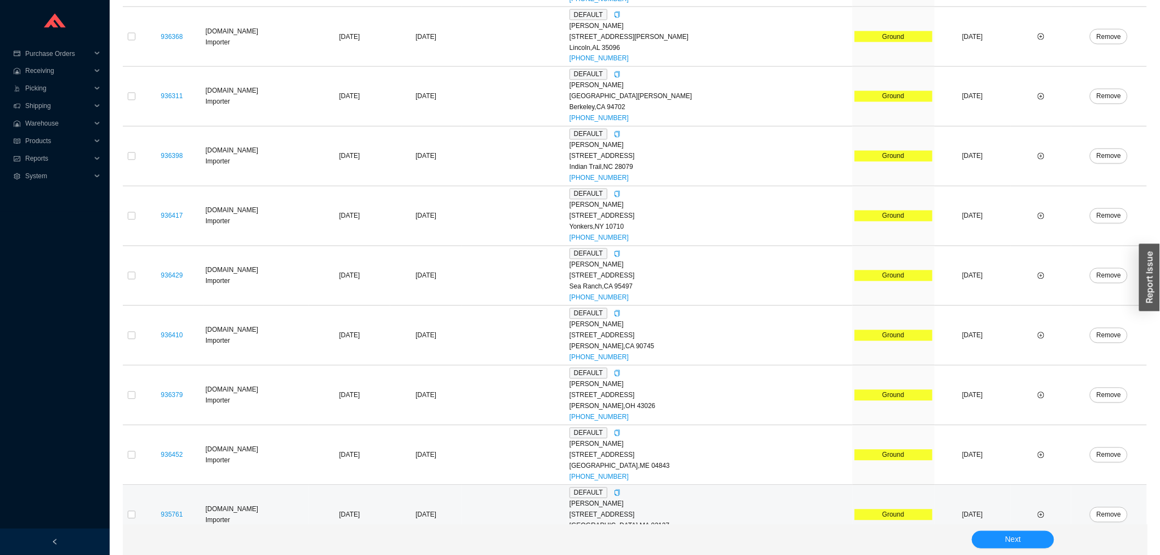
scroll to position [893, 0]
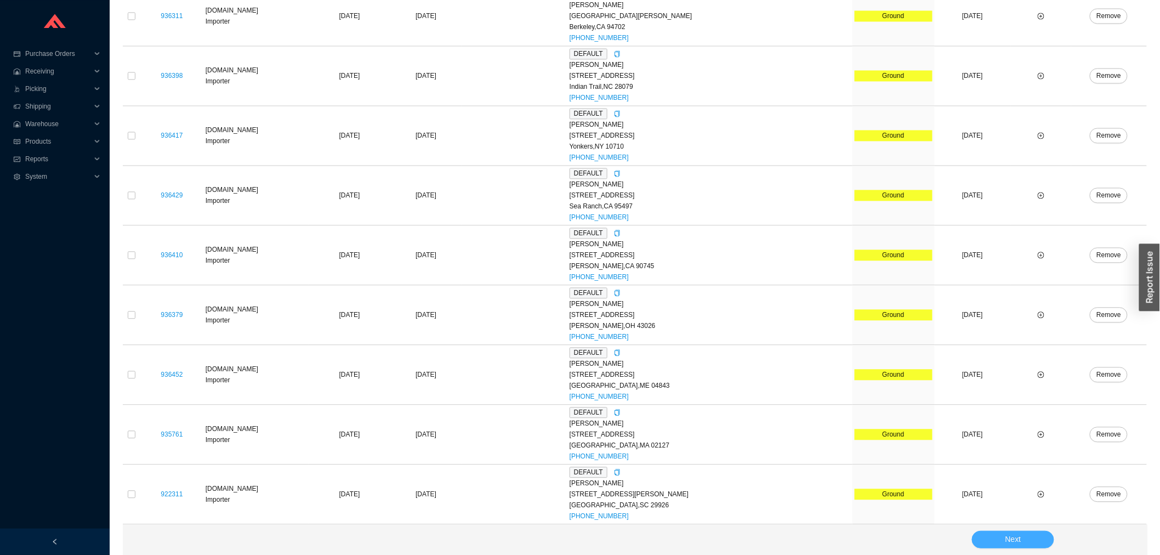
click at [1017, 541] on span "Next" at bounding box center [1013, 539] width 16 height 13
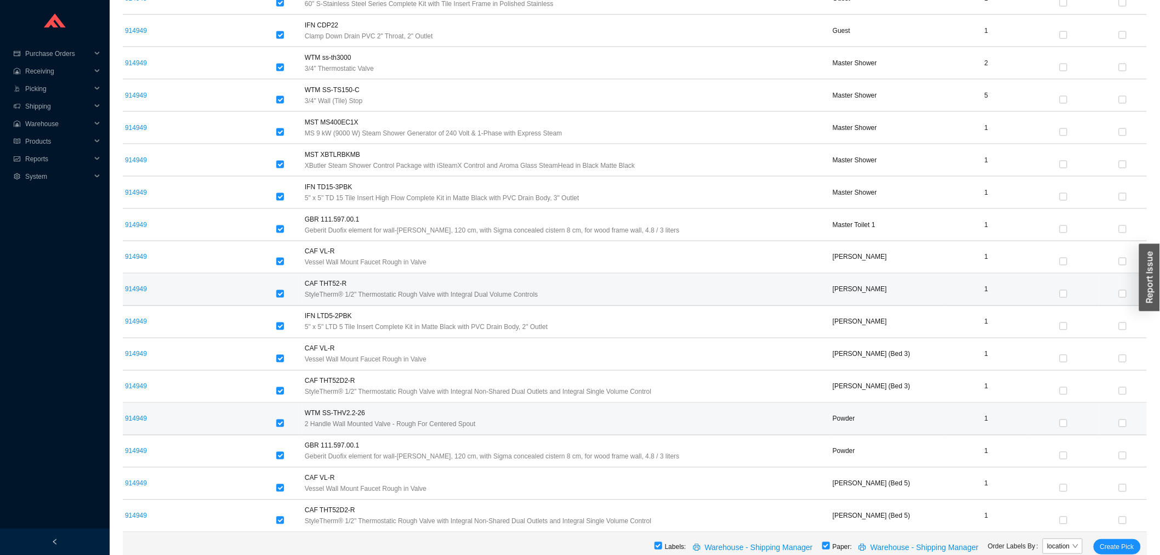
scroll to position [689, 0]
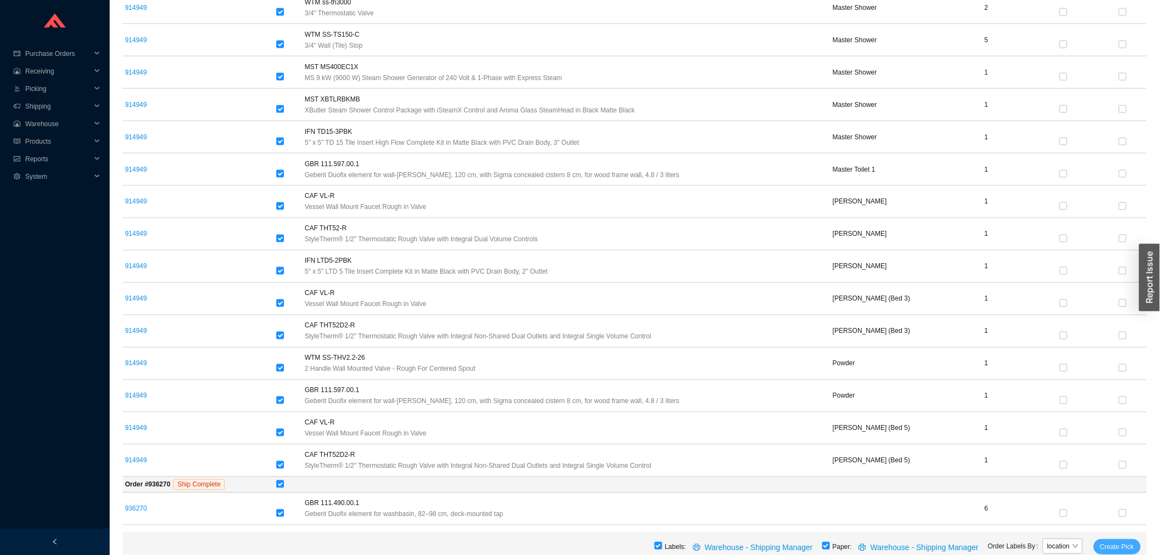
click at [1103, 547] on span "Create Pick" at bounding box center [1117, 546] width 34 height 11
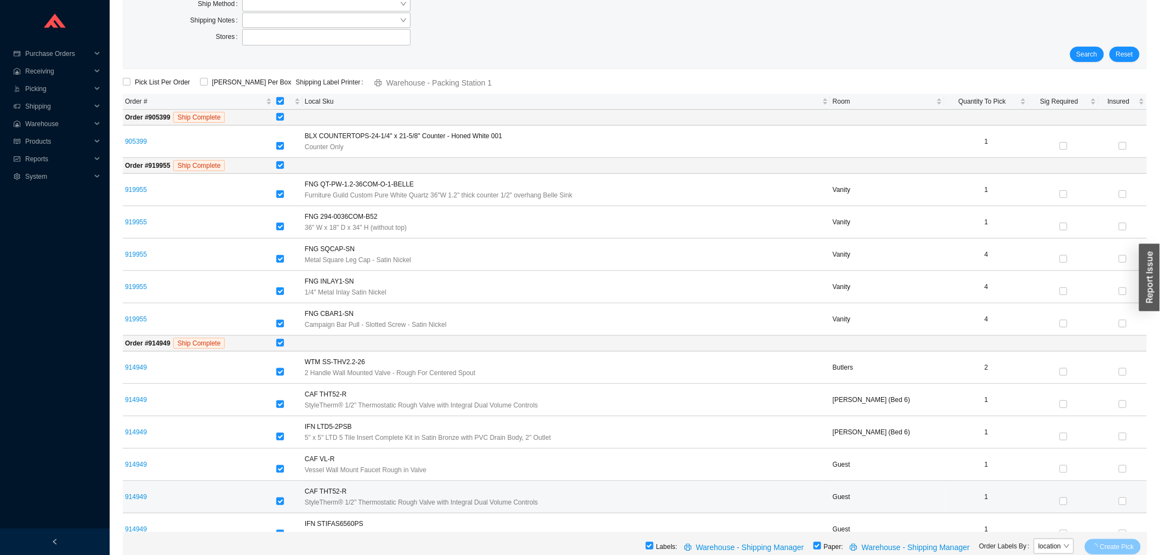
scroll to position [0, 0]
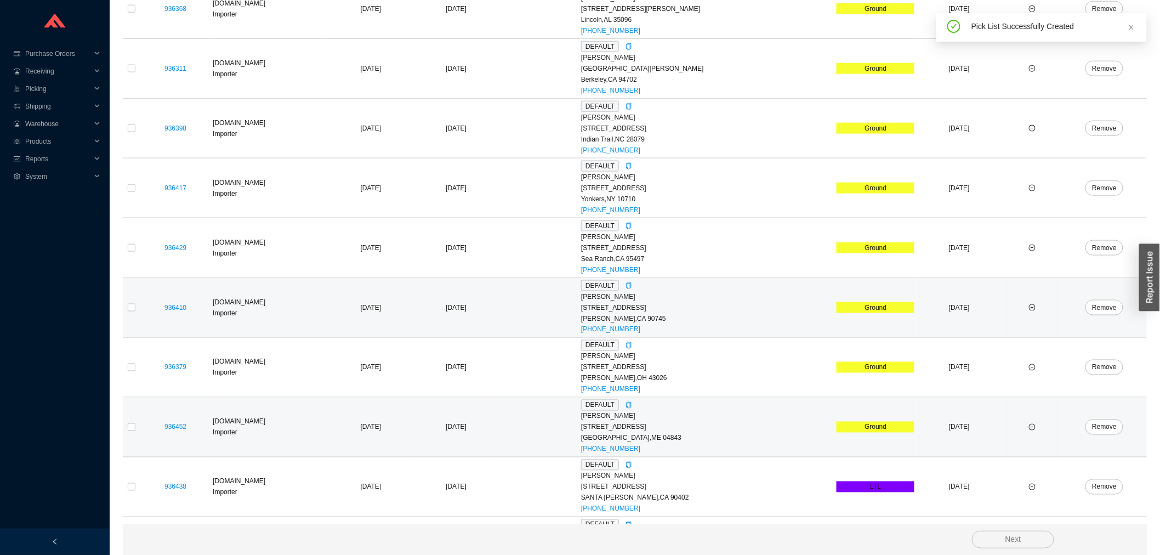
scroll to position [654, 0]
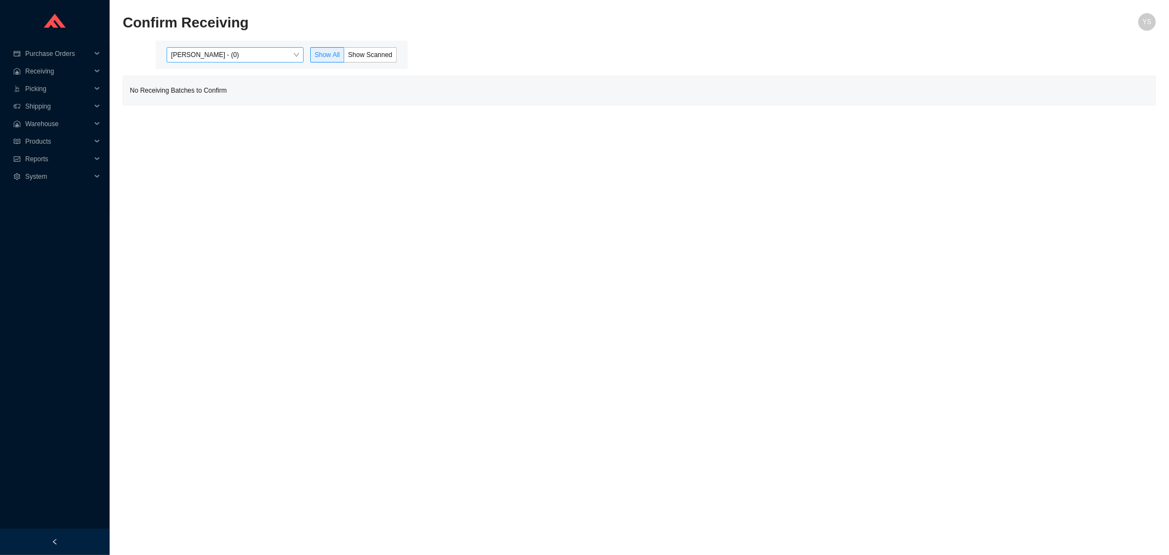
click at [232, 52] on span "[PERSON_NAME] - (0)" at bounding box center [235, 55] width 128 height 14
click at [216, 88] on div "[PERSON_NAME] - (64)" at bounding box center [236, 90] width 128 height 10
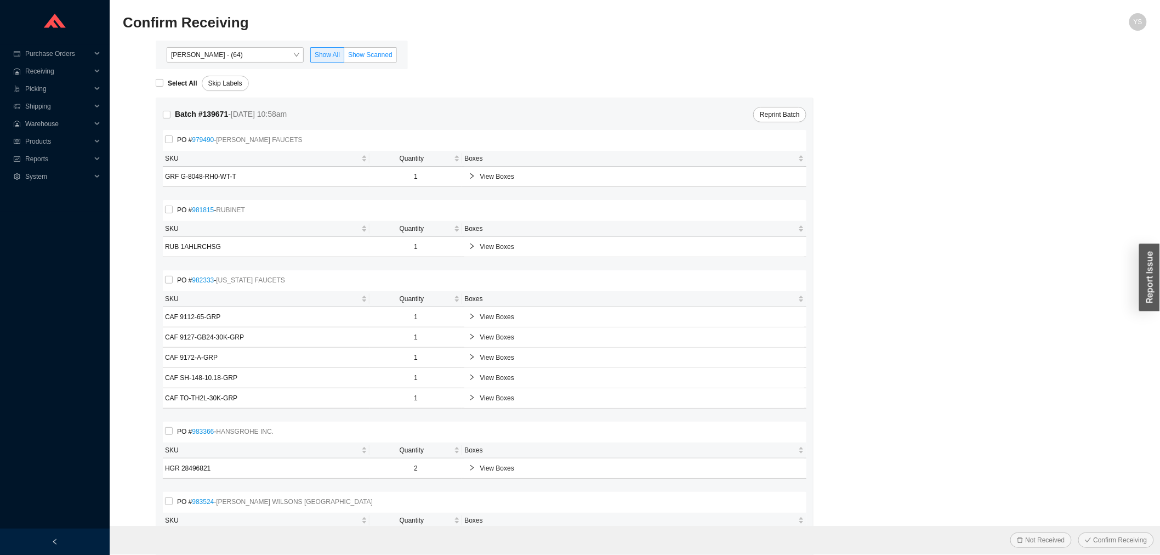
click at [377, 56] on span "Show Scanned" at bounding box center [370, 55] width 44 height 8
click at [344, 57] on input "Show Scanned" at bounding box center [344, 57] width 0 height 0
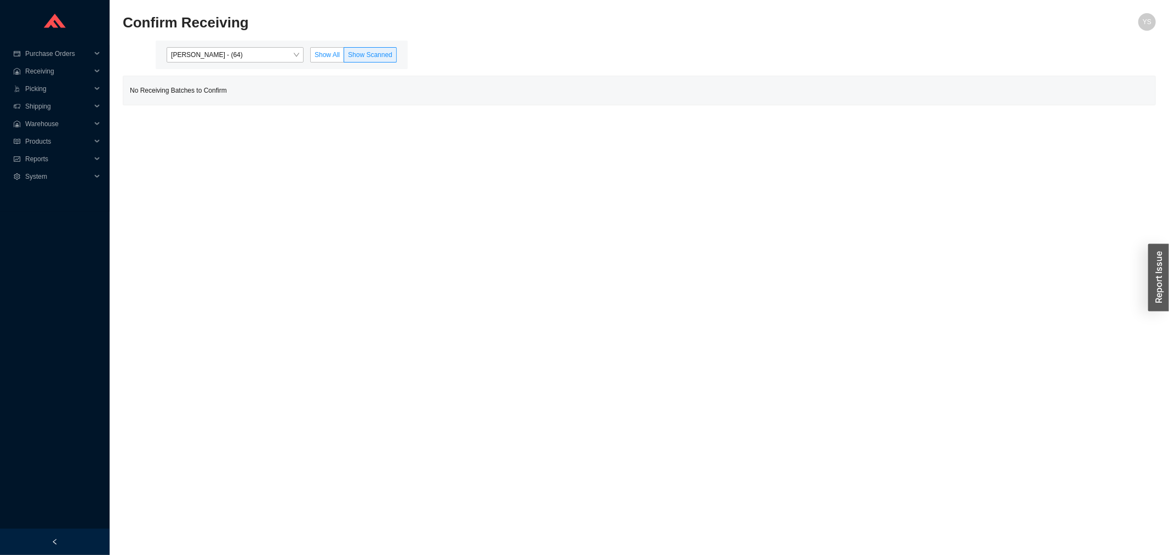
click at [313, 52] on label "Show All" at bounding box center [327, 54] width 34 height 15
click at [311, 57] on input "Show All" at bounding box center [311, 57] width 0 height 0
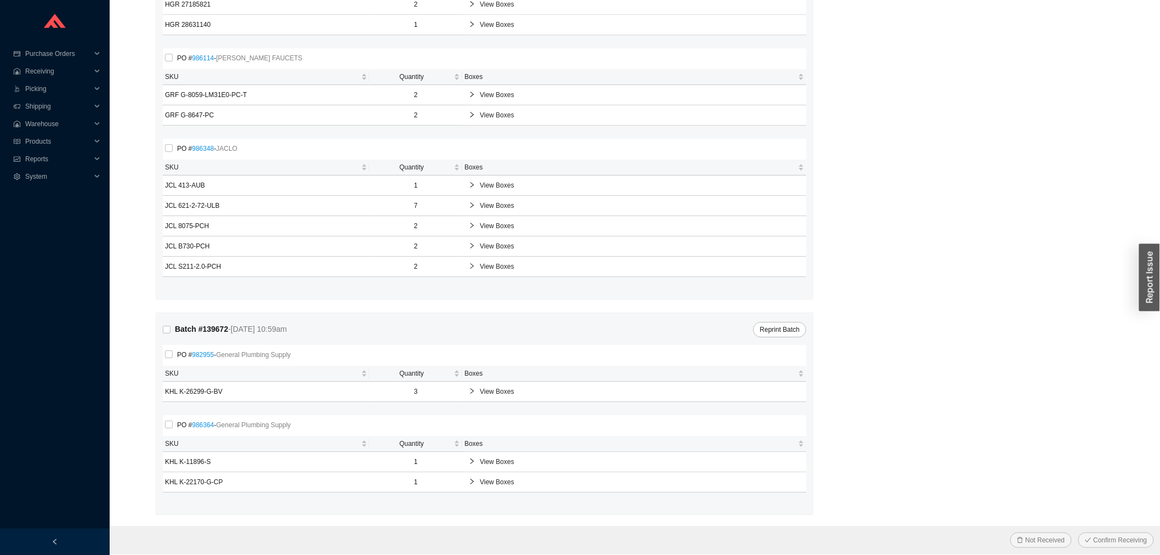
scroll to position [1464, 0]
click at [67, 160] on span "Reports" at bounding box center [58, 159] width 66 height 18
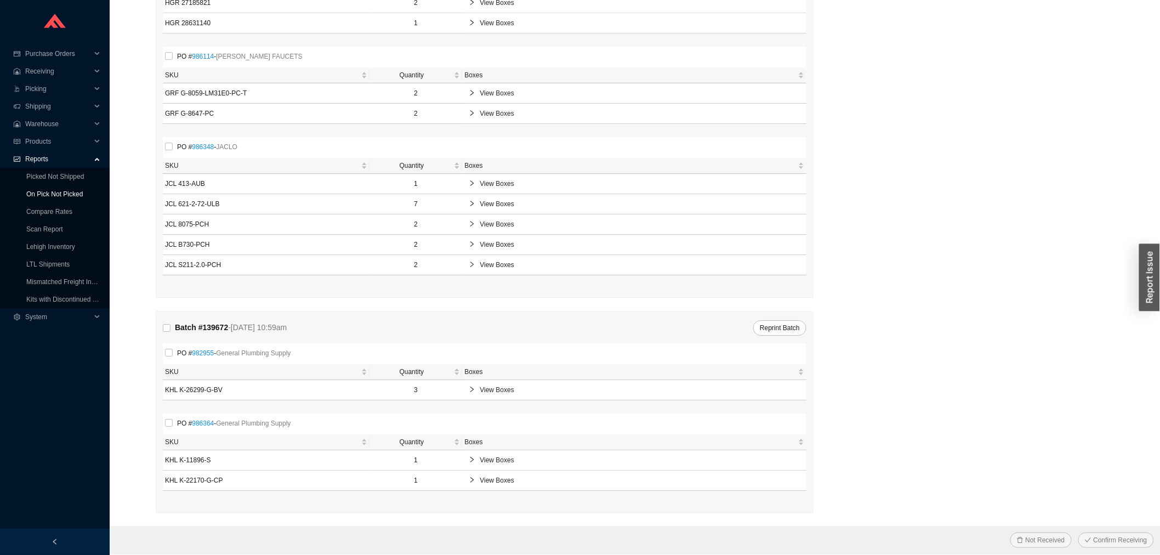
click at [67, 191] on link "On Pick Not Picked" at bounding box center [54, 194] width 56 height 8
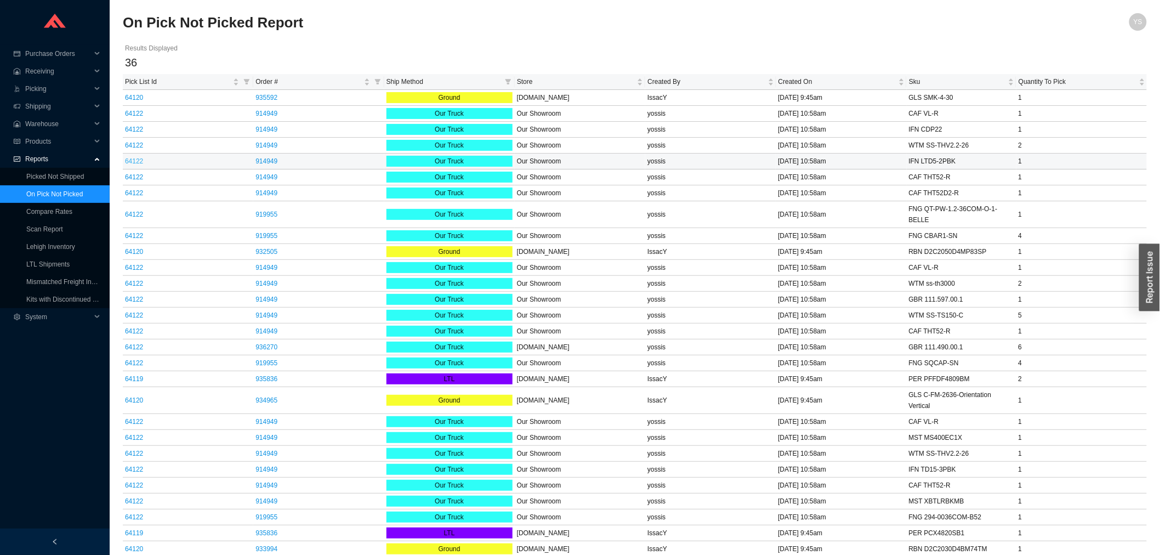
click at [138, 161] on link "64122" at bounding box center [134, 161] width 18 height 8
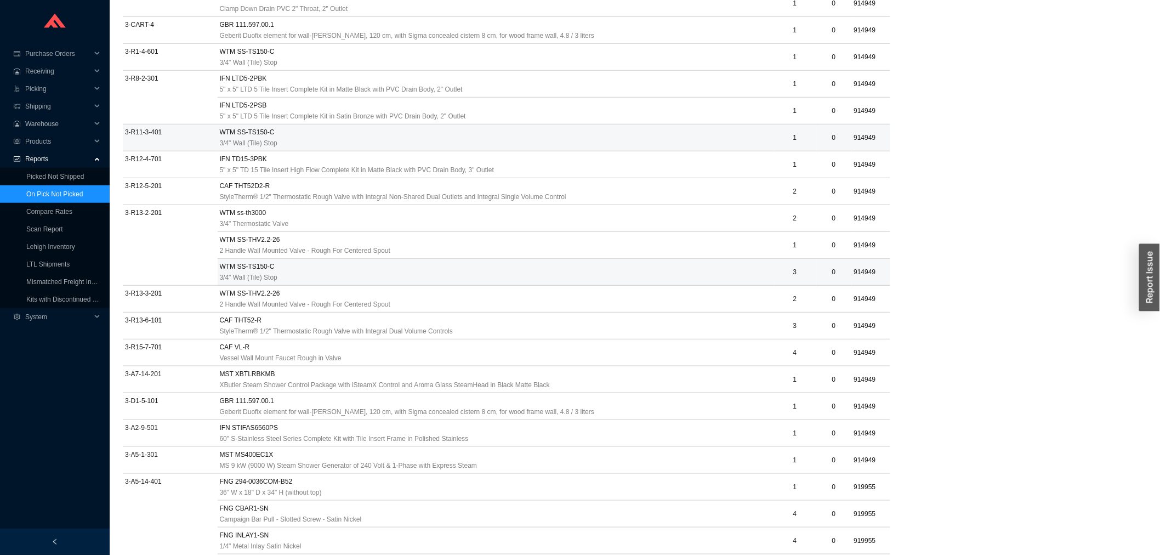
scroll to position [393, 0]
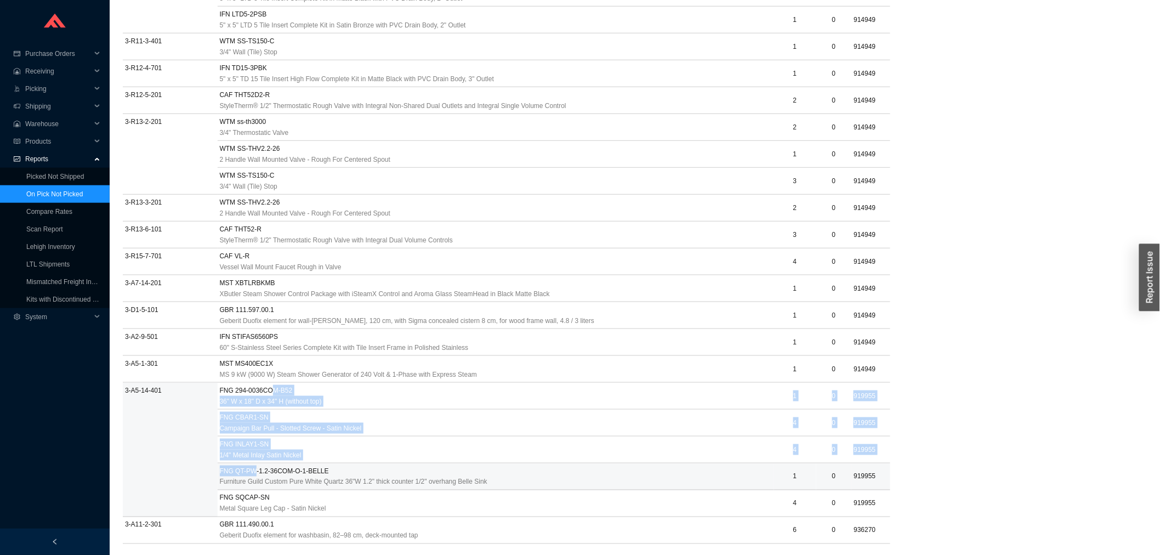
drag, startPoint x: 271, startPoint y: 392, endPoint x: 224, endPoint y: 465, distance: 86.3
click at [252, 469] on tbody "NEW WAREHOUSE BLX COUNTERTOPS-24-1/4" x 21-5/8" Counter - Honed White 001 Count…" at bounding box center [506, 207] width 767 height 671
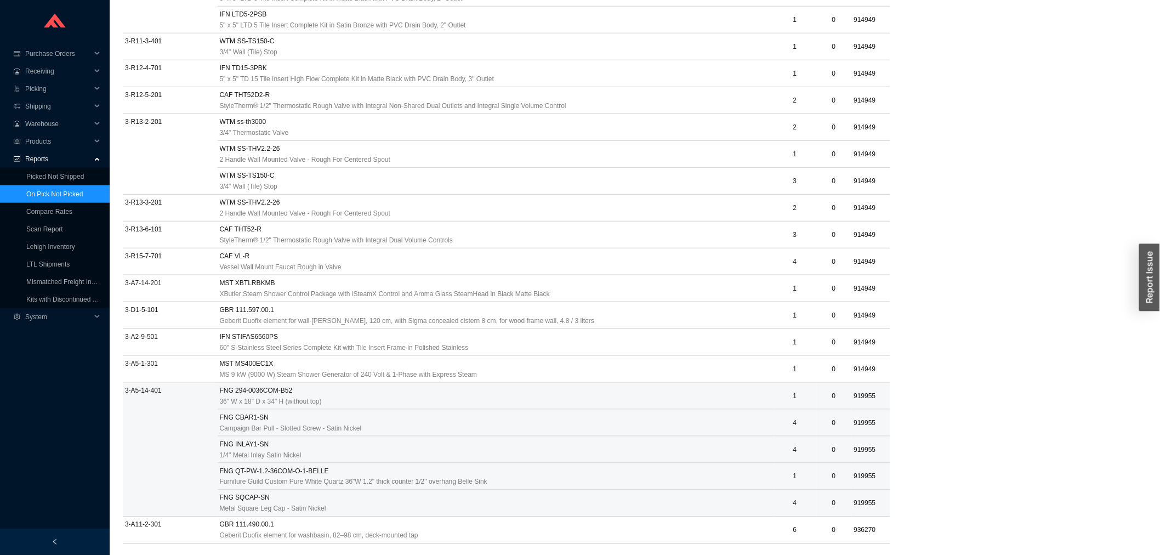
drag, startPoint x: 189, startPoint y: 461, endPoint x: 186, endPoint y: 455, distance: 6.6
click at [188, 458] on td "3-A5-14-401" at bounding box center [170, 450] width 95 height 134
drag, startPoint x: 179, startPoint y: 385, endPoint x: 126, endPoint y: 385, distance: 52.6
click at [126, 385] on td "3-A5-14-401" at bounding box center [170, 450] width 95 height 134
click at [127, 386] on td "3-A5-14-401" at bounding box center [170, 450] width 95 height 134
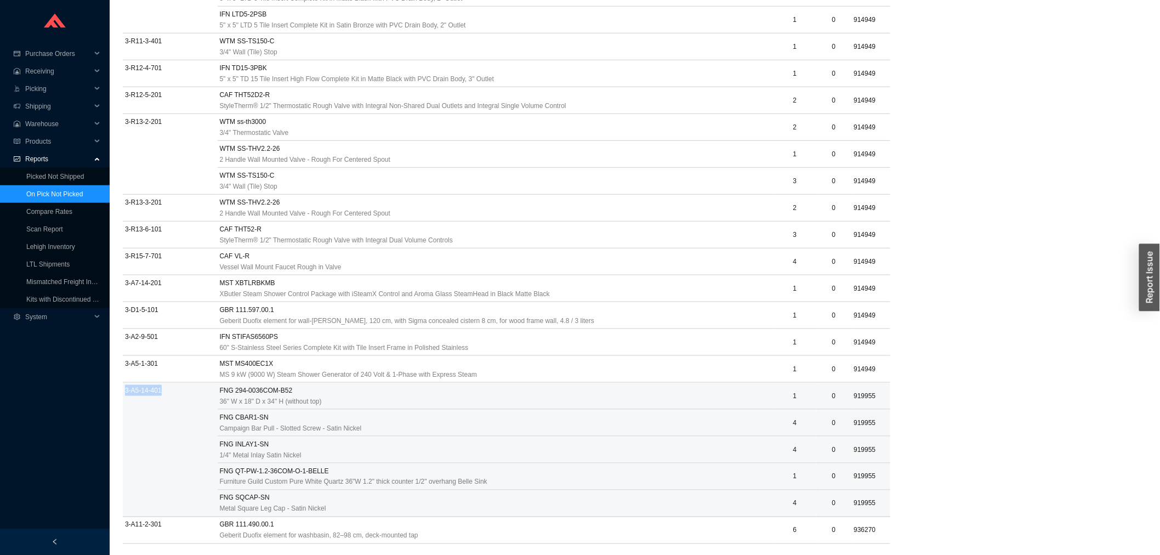
click at [127, 386] on td "3-A5-14-401" at bounding box center [170, 450] width 95 height 134
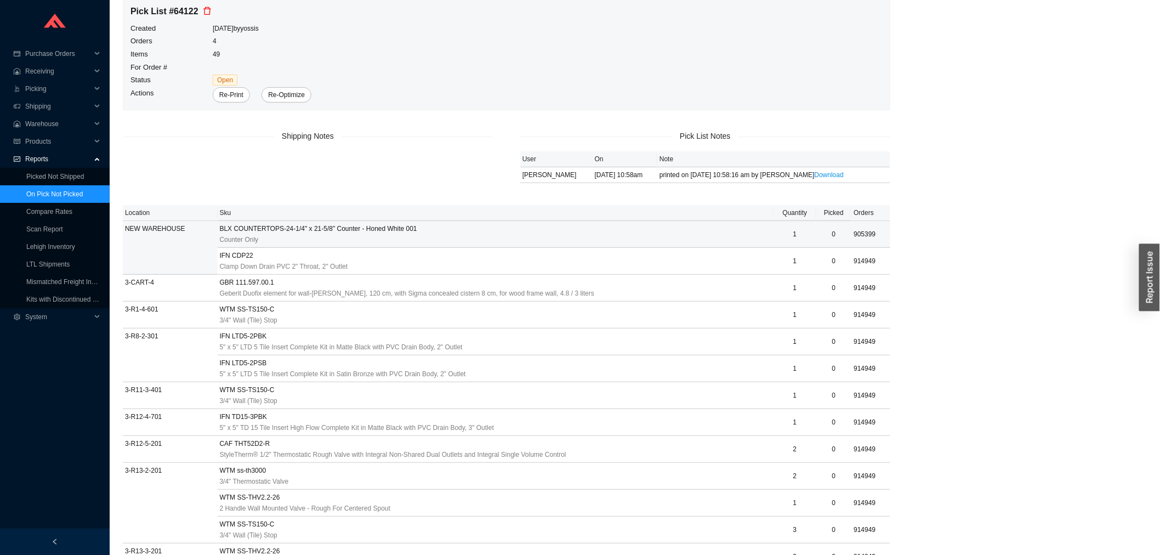
scroll to position [0, 0]
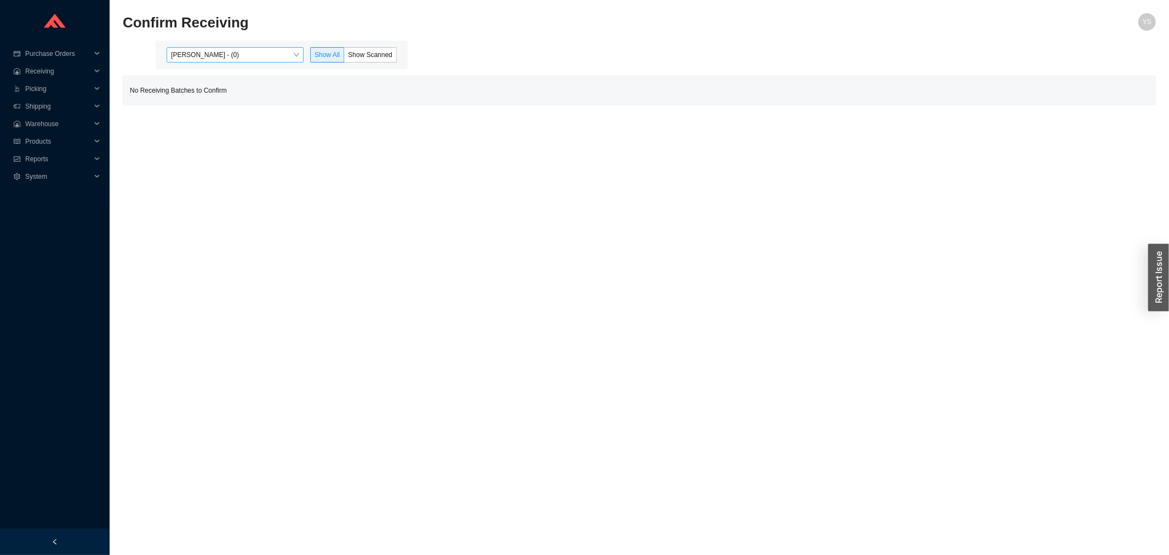
drag, startPoint x: 232, startPoint y: 62, endPoint x: 229, endPoint y: 58, distance: 6.2
click at [229, 58] on div "Yossi Siff - (0) Show All Show Scanned" at bounding box center [282, 55] width 252 height 28
click at [224, 48] on span "Yossi Siff - (0)" at bounding box center [235, 55] width 128 height 14
click at [223, 81] on div "Yossi Siff - (0)" at bounding box center [236, 74] width 137 height 15
click at [219, 85] on div "[PERSON_NAME] - (64)" at bounding box center [236, 90] width 128 height 10
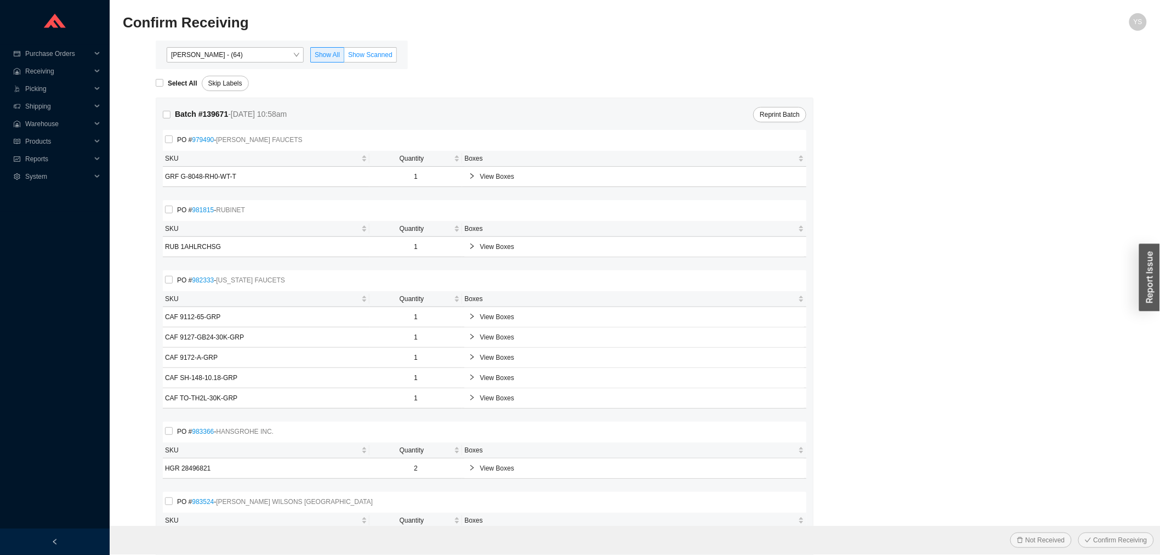
click at [363, 58] on span "Show Scanned" at bounding box center [370, 55] width 44 height 8
click at [344, 57] on input "Show Scanned" at bounding box center [344, 57] width 0 height 0
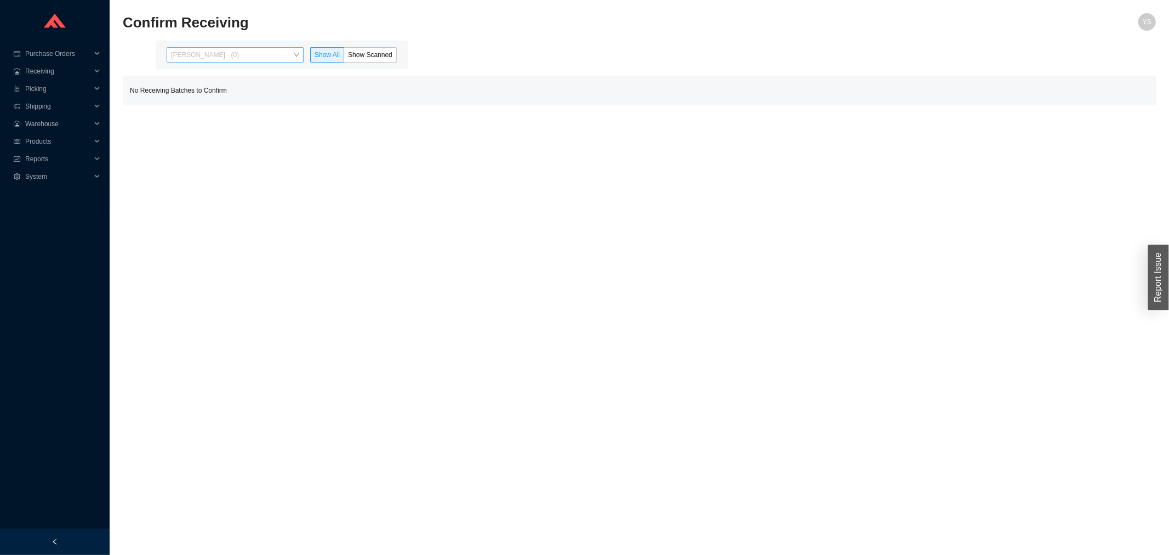
click at [213, 48] on span "[PERSON_NAME] - (0)" at bounding box center [235, 55] width 128 height 14
click at [206, 88] on div "[PERSON_NAME] - (64)" at bounding box center [236, 90] width 128 height 10
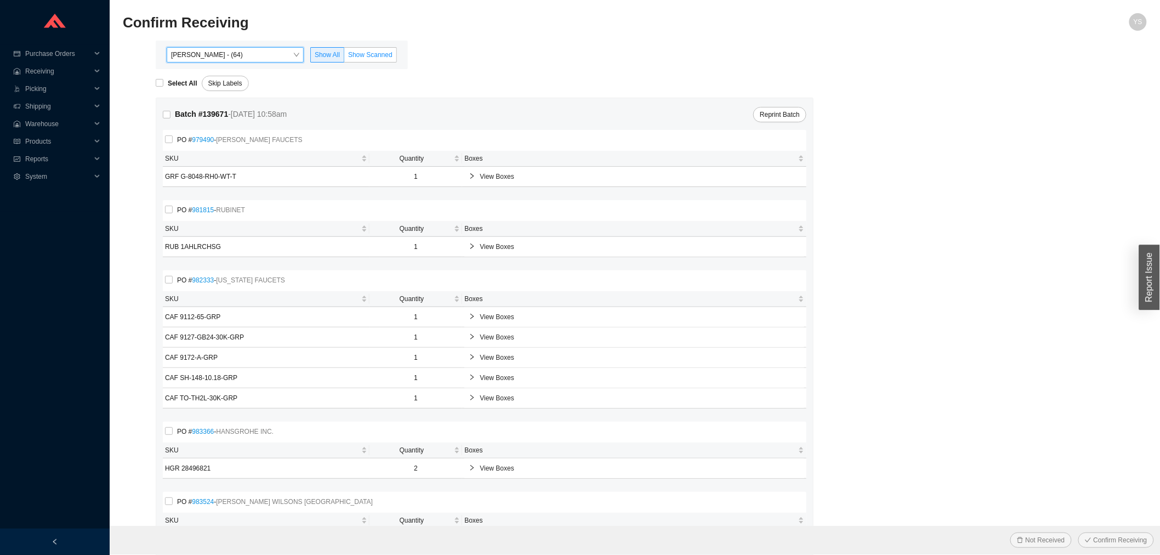
click at [375, 49] on label "Show Scanned" at bounding box center [370, 54] width 53 height 15
click at [344, 57] on input "Show Scanned" at bounding box center [344, 57] width 0 height 0
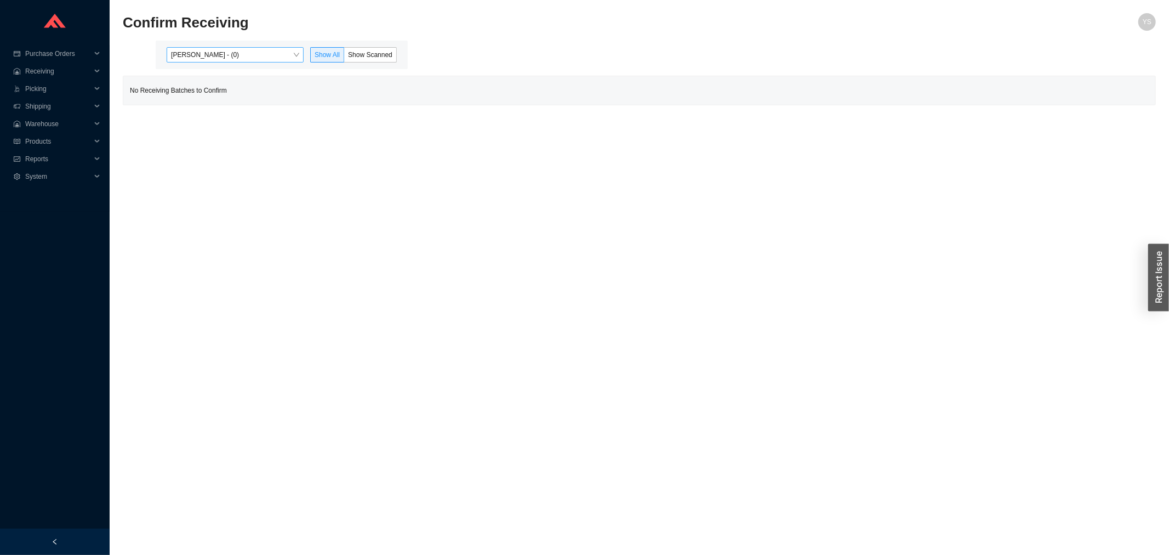
click at [202, 54] on span "[PERSON_NAME] - (0)" at bounding box center [235, 55] width 128 height 14
click at [240, 92] on div "[PERSON_NAME] - (64)" at bounding box center [236, 90] width 128 height 10
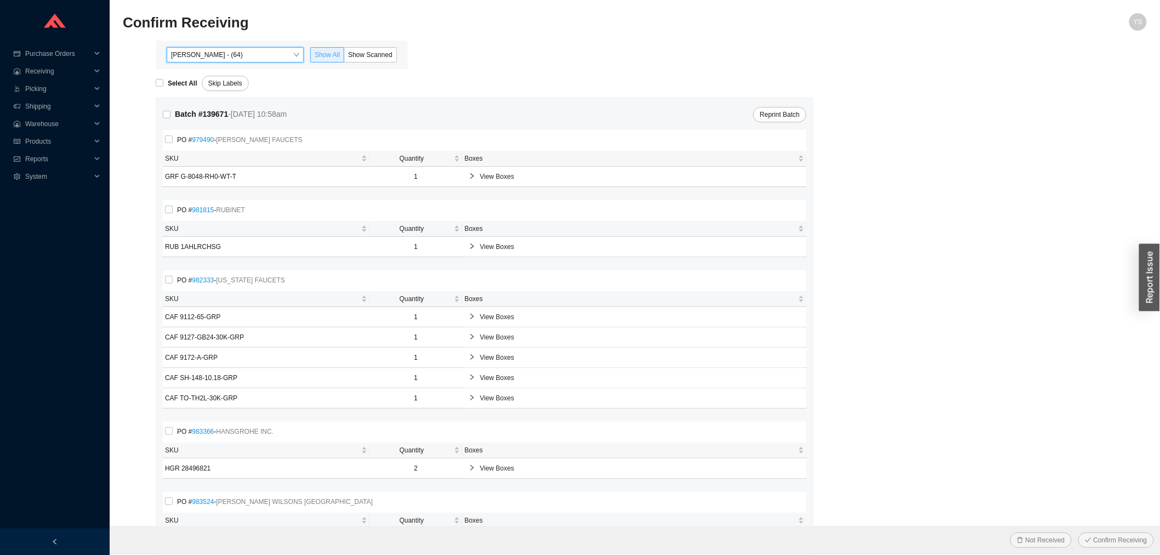
click at [343, 55] on span at bounding box center [327, 55] width 33 height 14
click at [311, 57] on input "Show All" at bounding box center [311, 57] width 0 height 0
click at [350, 55] on span "Show Scanned" at bounding box center [370, 55] width 44 height 8
click at [344, 57] on input "Show Scanned" at bounding box center [344, 57] width 0 height 0
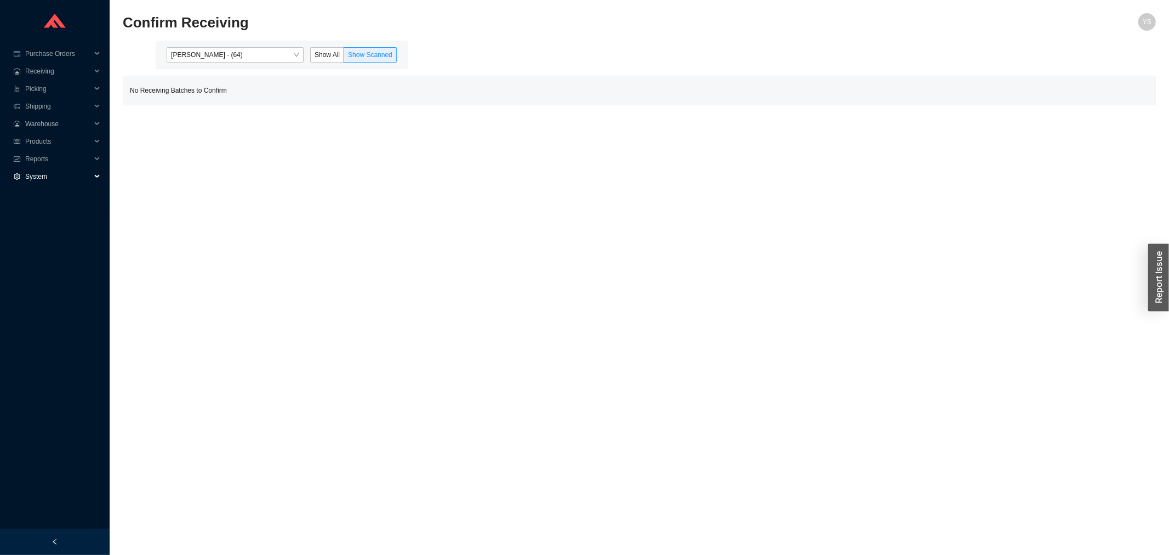
click at [23, 168] on div "System" at bounding box center [55, 177] width 110 height 18
drag, startPoint x: 23, startPoint y: 150, endPoint x: 27, endPoint y: 163, distance: 13.3
click at [24, 150] on div "Reports" at bounding box center [55, 159] width 110 height 18
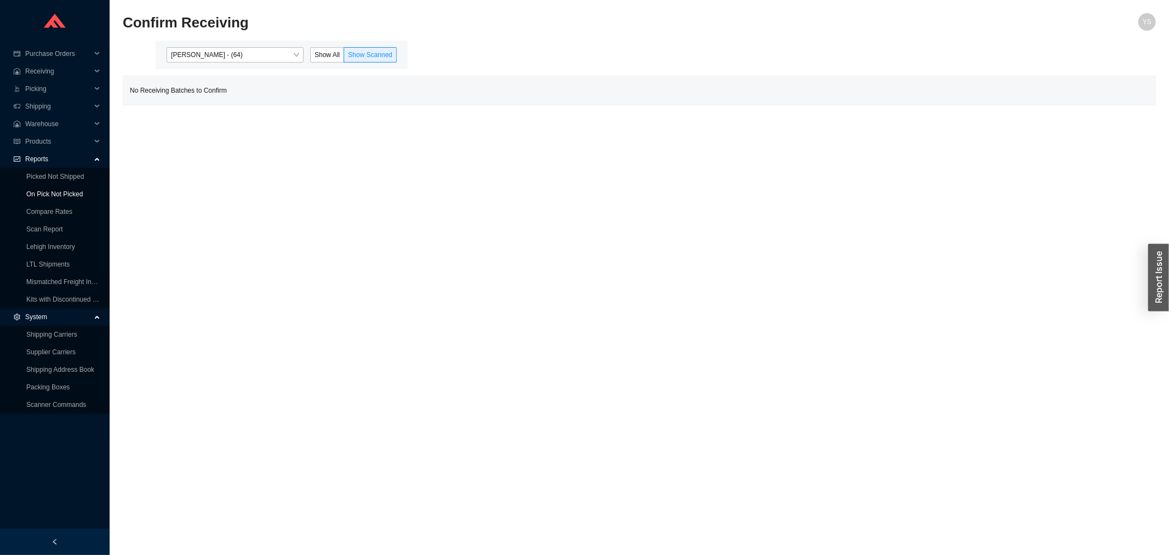
click at [33, 194] on link "On Pick Not Picked" at bounding box center [54, 194] width 56 height 8
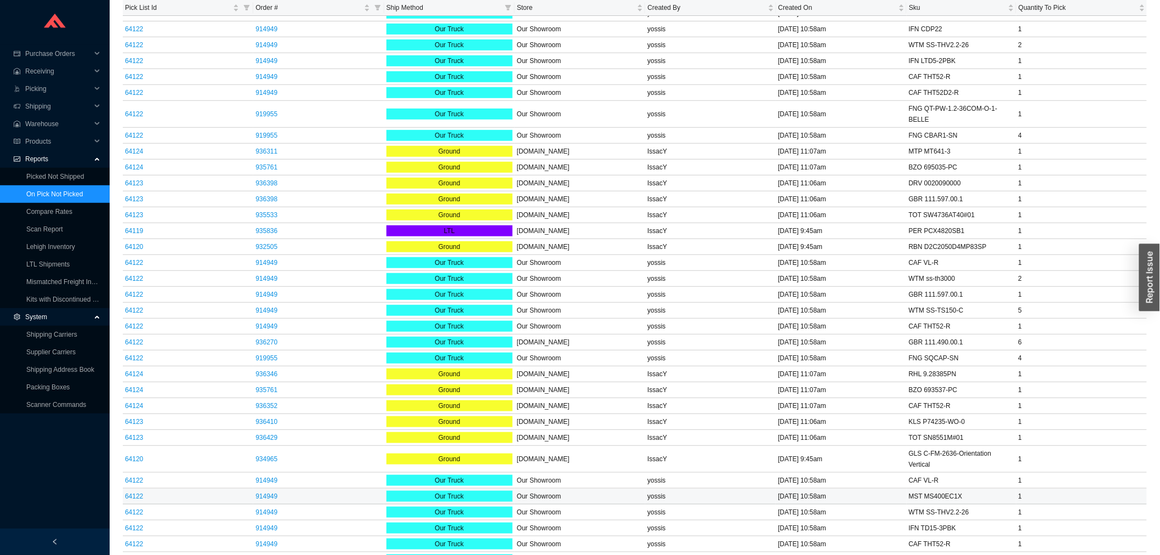
scroll to position [439, 0]
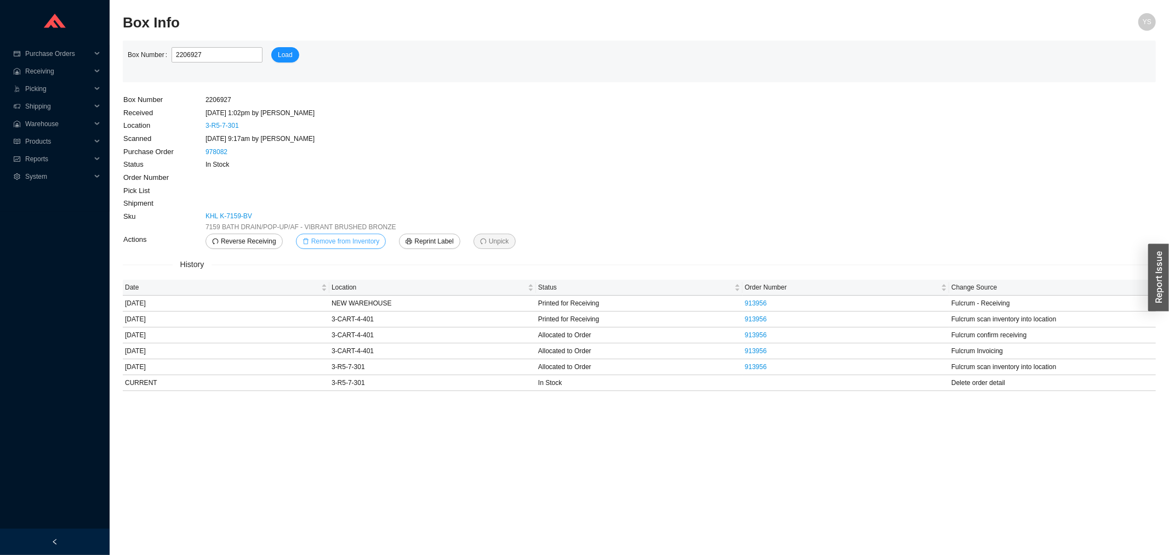
drag, startPoint x: 373, startPoint y: 229, endPoint x: 370, endPoint y: 239, distance: 10.2
click at [372, 237] on tbody "Box Number 2206927 Received 8/21/25 1:02pm by AngelN Location 3-R5-7-301 Scanne…" at bounding box center [326, 171] width 407 height 156
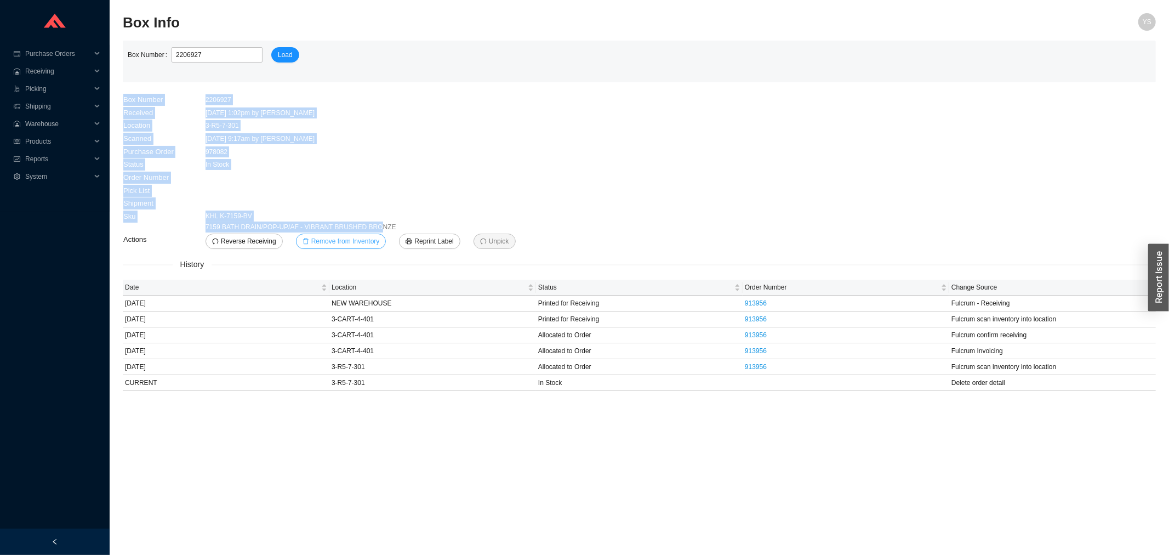
click at [370, 243] on span "Remove from Inventory" at bounding box center [345, 241] width 69 height 11
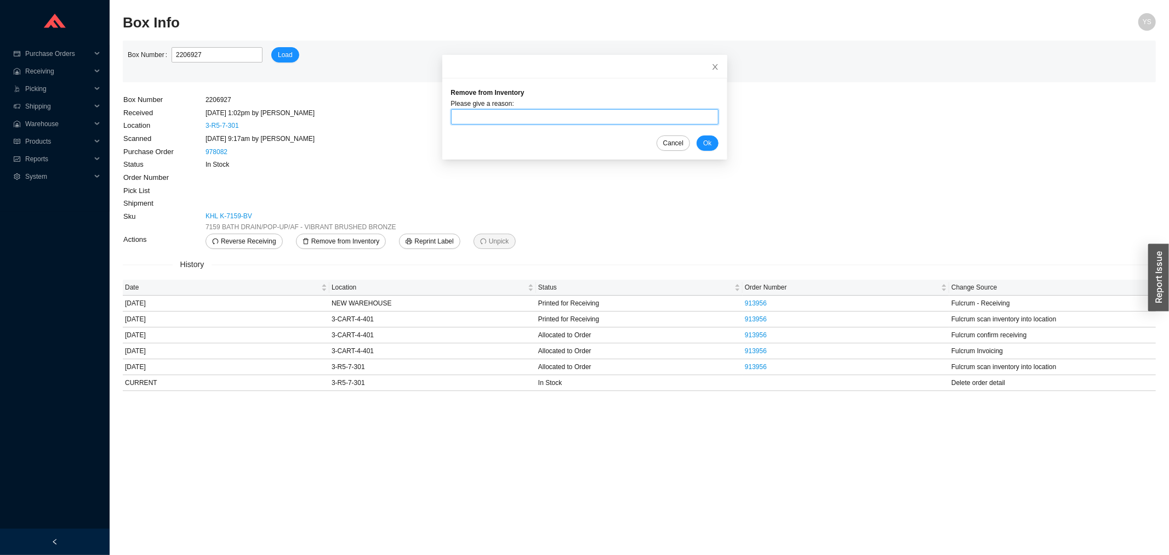
click at [498, 119] on input "text" at bounding box center [584, 116] width 267 height 15
type input "sent back, added wrong"
click at [697, 139] on button "Ok" at bounding box center [707, 142] width 21 height 15
